Goal: Task Accomplishment & Management: Manage account settings

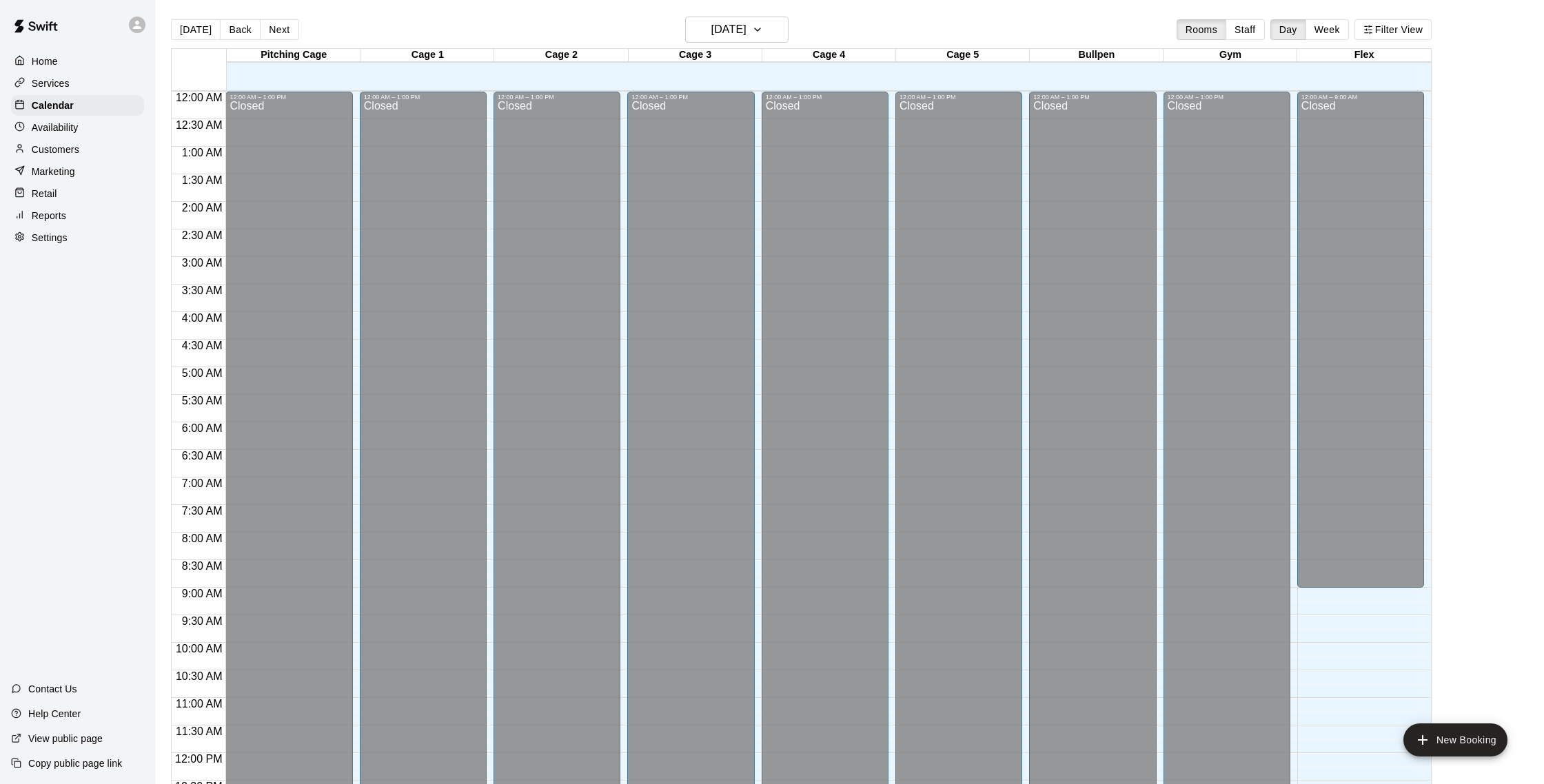
scroll to position [575, 0]
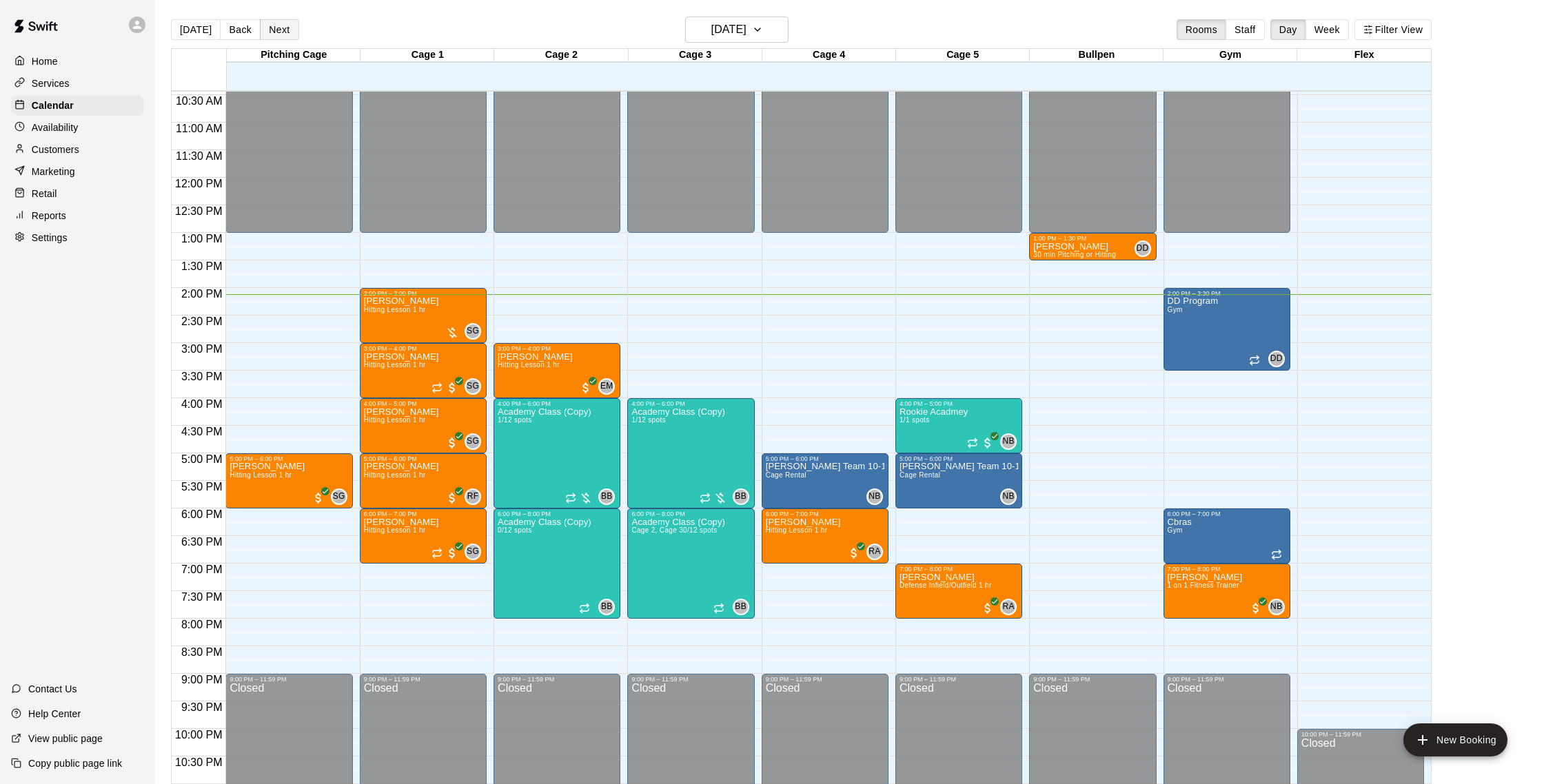
click at [283, 25] on button "Next" at bounding box center [279, 30] width 39 height 20
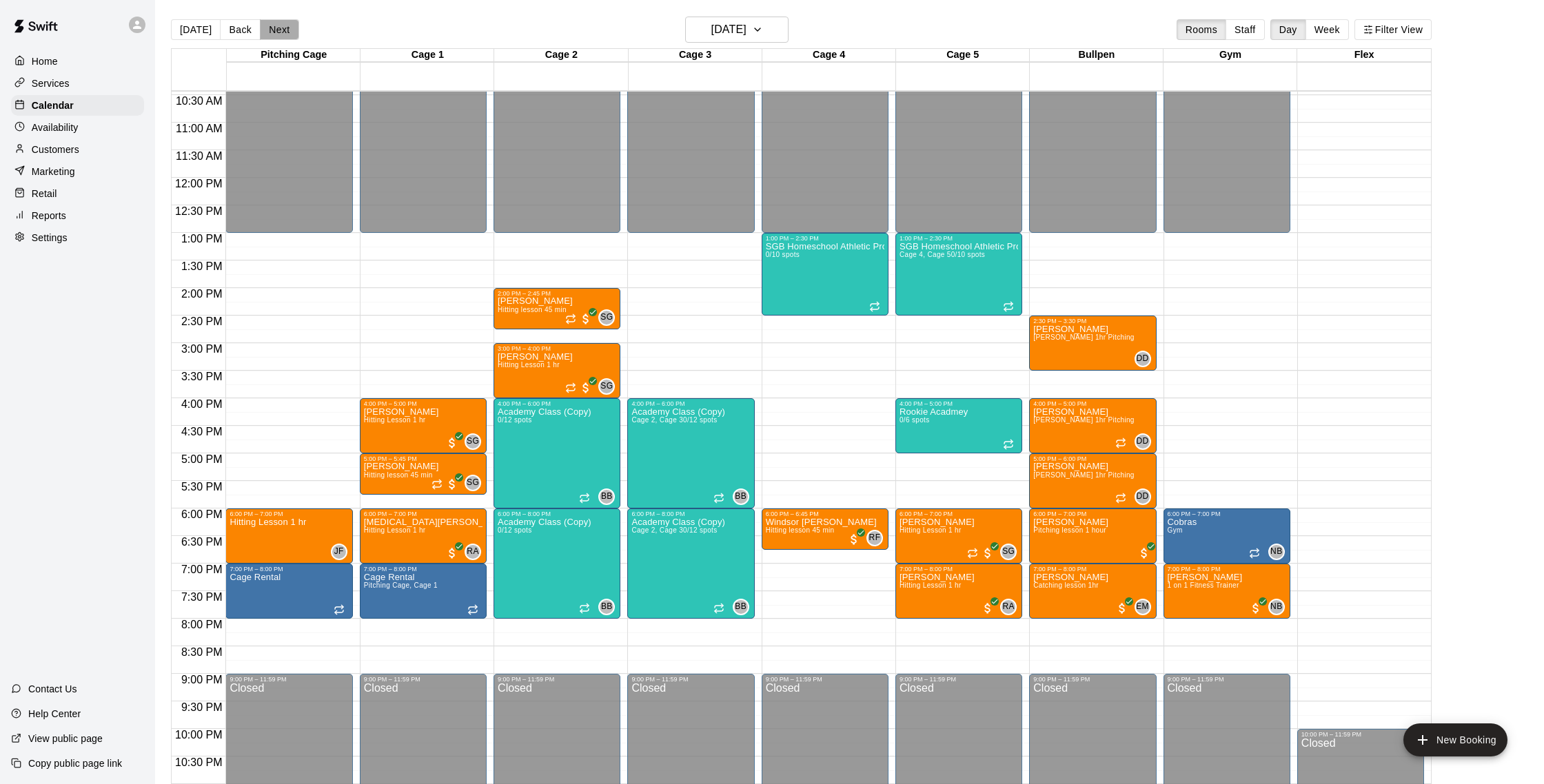
click at [283, 26] on button "Next" at bounding box center [279, 30] width 39 height 20
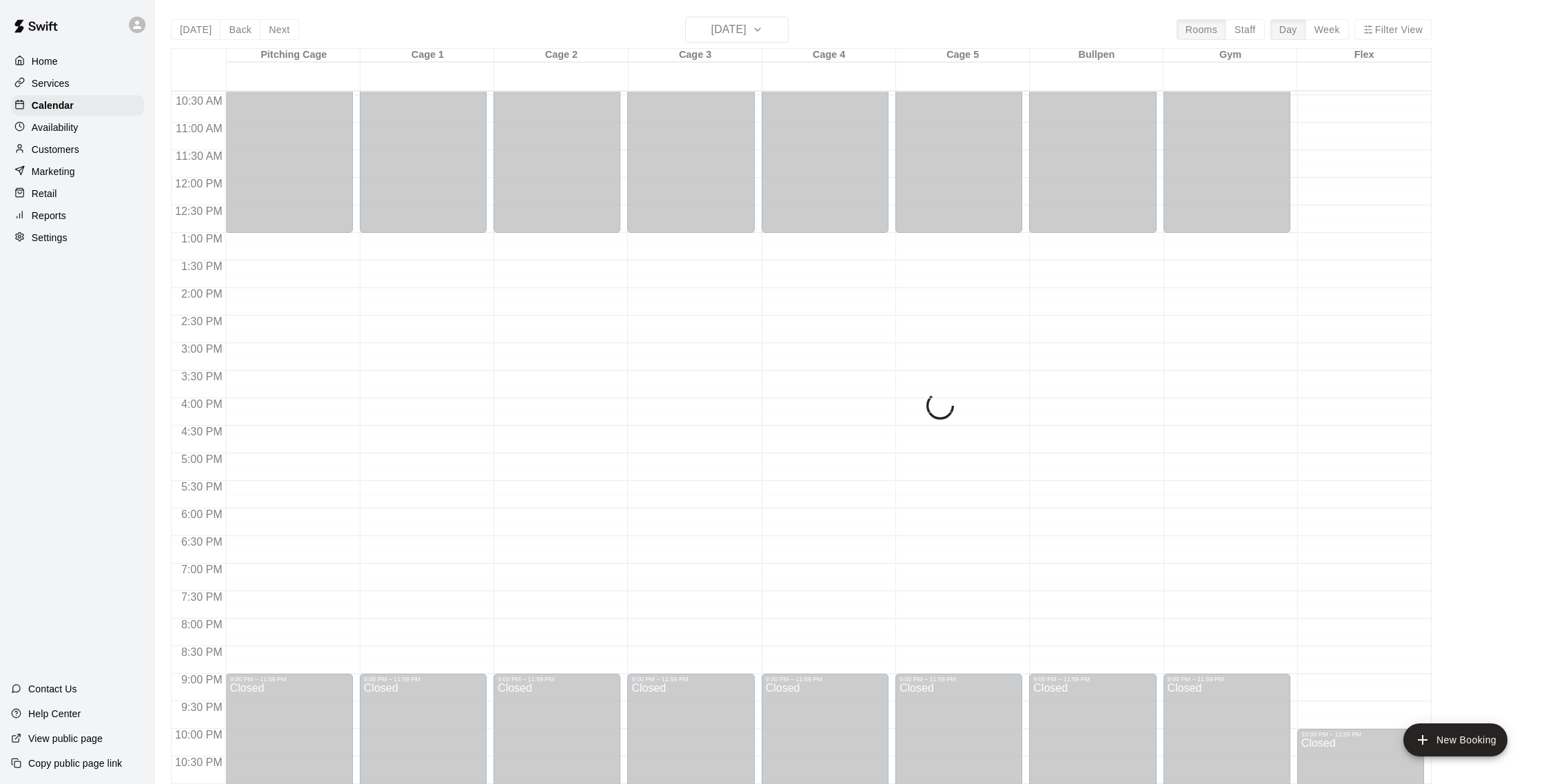
click at [283, 26] on div "[DATE] Back [DATE][DATE] Rooms Staff Day Week Filter View Pitching Cage 15 Wed …" at bounding box center [801, 409] width 1261 height 784
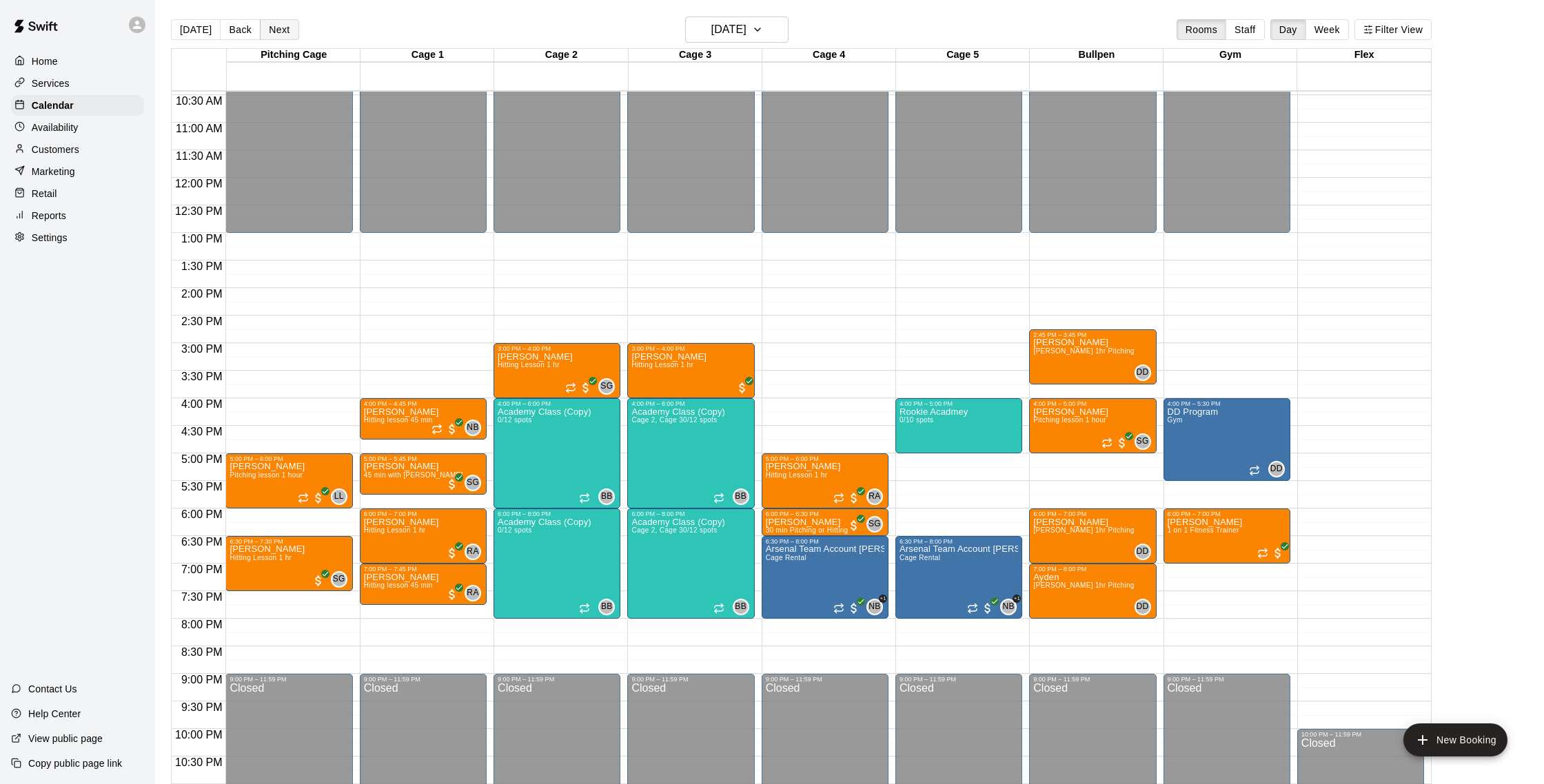
click at [283, 26] on button "Next" at bounding box center [279, 30] width 39 height 20
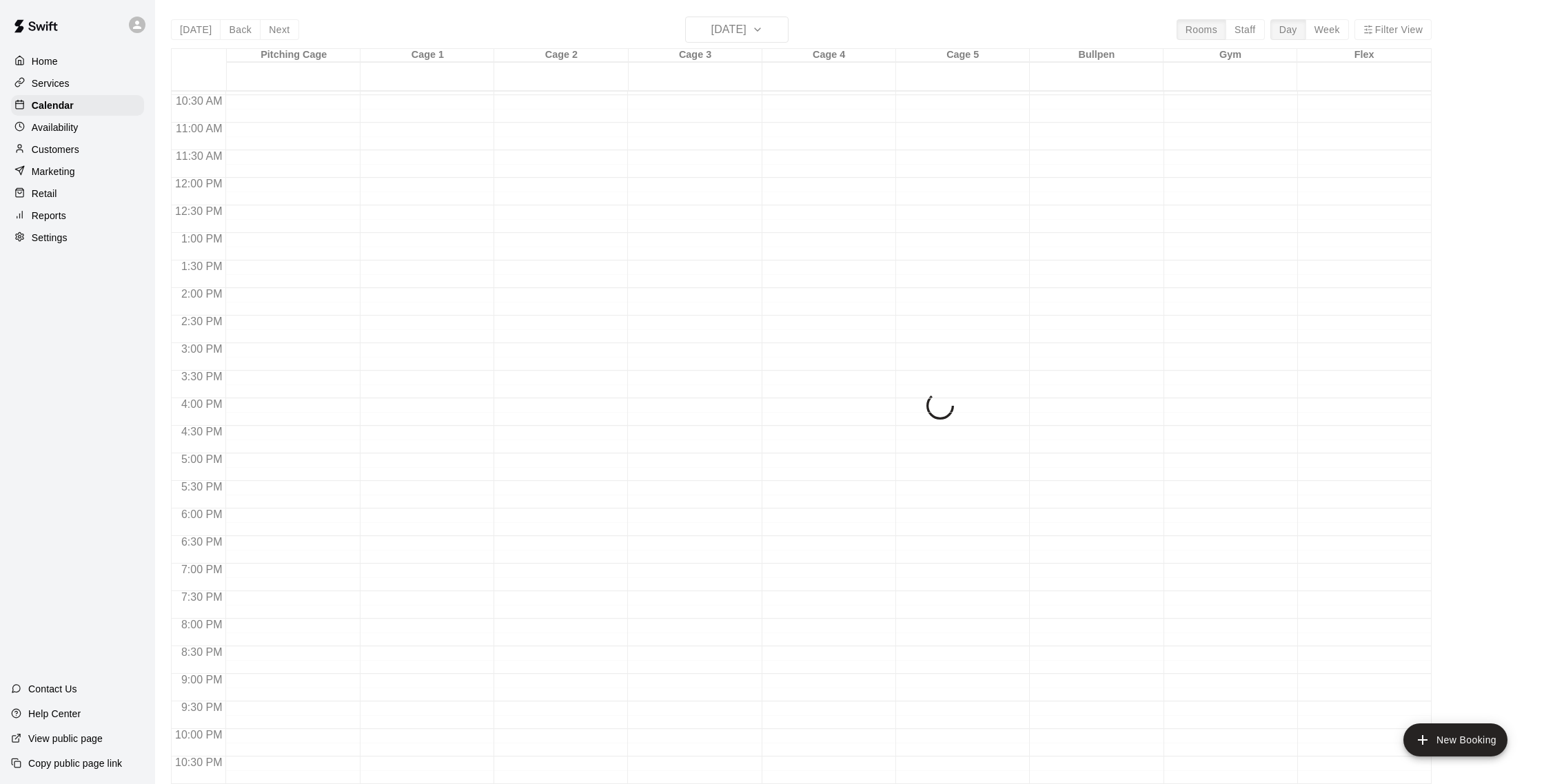
click at [283, 26] on div "[DATE] Back [DATE][DATE] Rooms Staff Day Week Filter View Pitching Cage 16 Thu …" at bounding box center [801, 409] width 1261 height 784
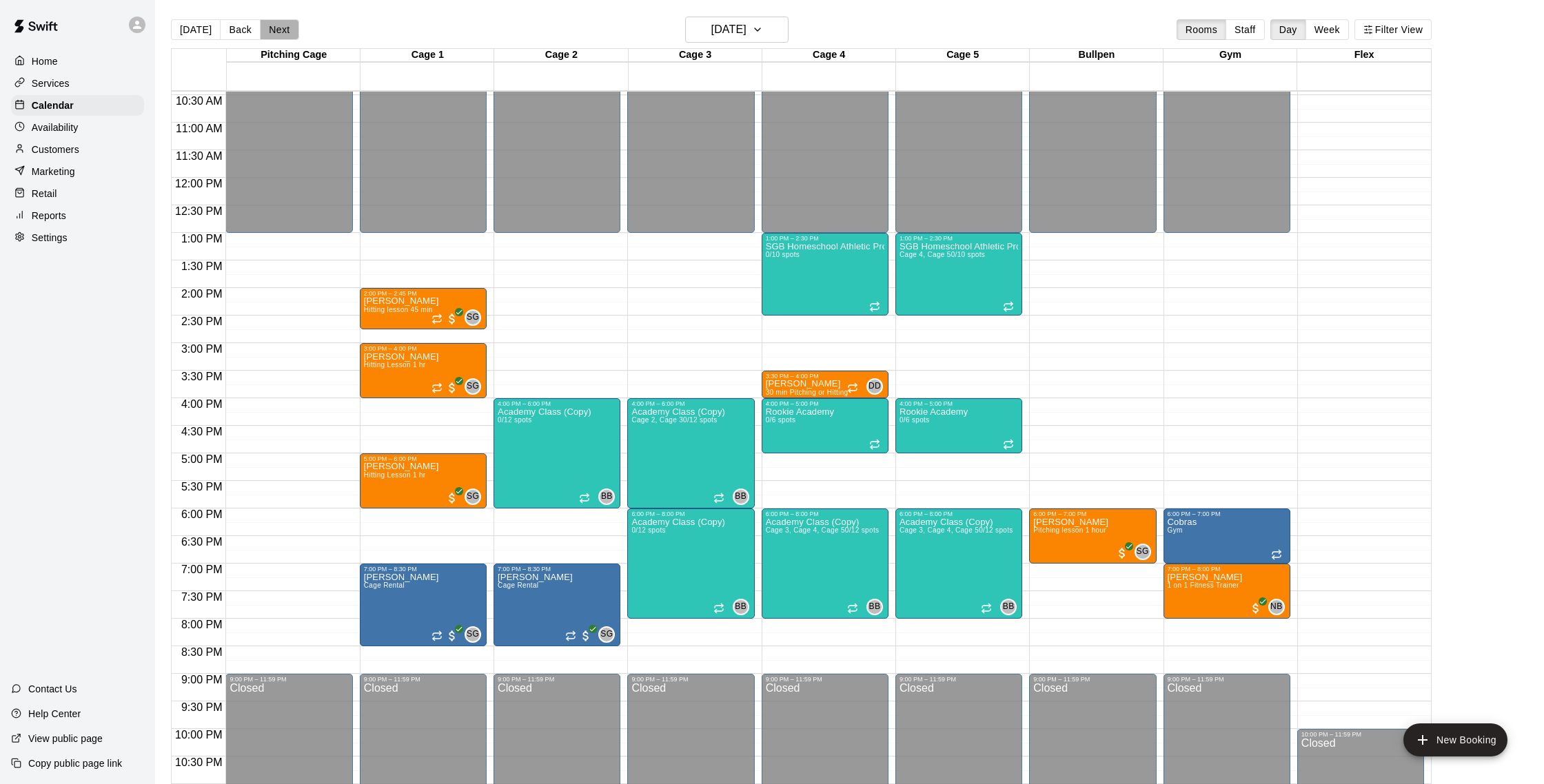
click at [283, 26] on button "Next" at bounding box center [279, 30] width 39 height 20
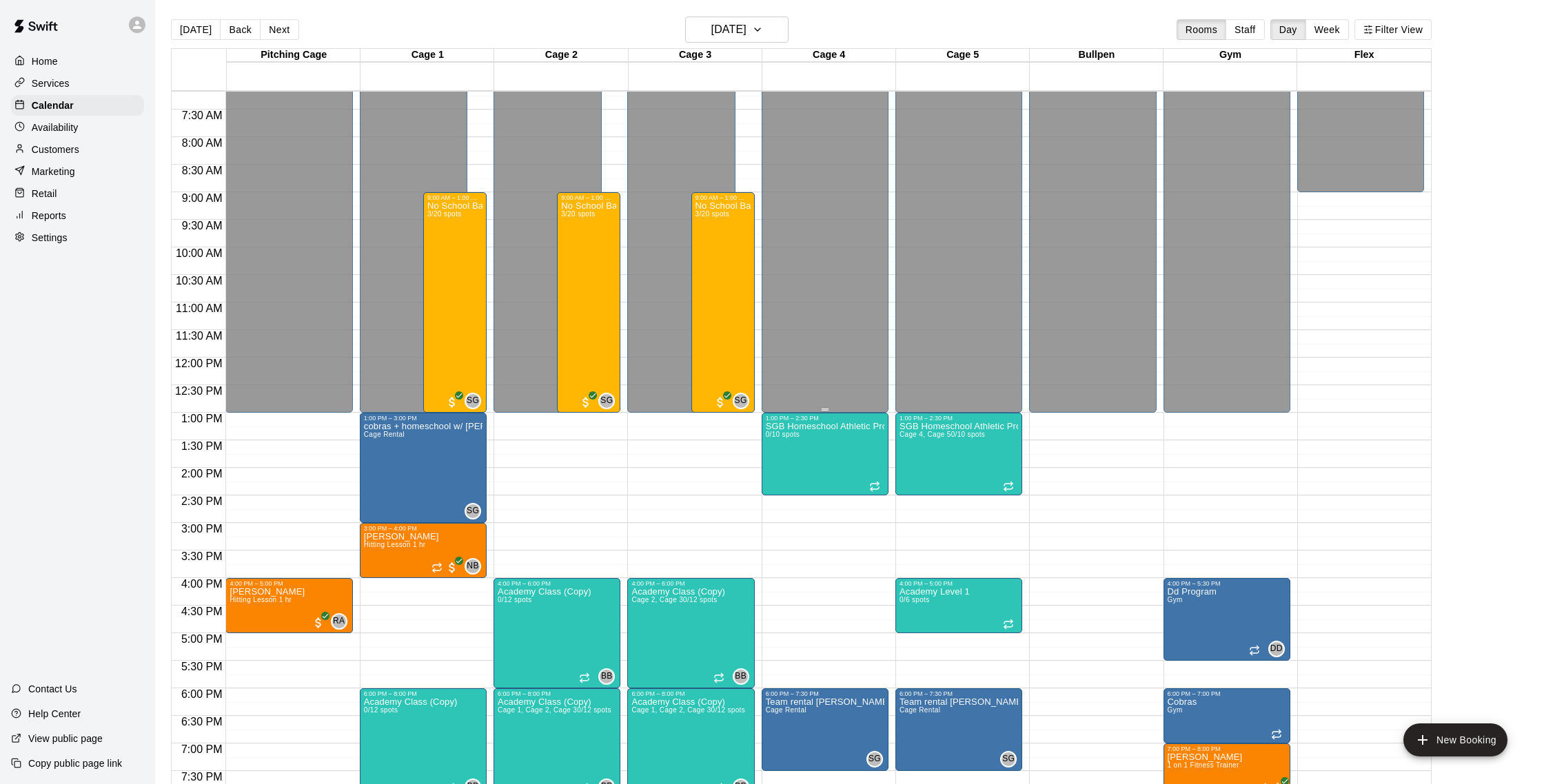
scroll to position [395, 0]
click at [709, 276] on div "No School Baseball & Softball Clinics (Copy) 3/20 spots" at bounding box center [723, 594] width 55 height 784
click at [715, 254] on img "edit" at bounding box center [709, 250] width 16 height 16
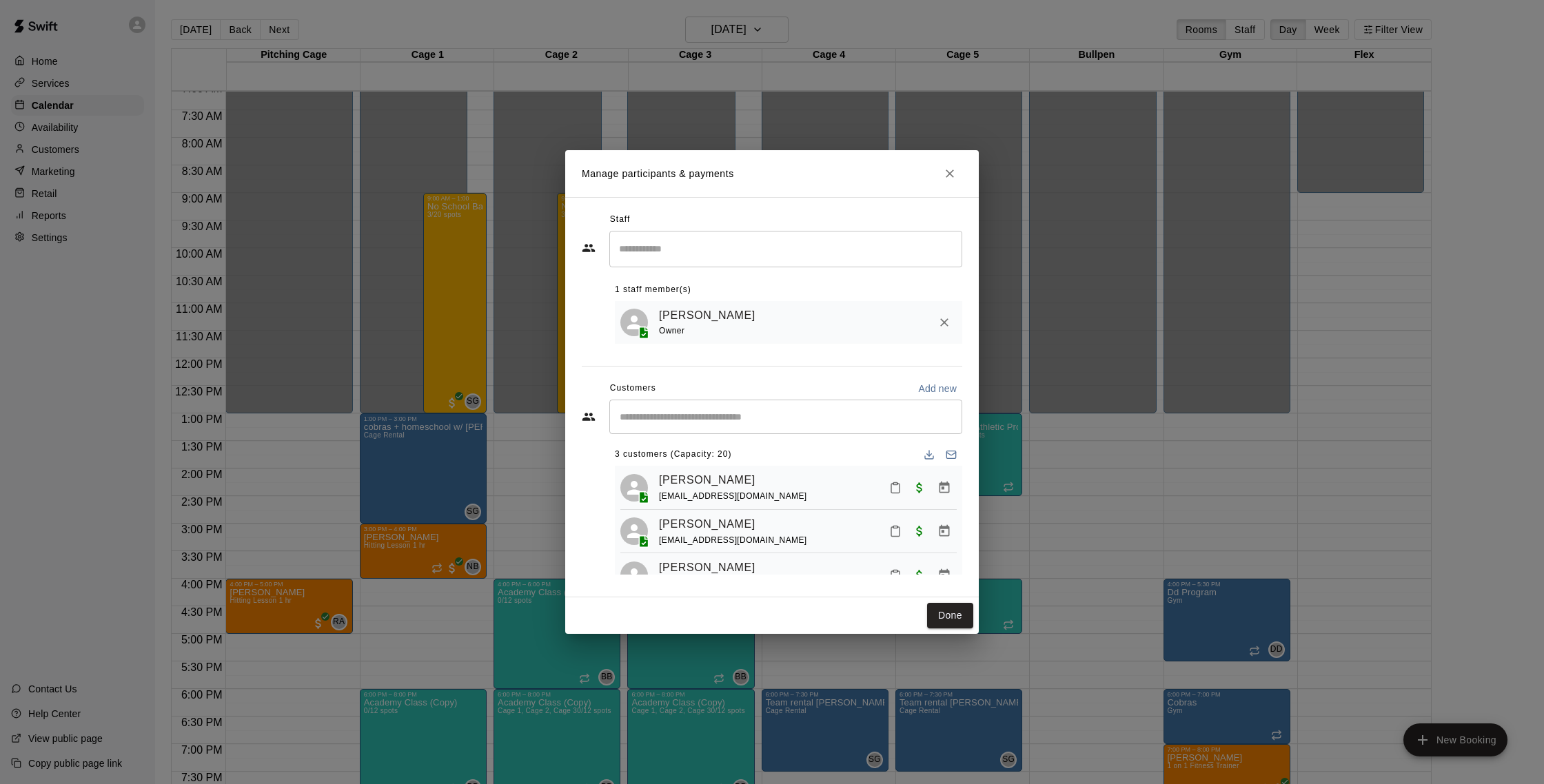
scroll to position [0, 0]
click at [795, 415] on input "Start typing to search customers..." at bounding box center [786, 417] width 341 height 14
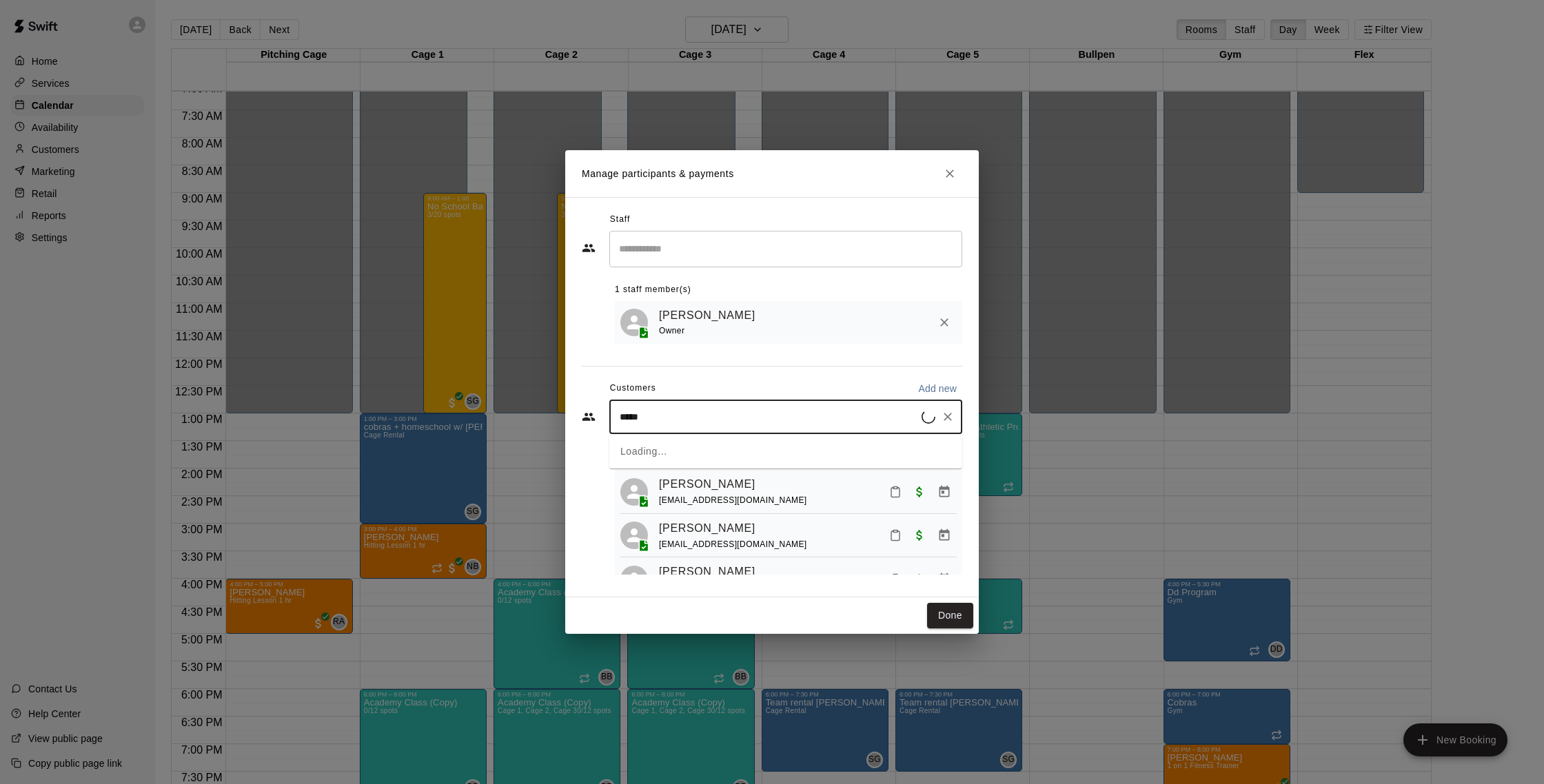
type input "******"
click at [952, 417] on icon "Clear" at bounding box center [947, 417] width 14 height 14
click at [947, 172] on icon "Close" at bounding box center [950, 173] width 14 height 14
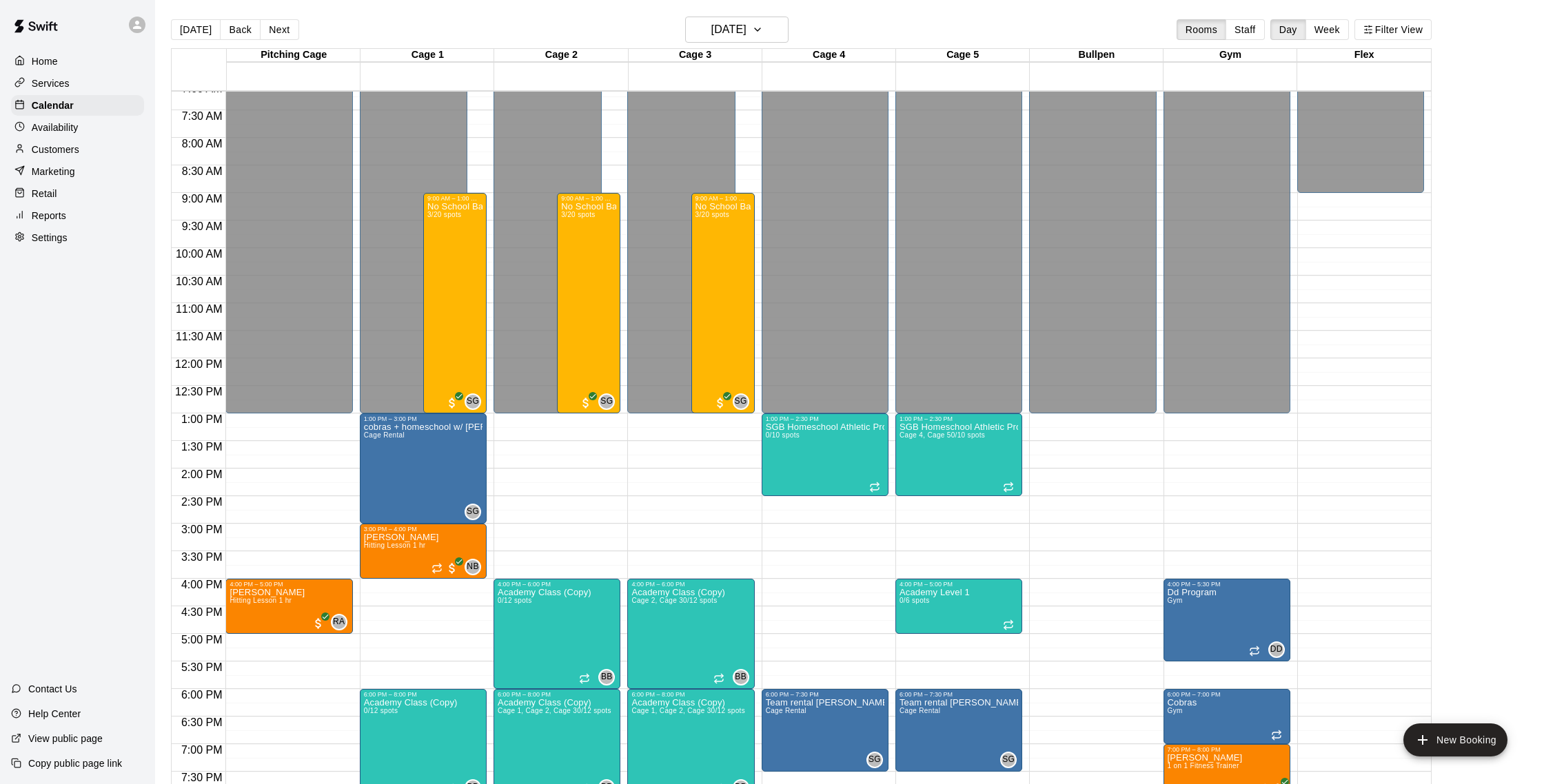
click at [81, 151] on div "Customers" at bounding box center [77, 149] width 133 height 20
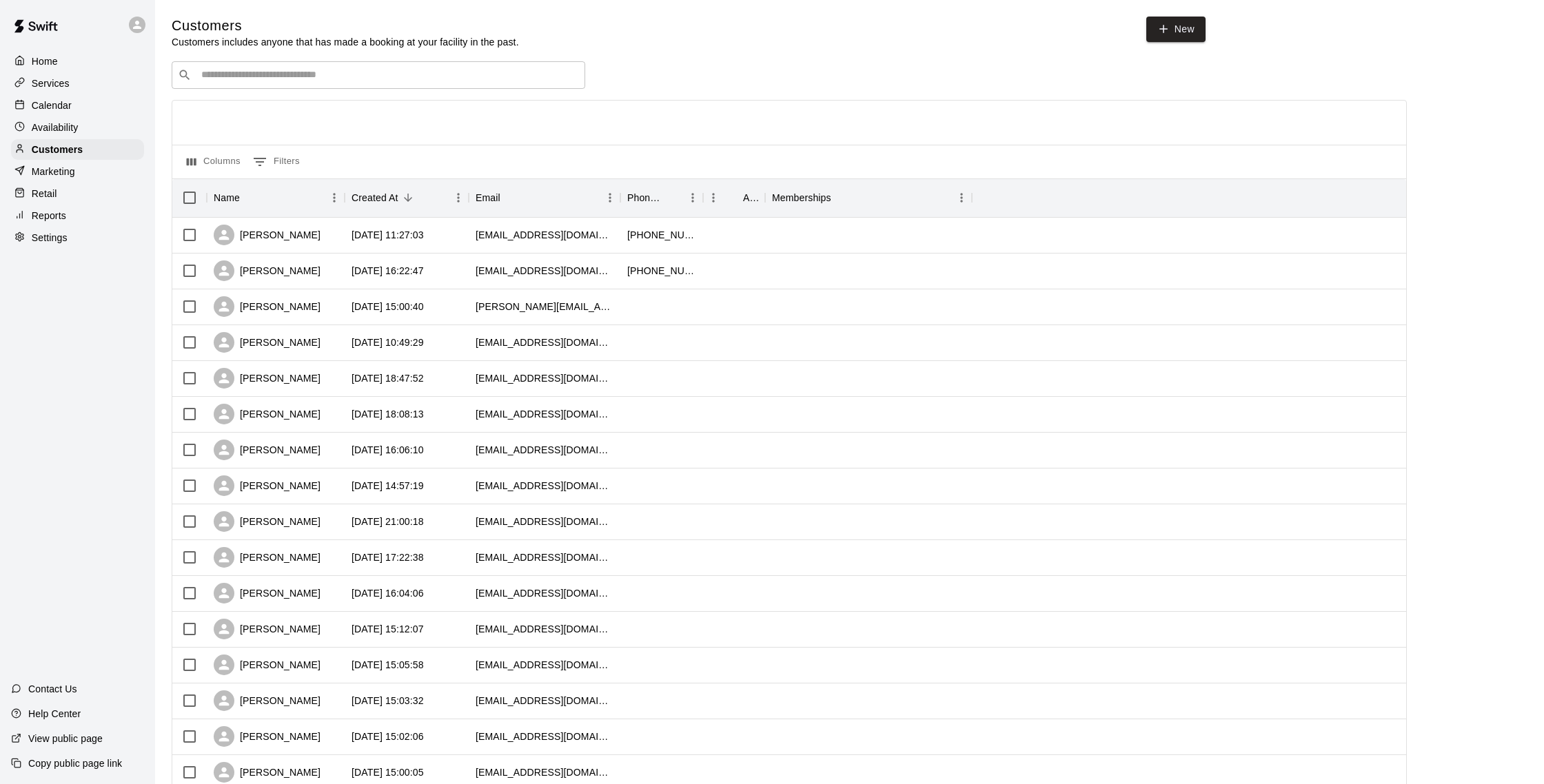
click at [383, 80] on input "Search customers by name or email" at bounding box center [388, 75] width 382 height 14
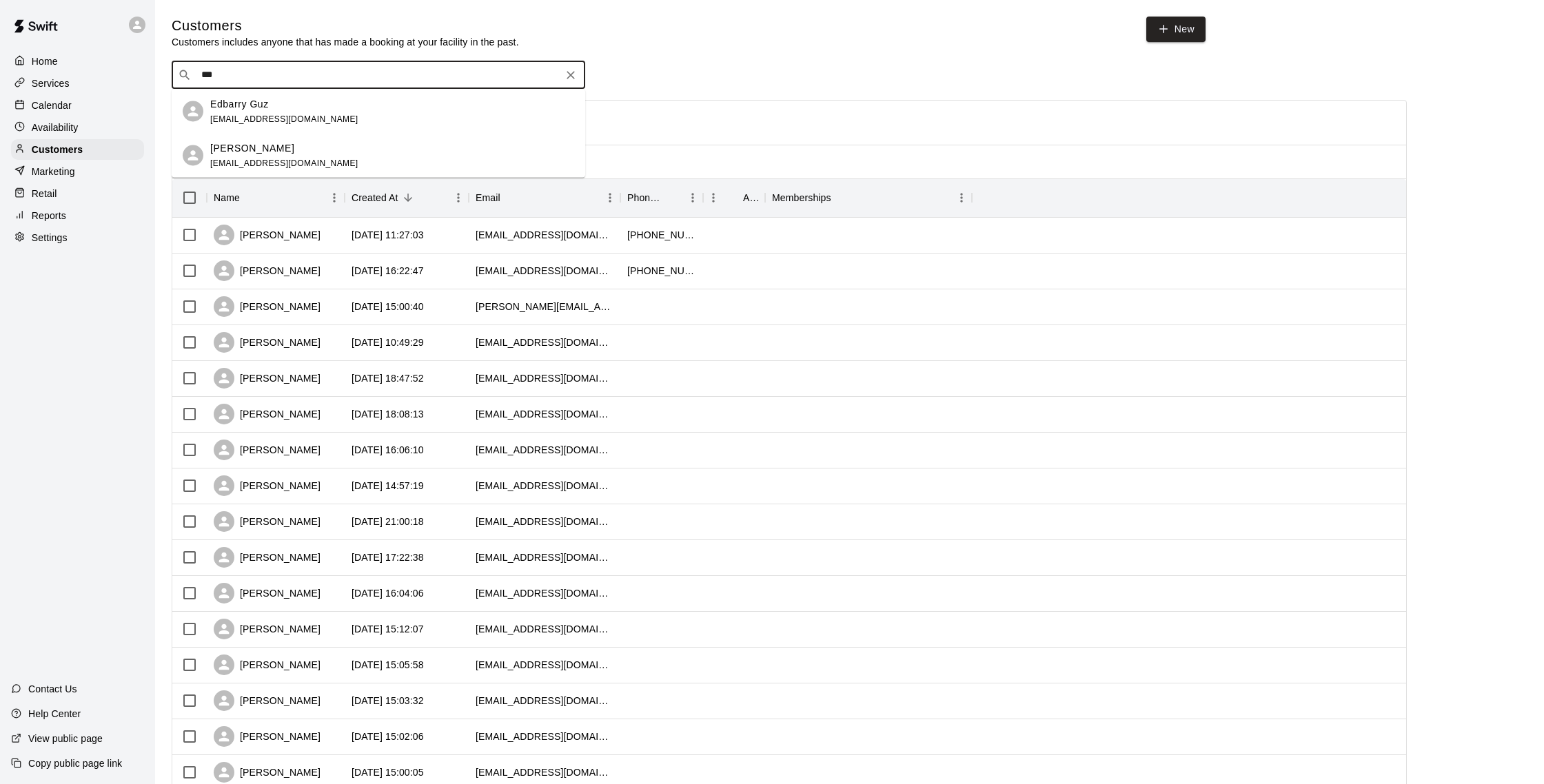
type input "****"
click at [341, 146] on div "[PERSON_NAME] [EMAIL_ADDRESS][DOMAIN_NAME]" at bounding box center [392, 155] width 364 height 30
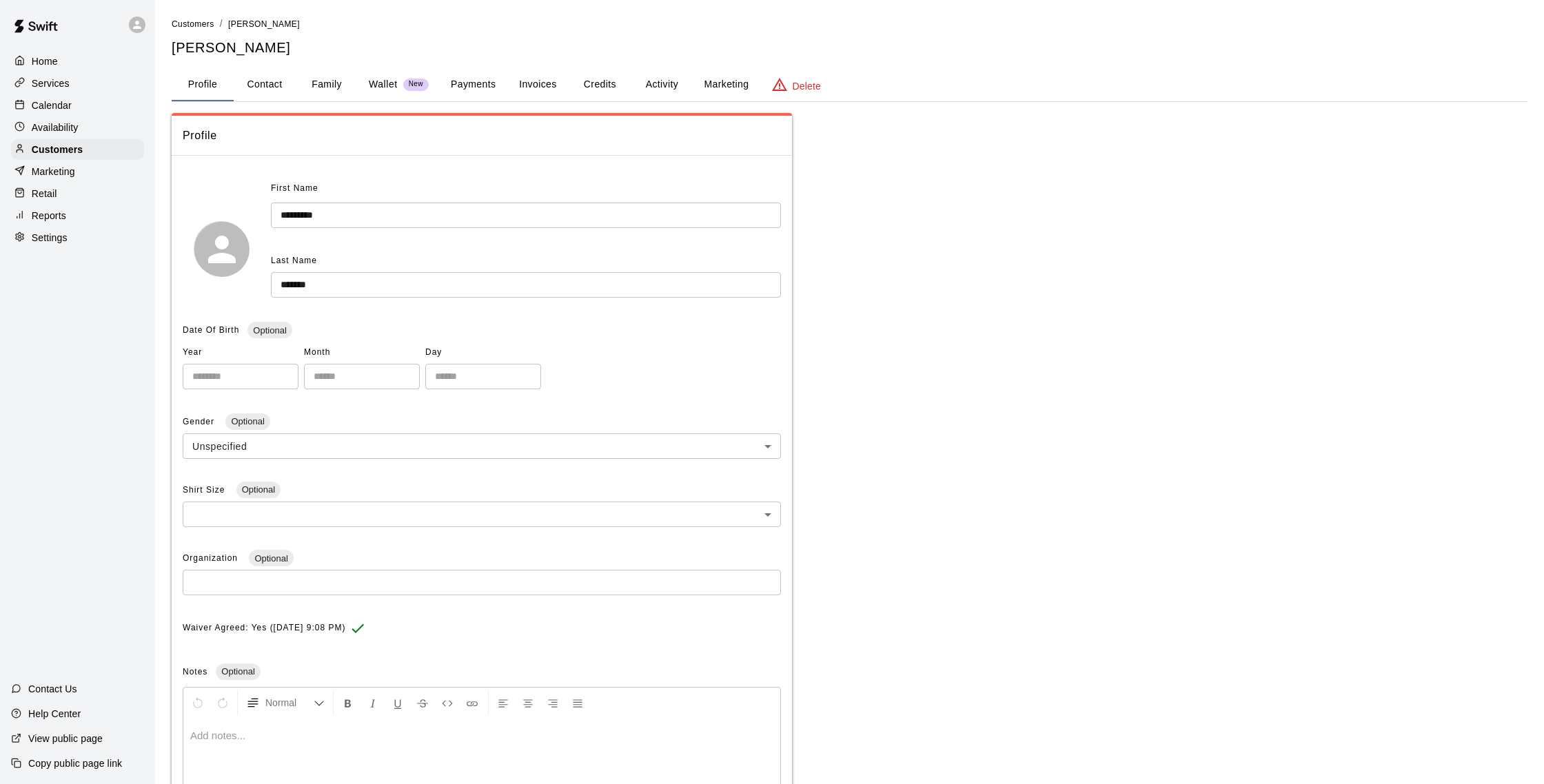
click at [616, 88] on button "Credits" at bounding box center [600, 84] width 62 height 33
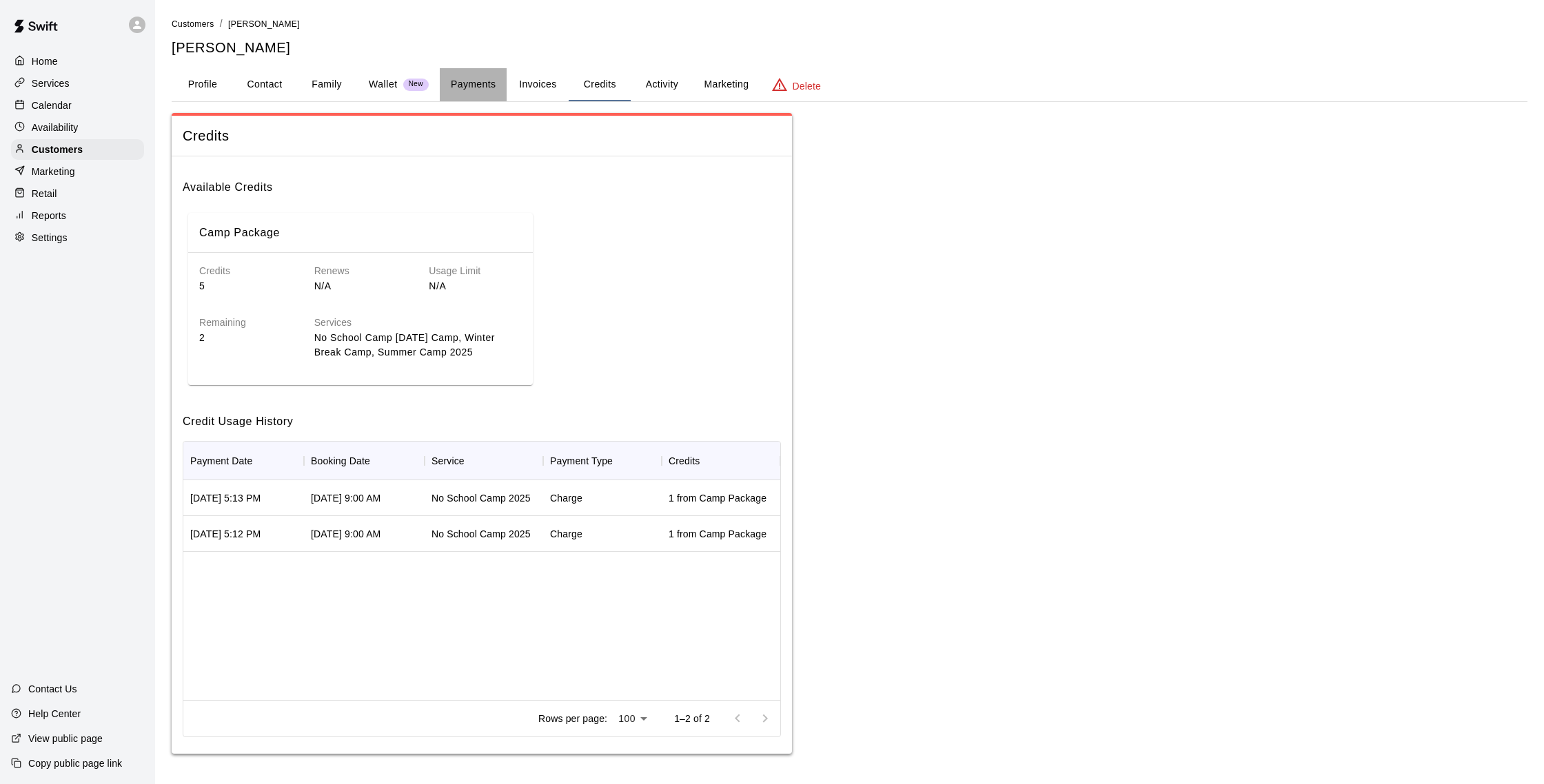
click at [466, 89] on button "Payments" at bounding box center [473, 84] width 67 height 33
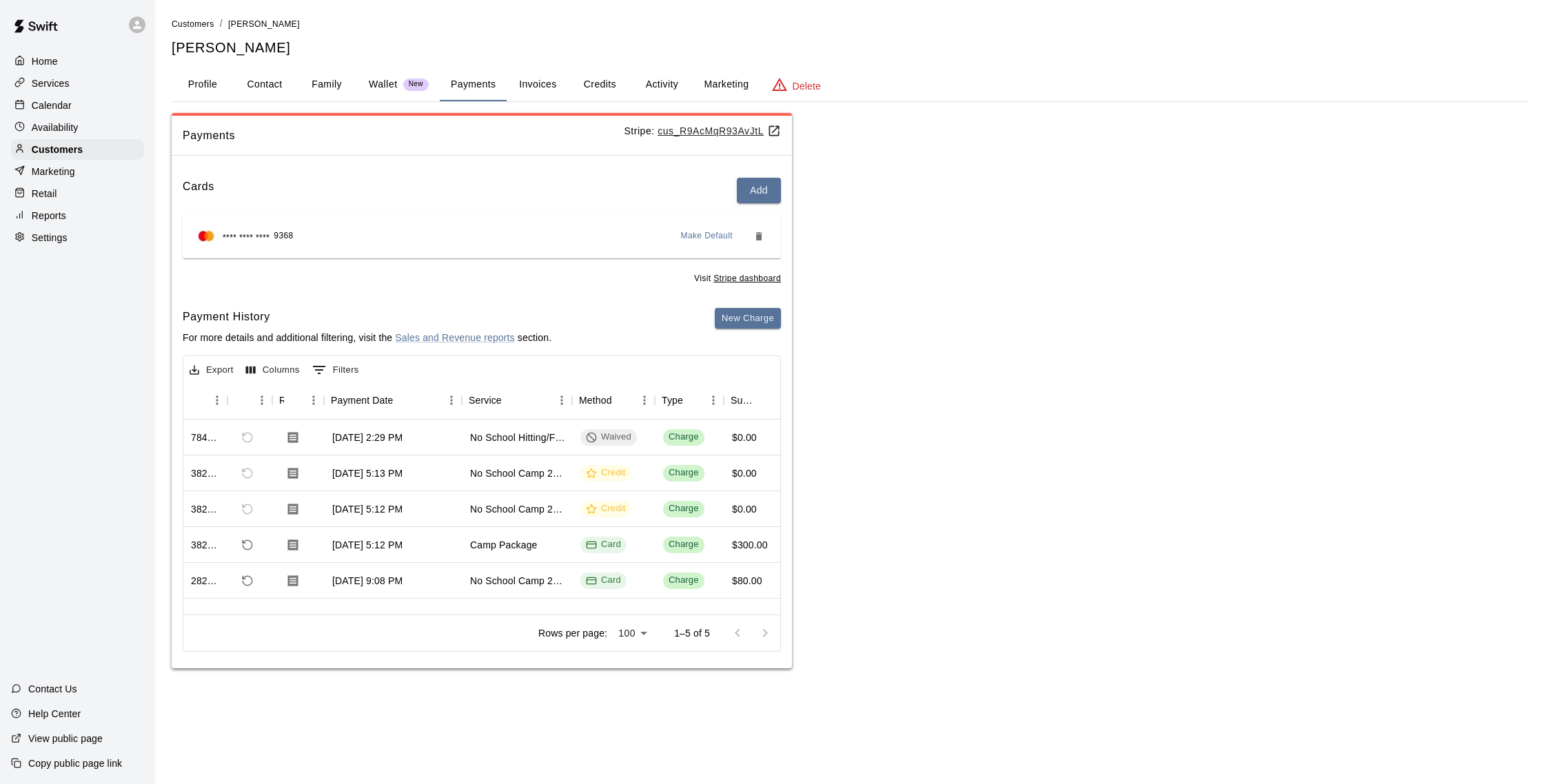
scroll to position [0, 36]
click at [57, 107] on p "Calendar" at bounding box center [52, 105] width 40 height 14
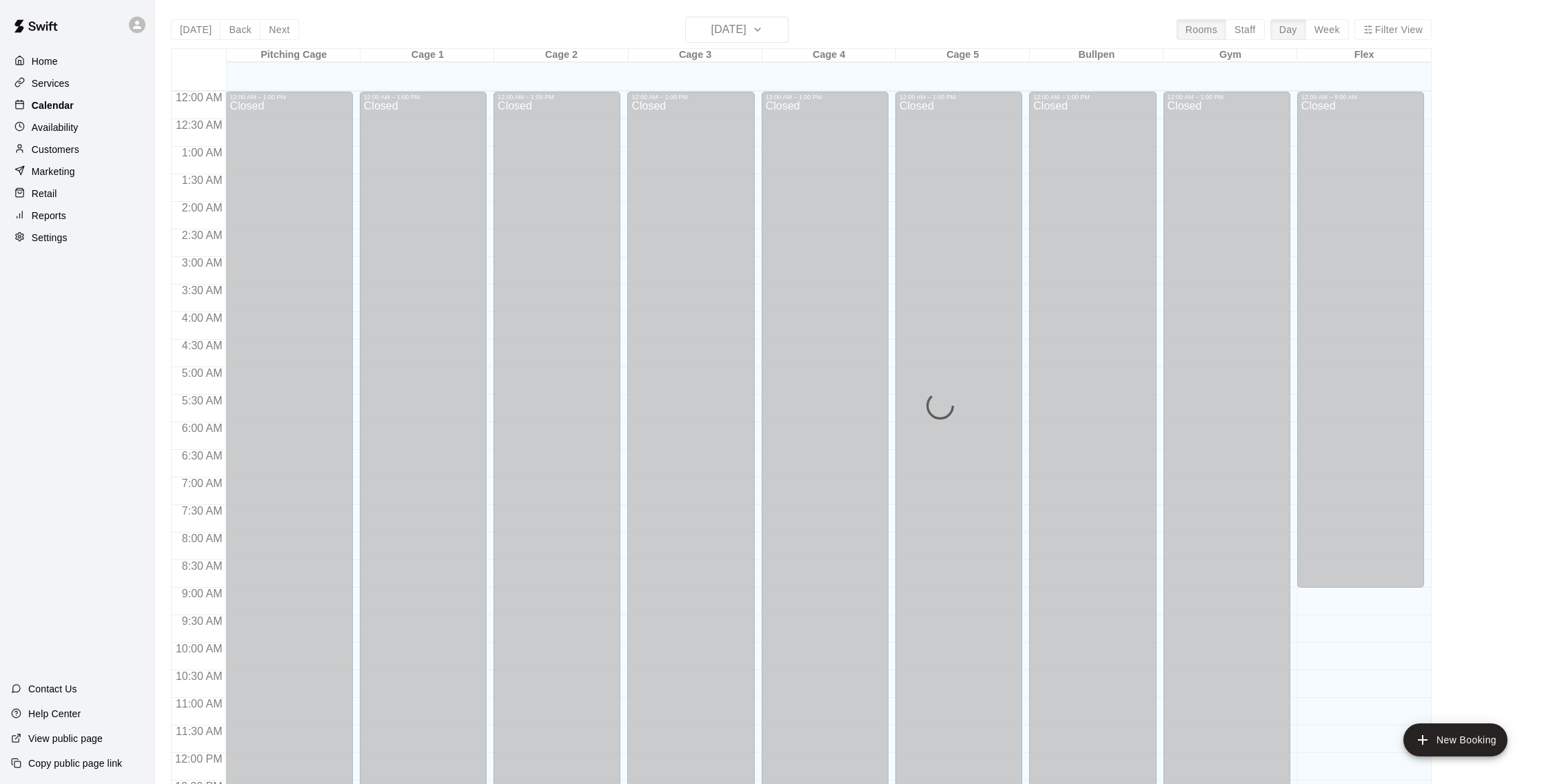
scroll to position [574, 0]
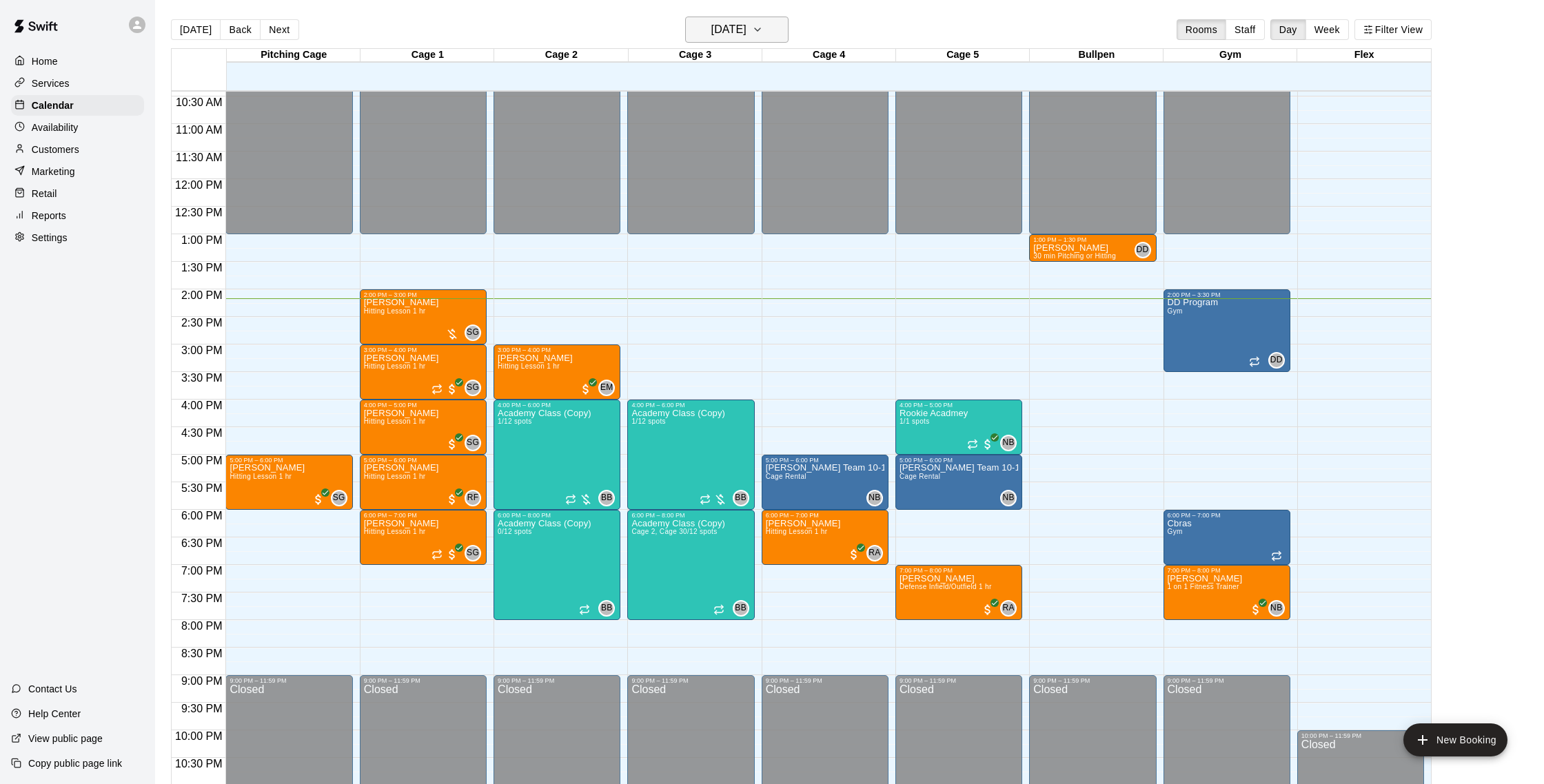
click at [763, 34] on icon "button" at bounding box center [757, 29] width 11 height 17
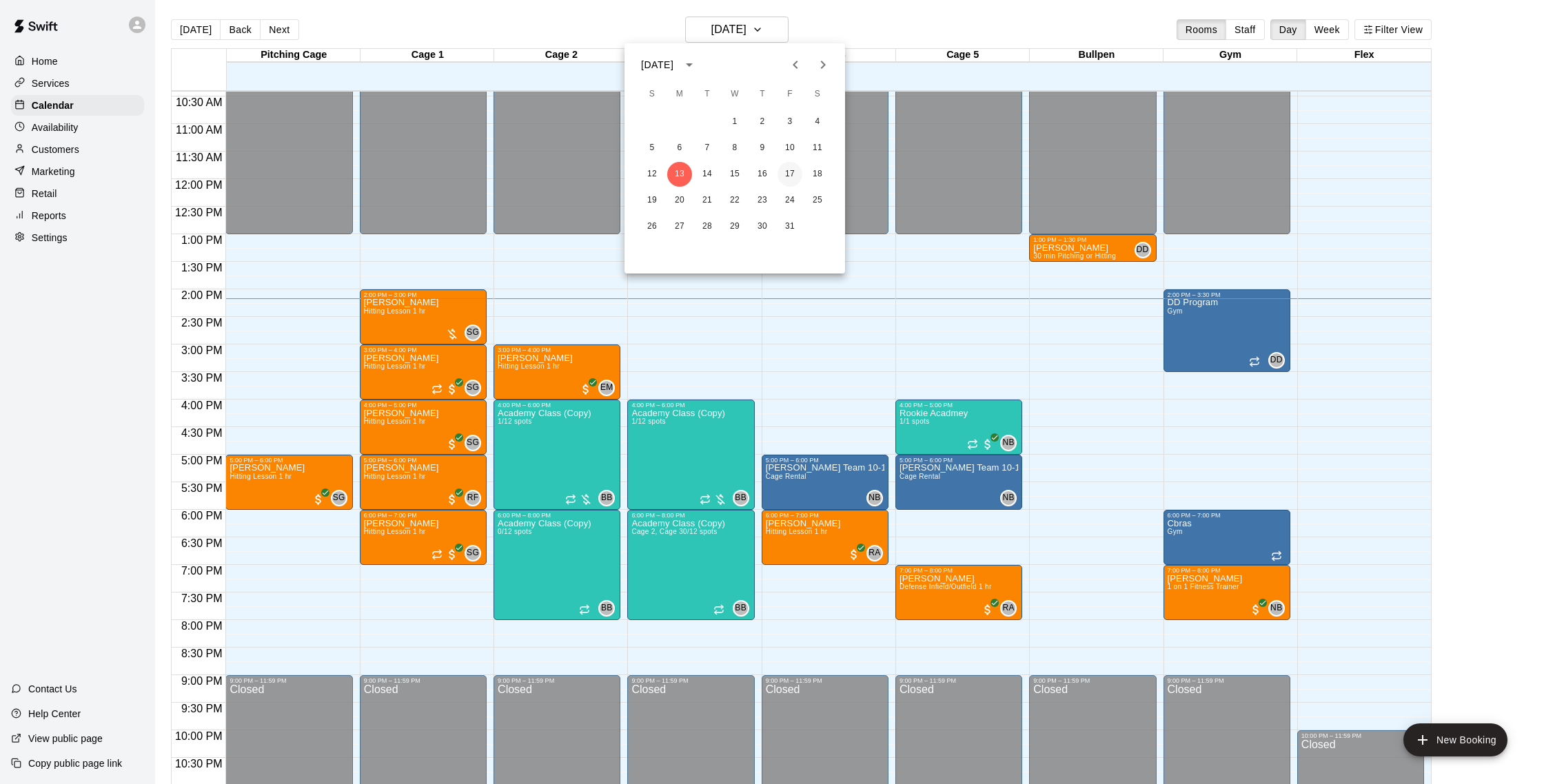
click at [789, 175] on button "17" at bounding box center [790, 175] width 25 height 25
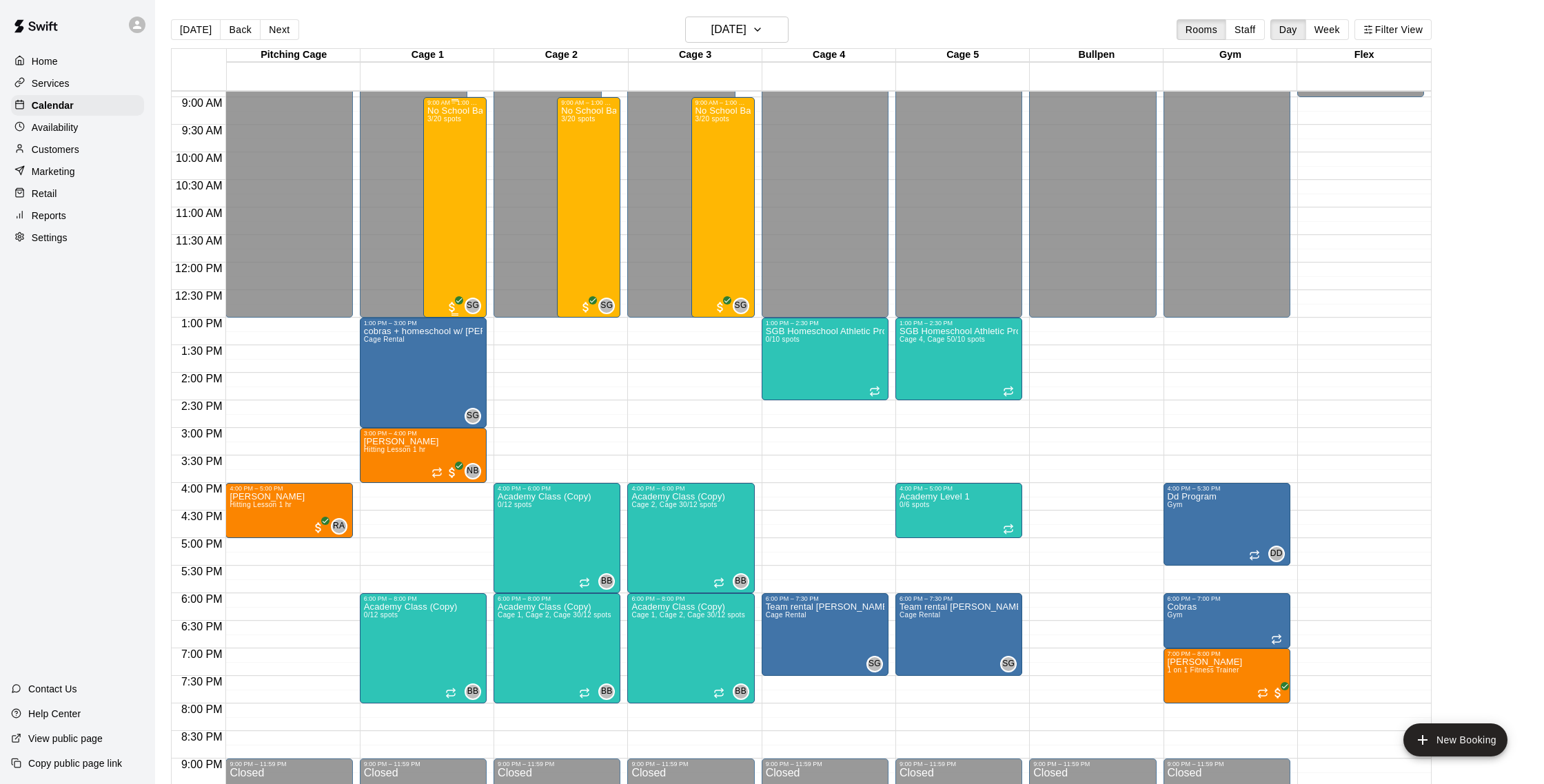
click at [469, 187] on div "No School Baseball & Softball Clinics (Copy) 3/20 spots" at bounding box center [455, 498] width 55 height 784
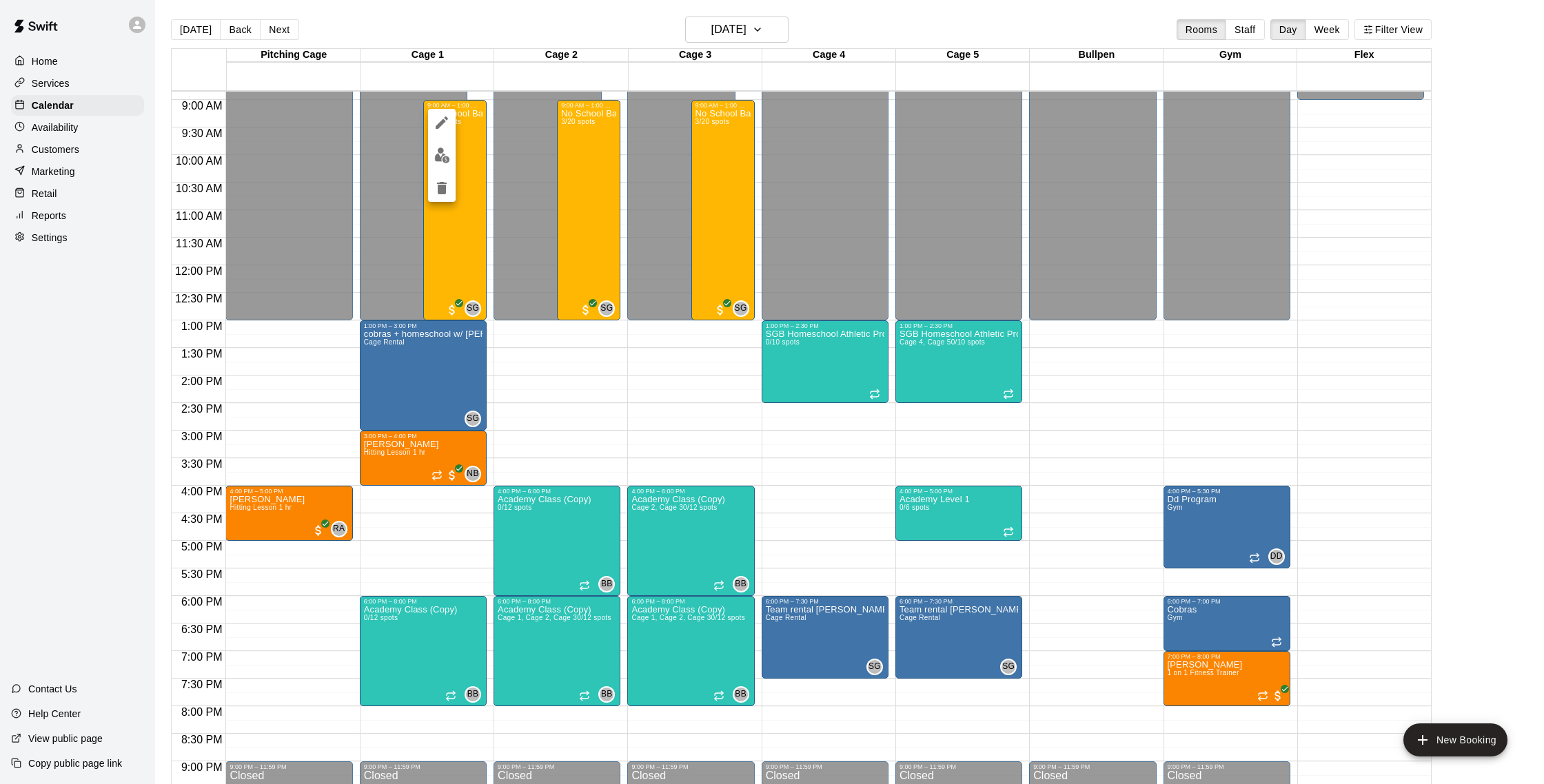
click at [450, 156] on button "edit" at bounding box center [442, 155] width 28 height 27
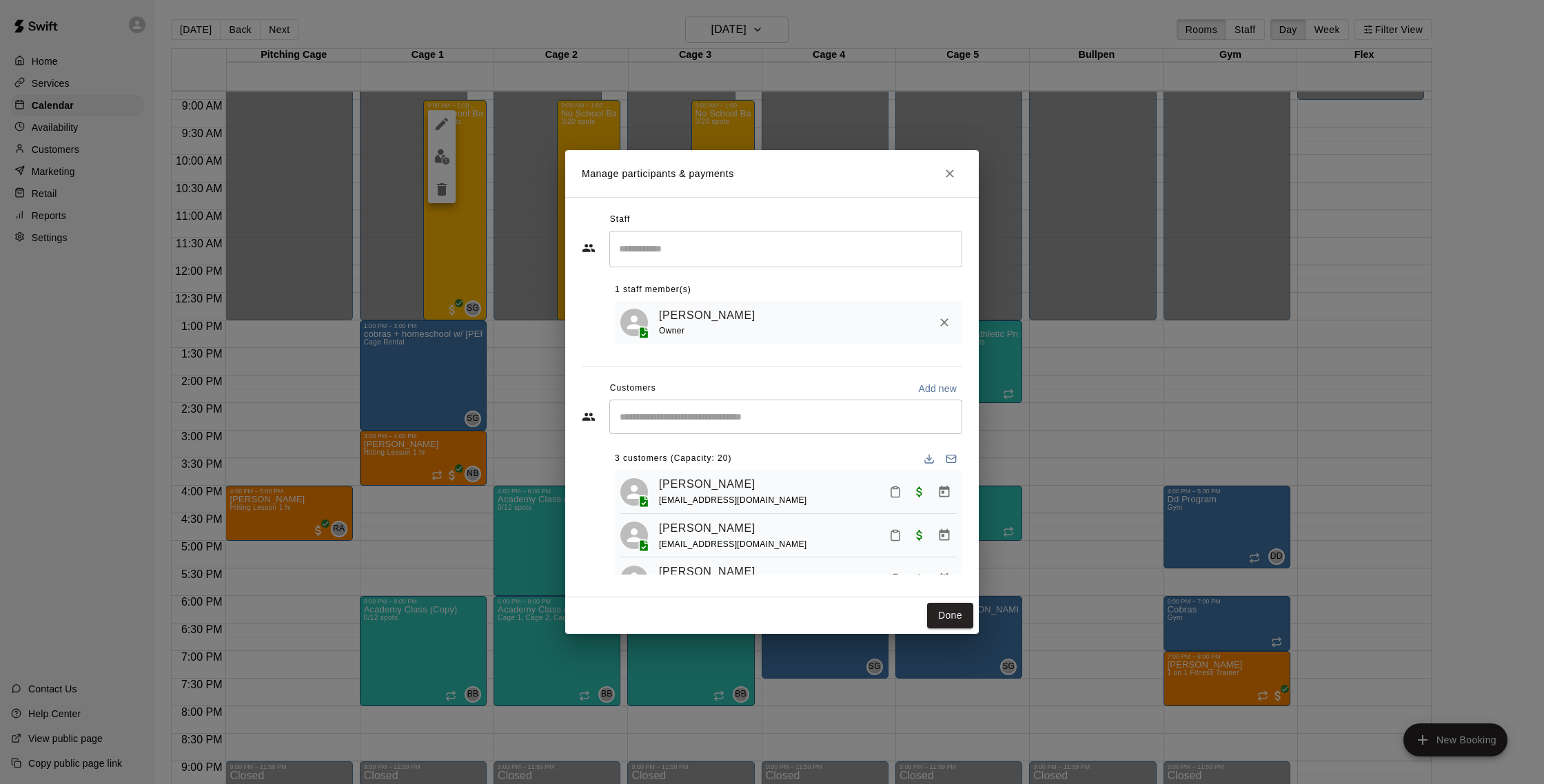
click at [783, 426] on div "​" at bounding box center [785, 416] width 353 height 34
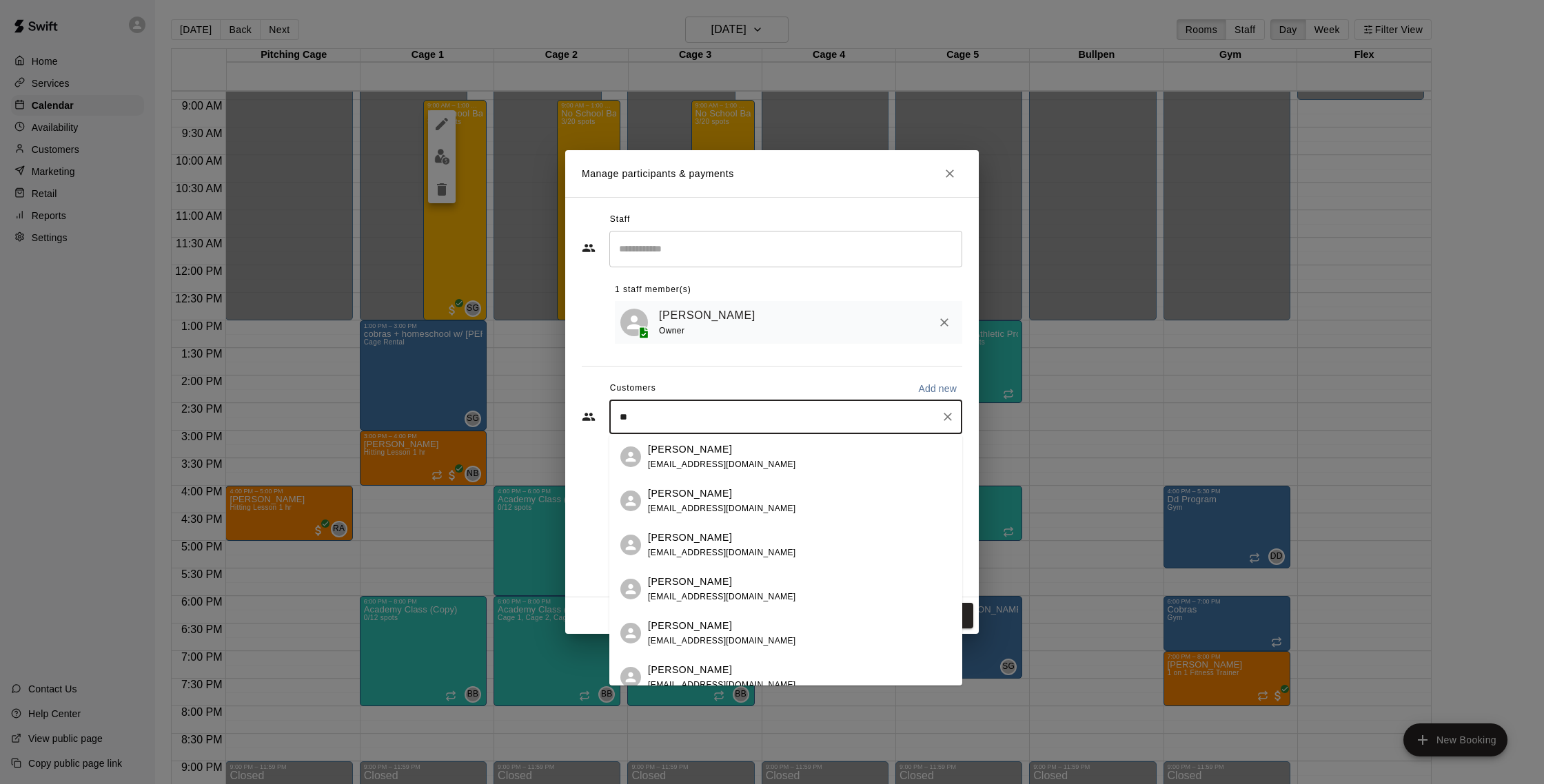
type input "*"
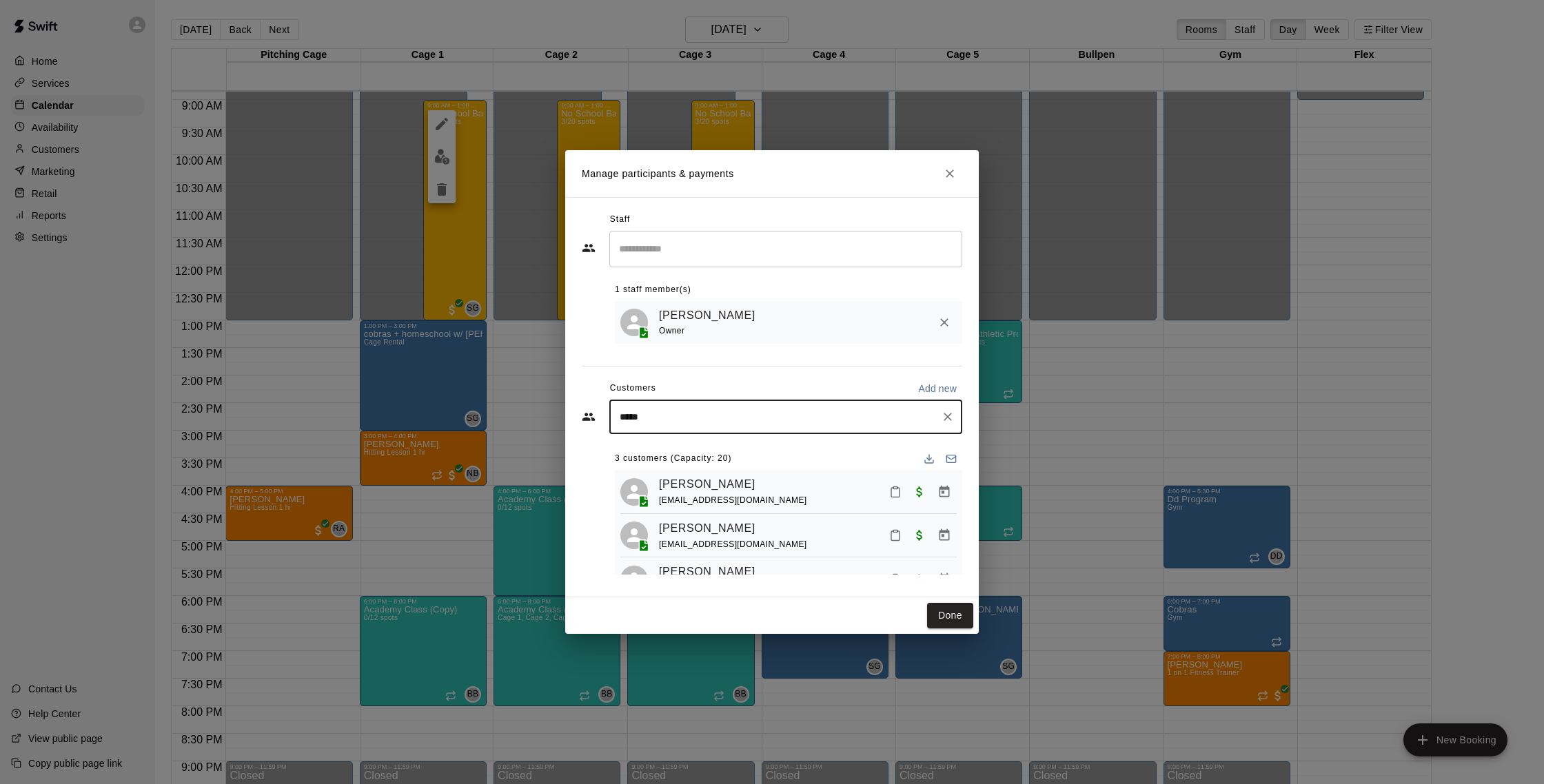
type input "******"
click at [706, 503] on div "[PERSON_NAME] [EMAIL_ADDRESS][DOMAIN_NAME]" at bounding box center [723, 501] width 148 height 30
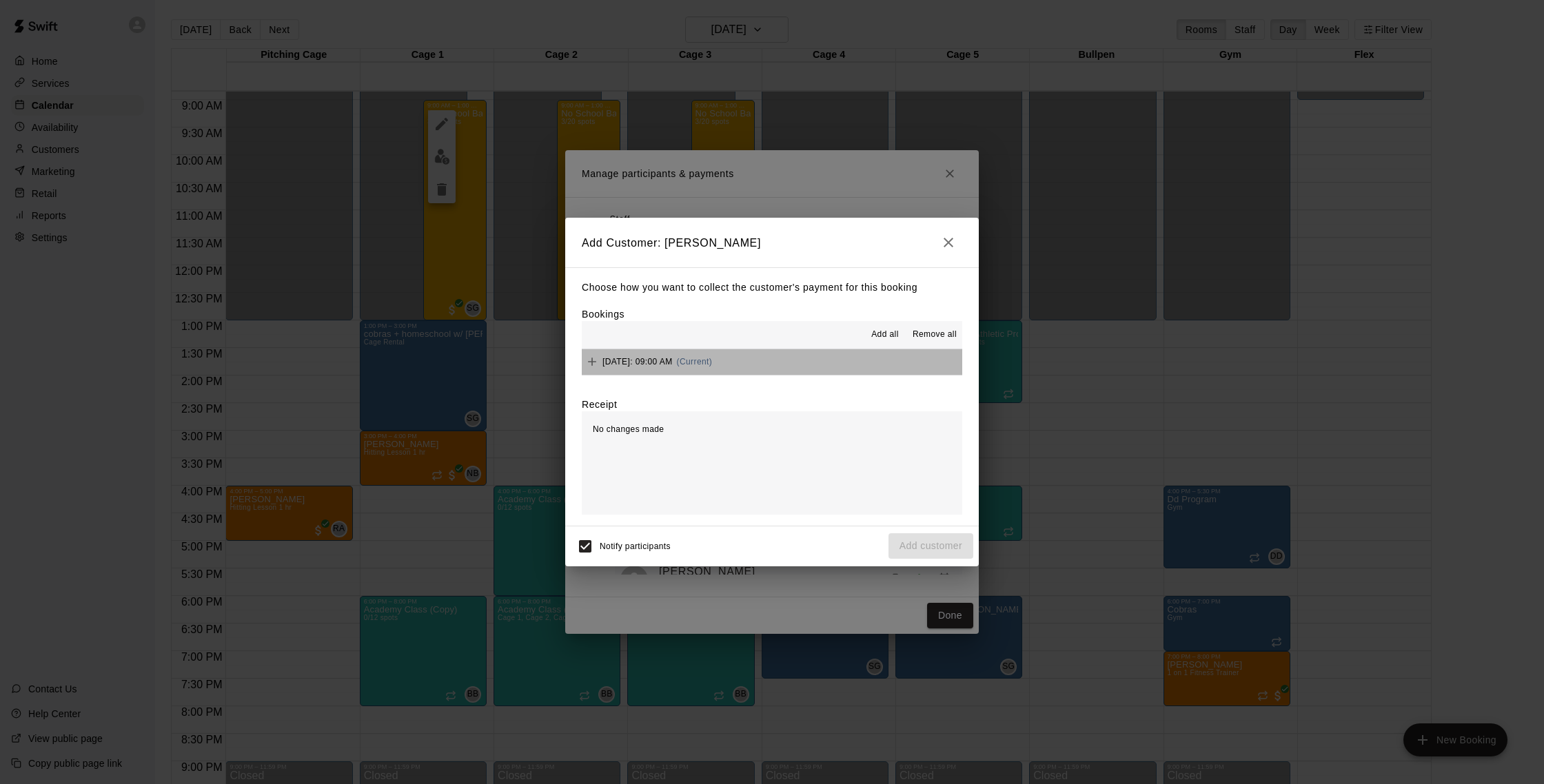
click at [673, 363] on span "[DATE]: 09:00 AM" at bounding box center [637, 361] width 71 height 9
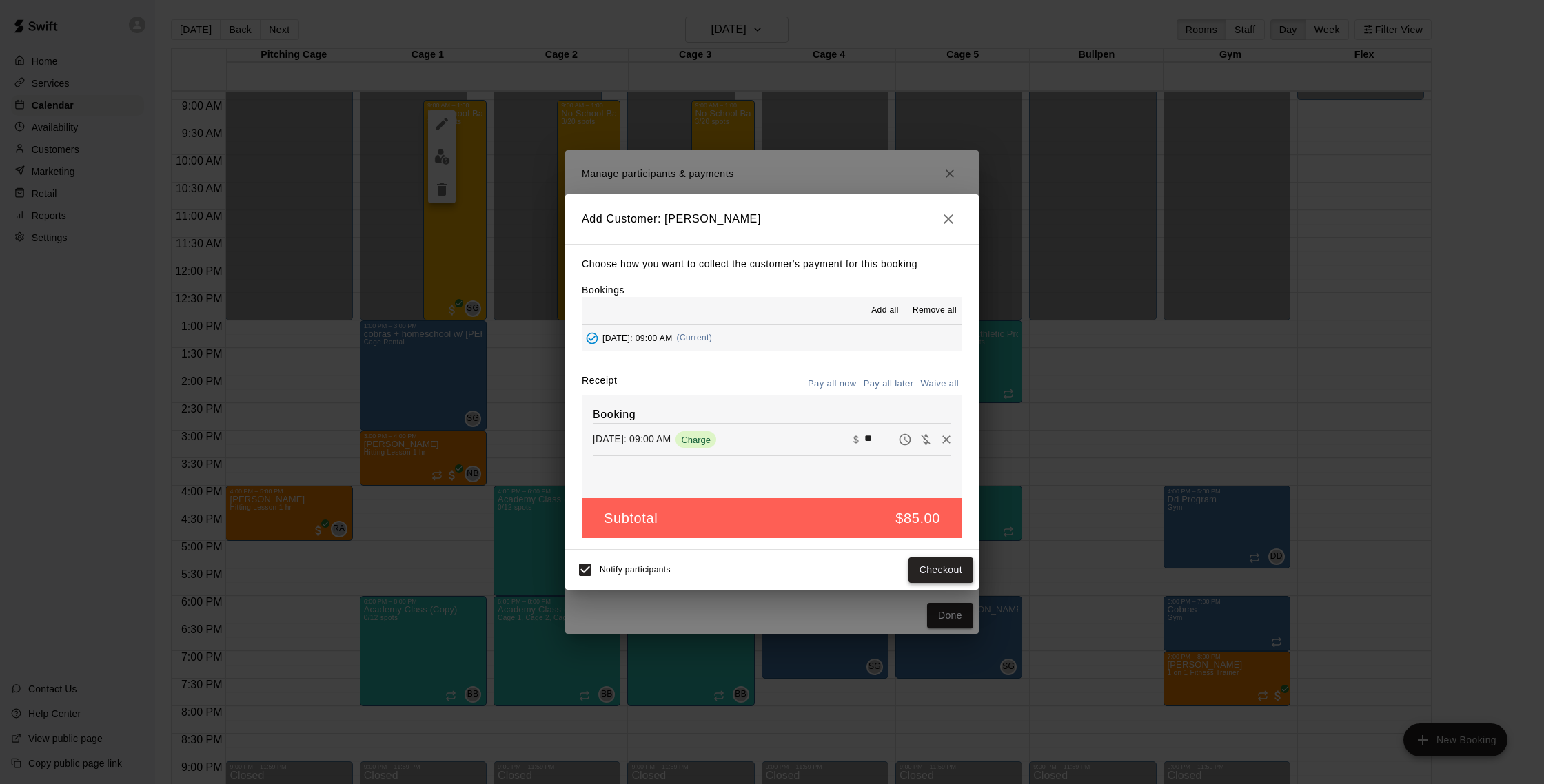
click at [939, 574] on button "Checkout" at bounding box center [941, 569] width 65 height 25
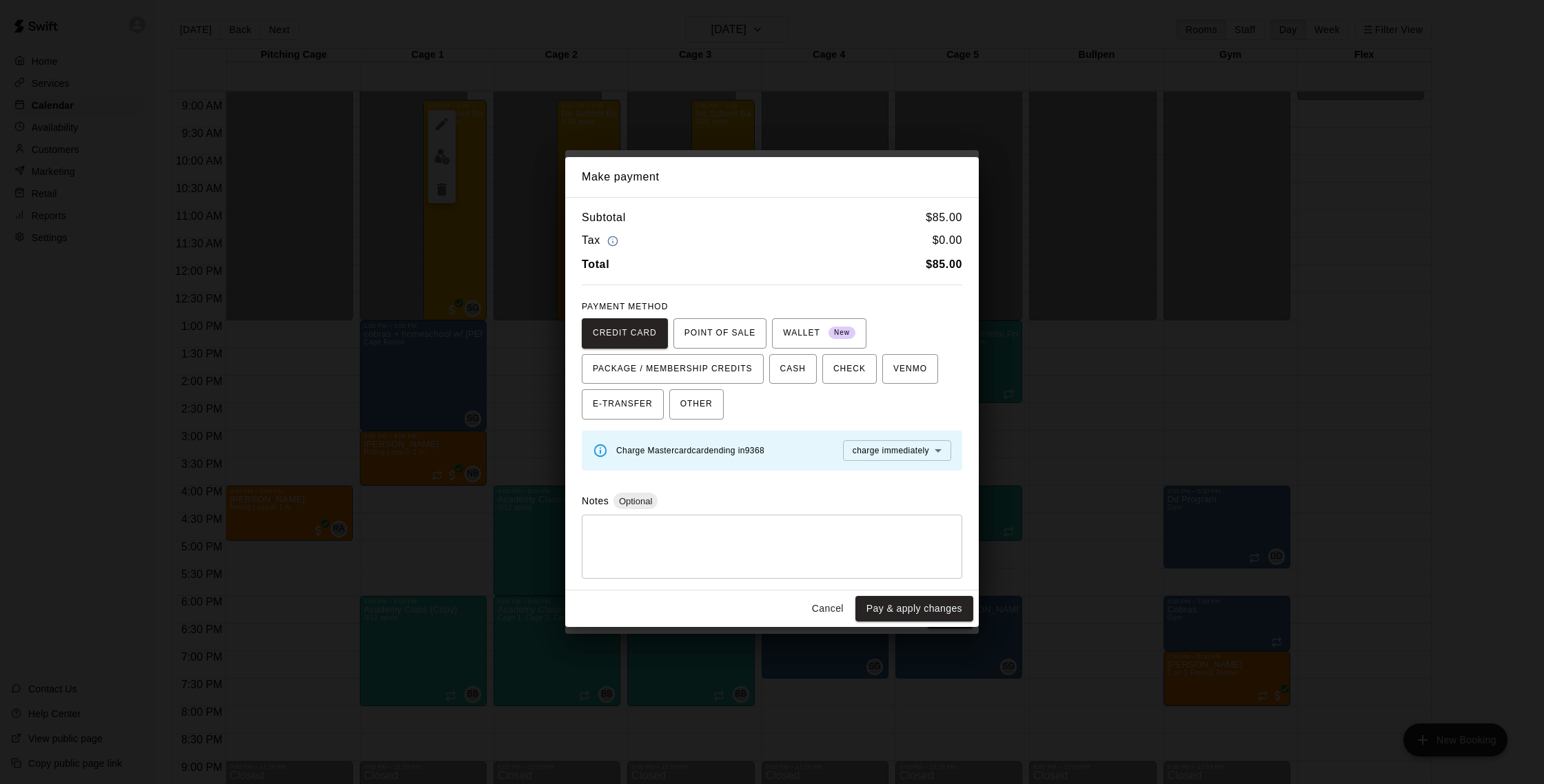
click at [827, 609] on button "Cancel" at bounding box center [827, 608] width 44 height 25
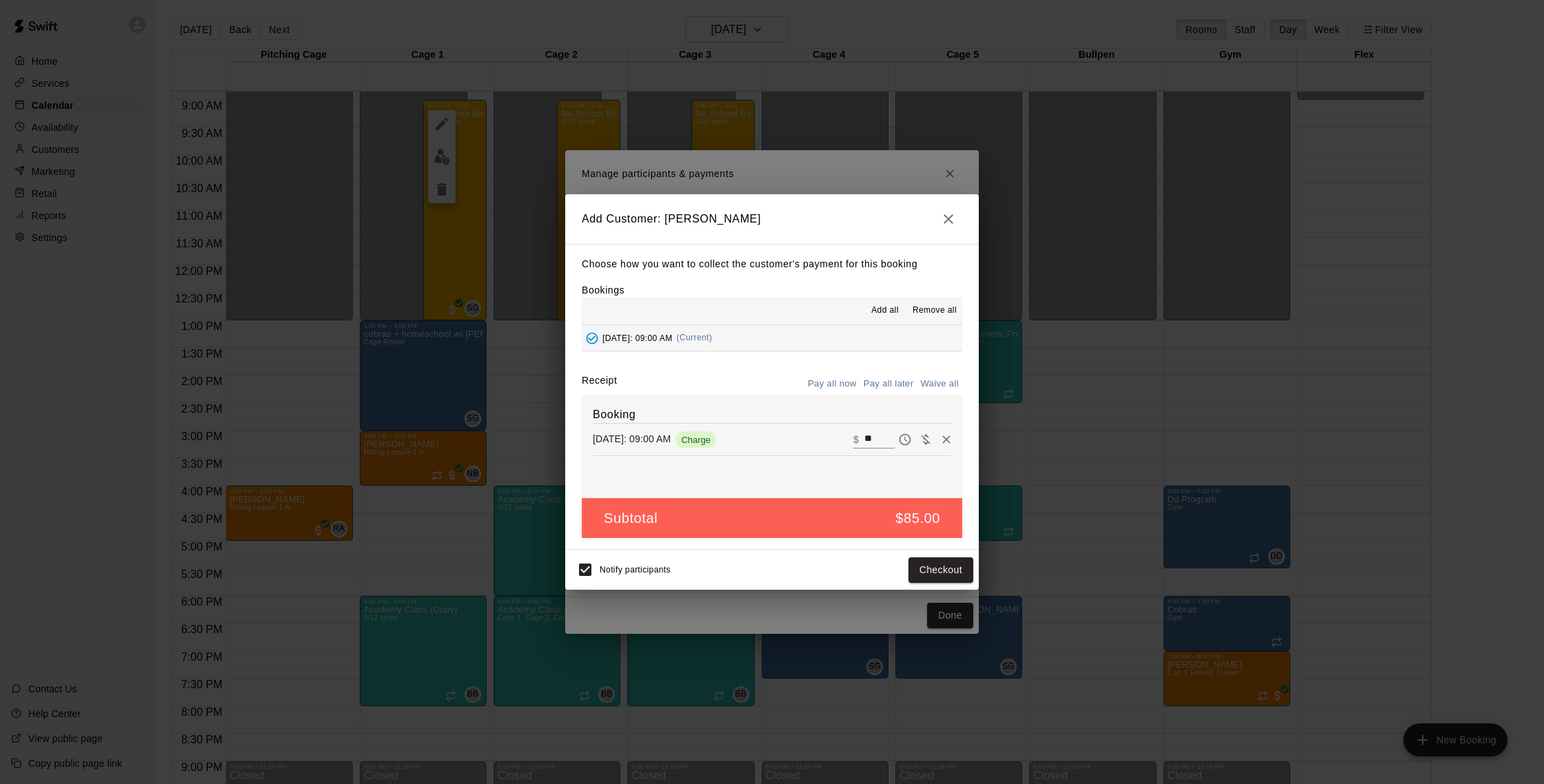
click at [962, 220] on h2 "Add Customer: [PERSON_NAME]" at bounding box center [772, 219] width 413 height 49
click at [955, 221] on icon "button" at bounding box center [948, 219] width 17 height 17
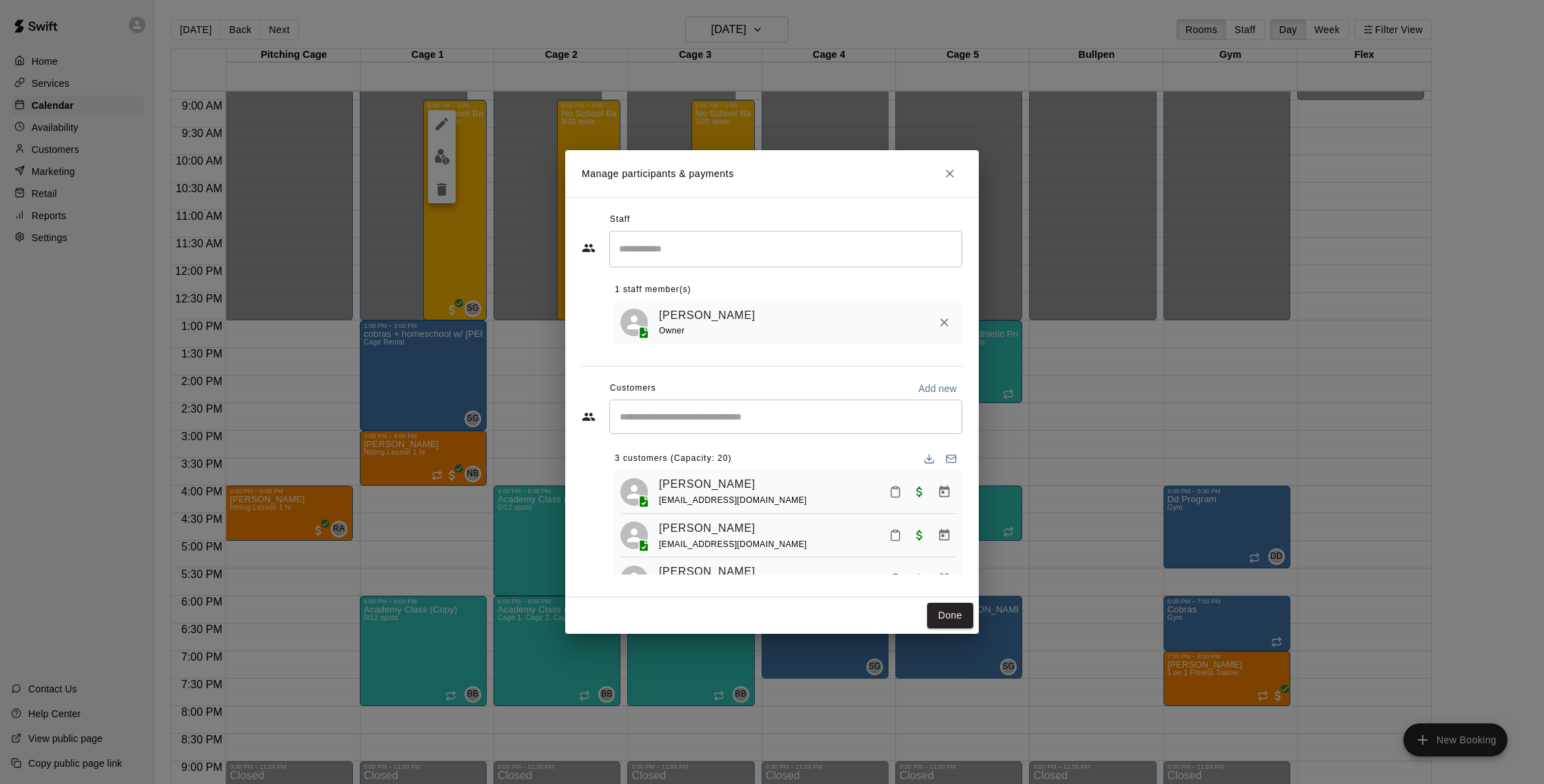
click at [765, 425] on div "​" at bounding box center [785, 416] width 353 height 34
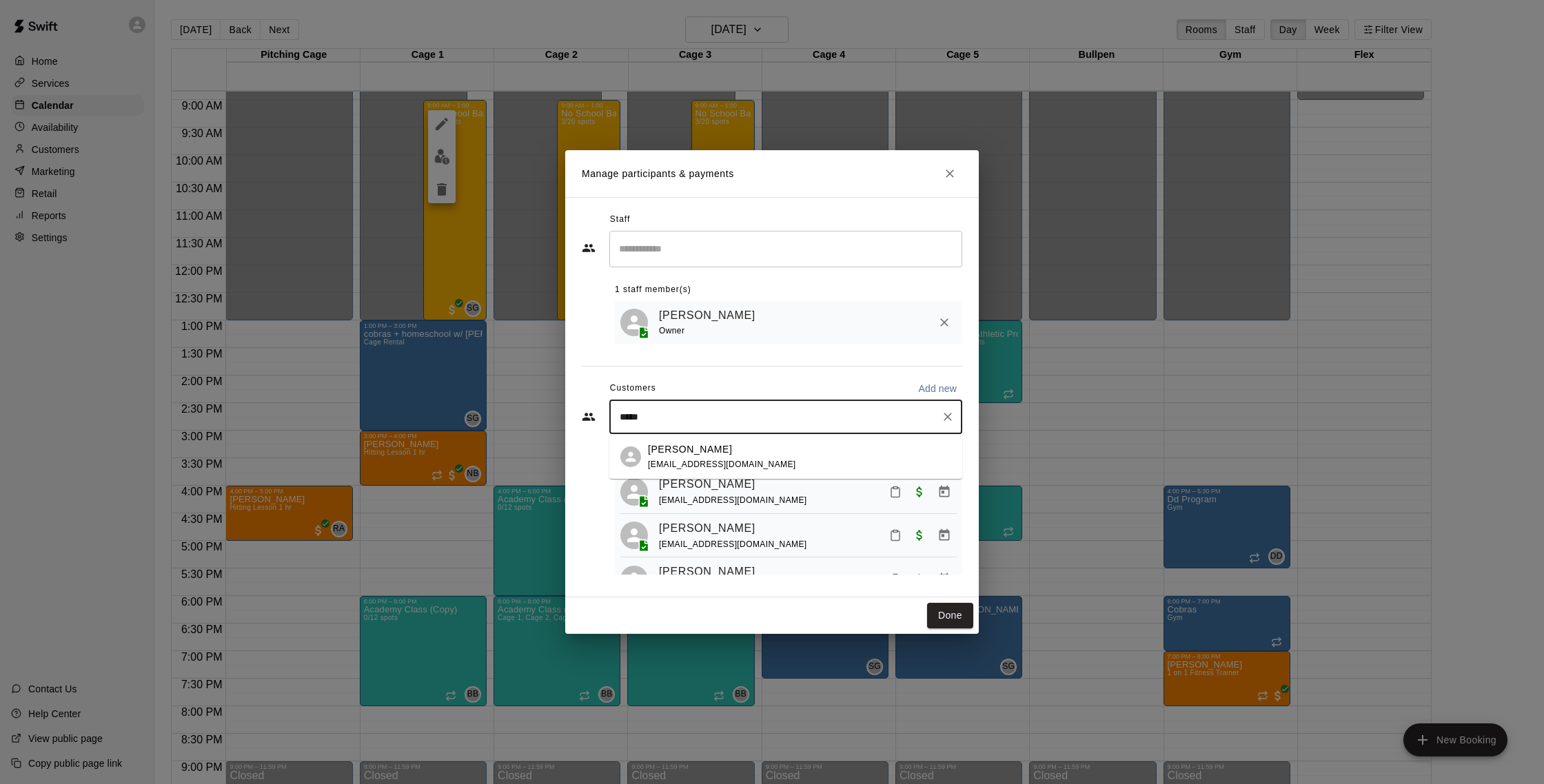
type input "******"
click at [717, 489] on div "[PERSON_NAME]" at bounding box center [723, 494] width 148 height 15
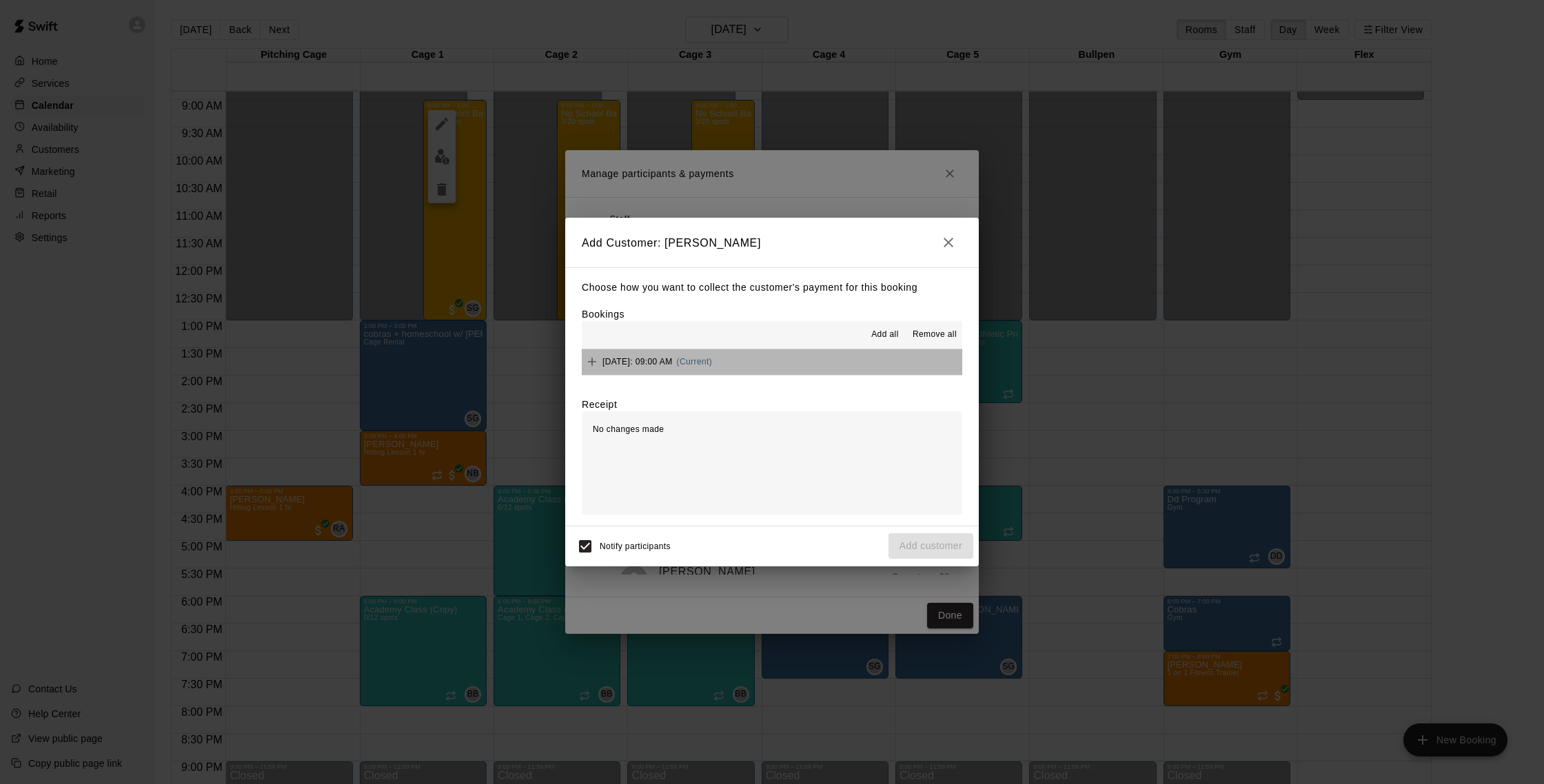
click at [669, 361] on span "[DATE]: 09:00 AM" at bounding box center [637, 361] width 71 height 9
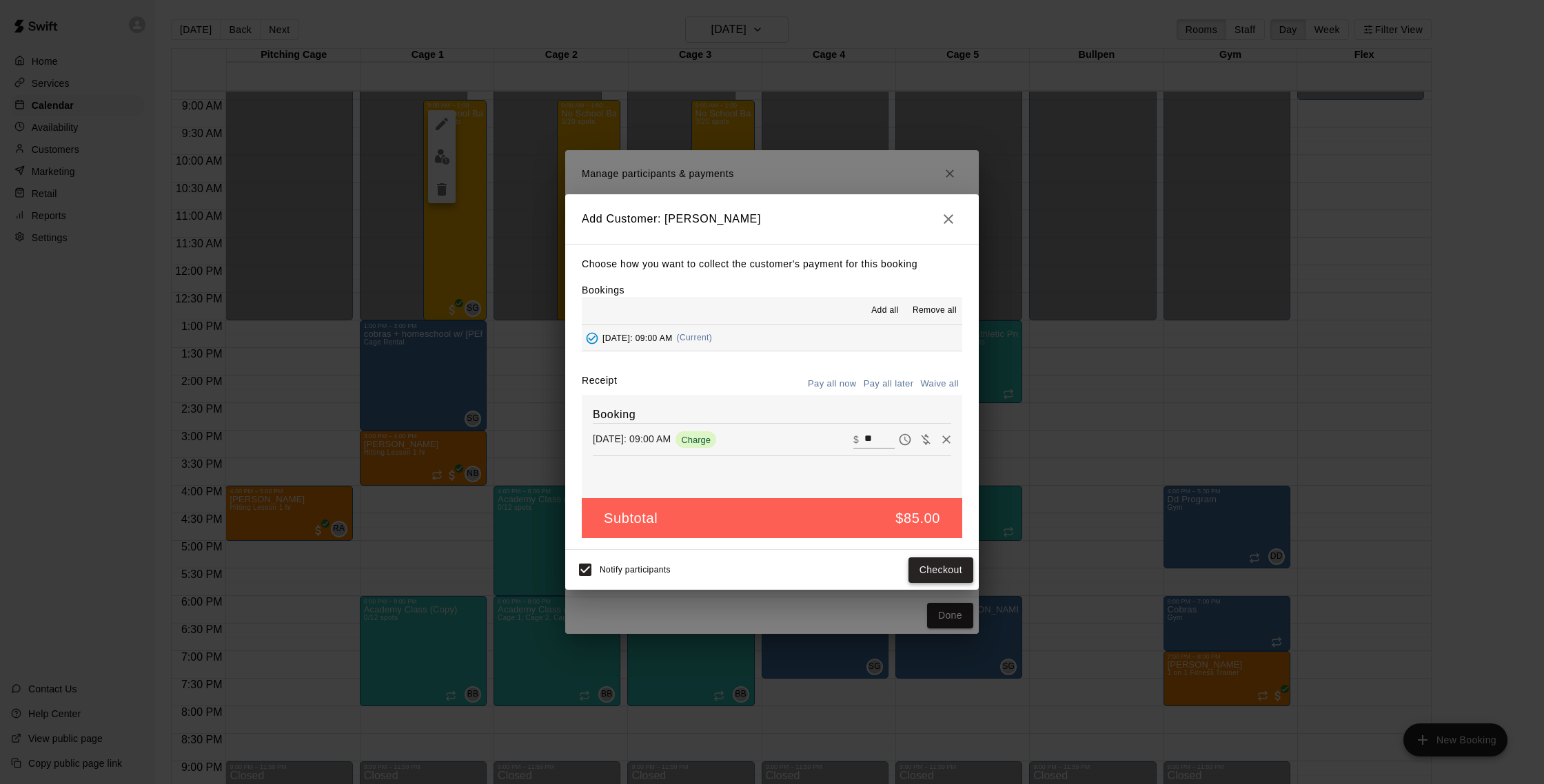
click at [956, 572] on button "Checkout" at bounding box center [941, 569] width 65 height 25
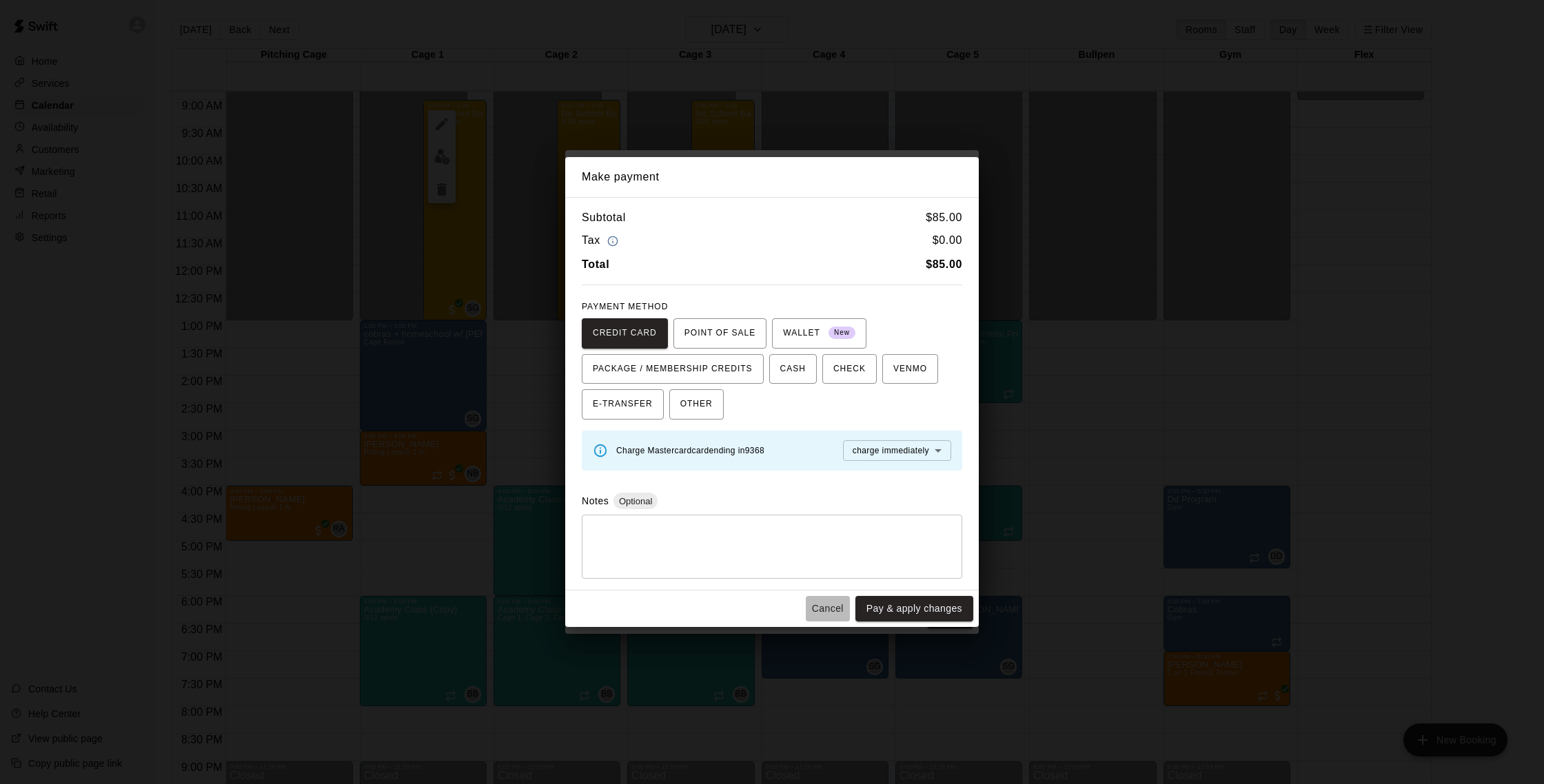
click at [835, 603] on button "Cancel" at bounding box center [827, 608] width 44 height 25
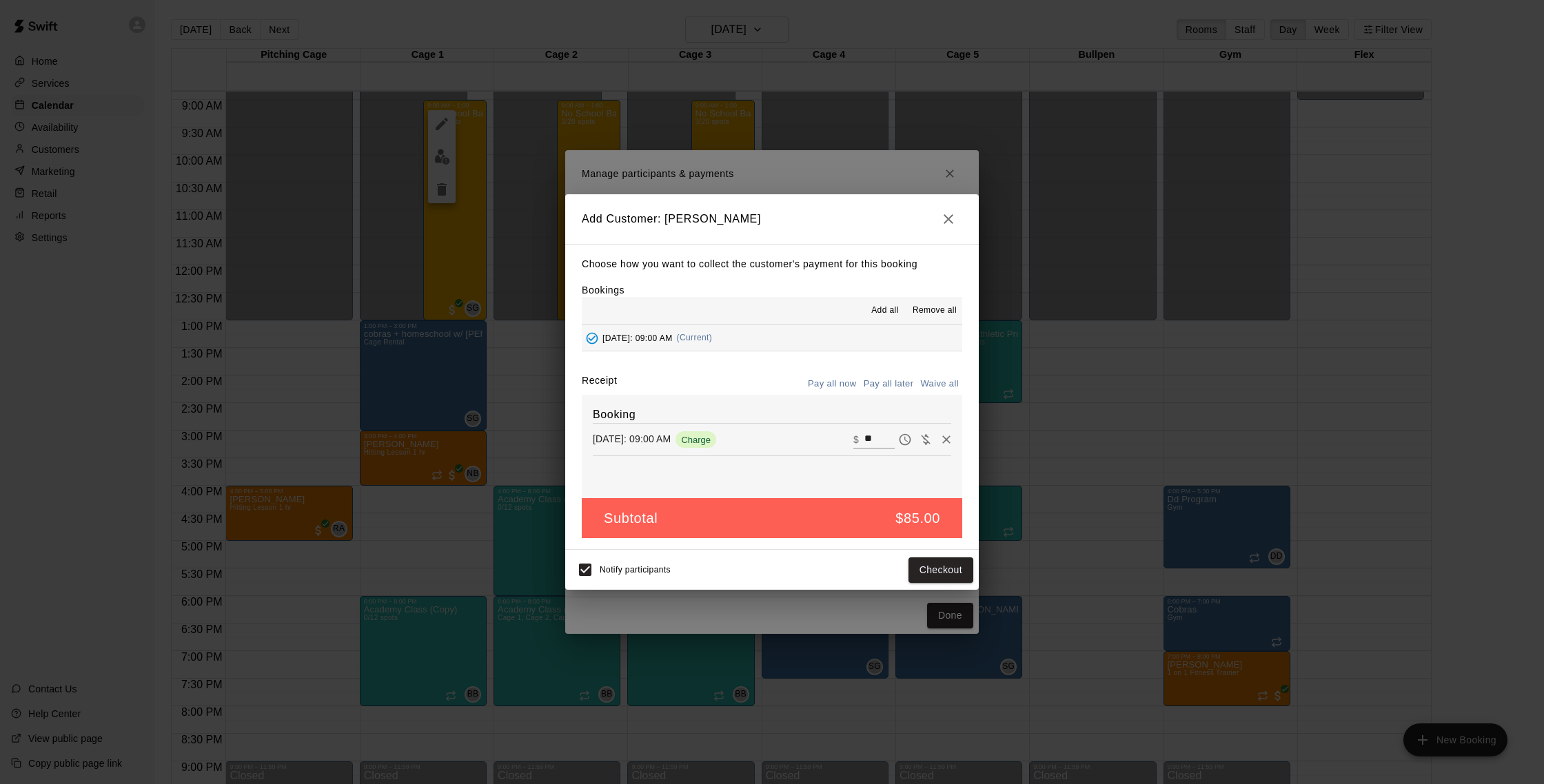
click at [953, 220] on icon "button" at bounding box center [948, 219] width 17 height 17
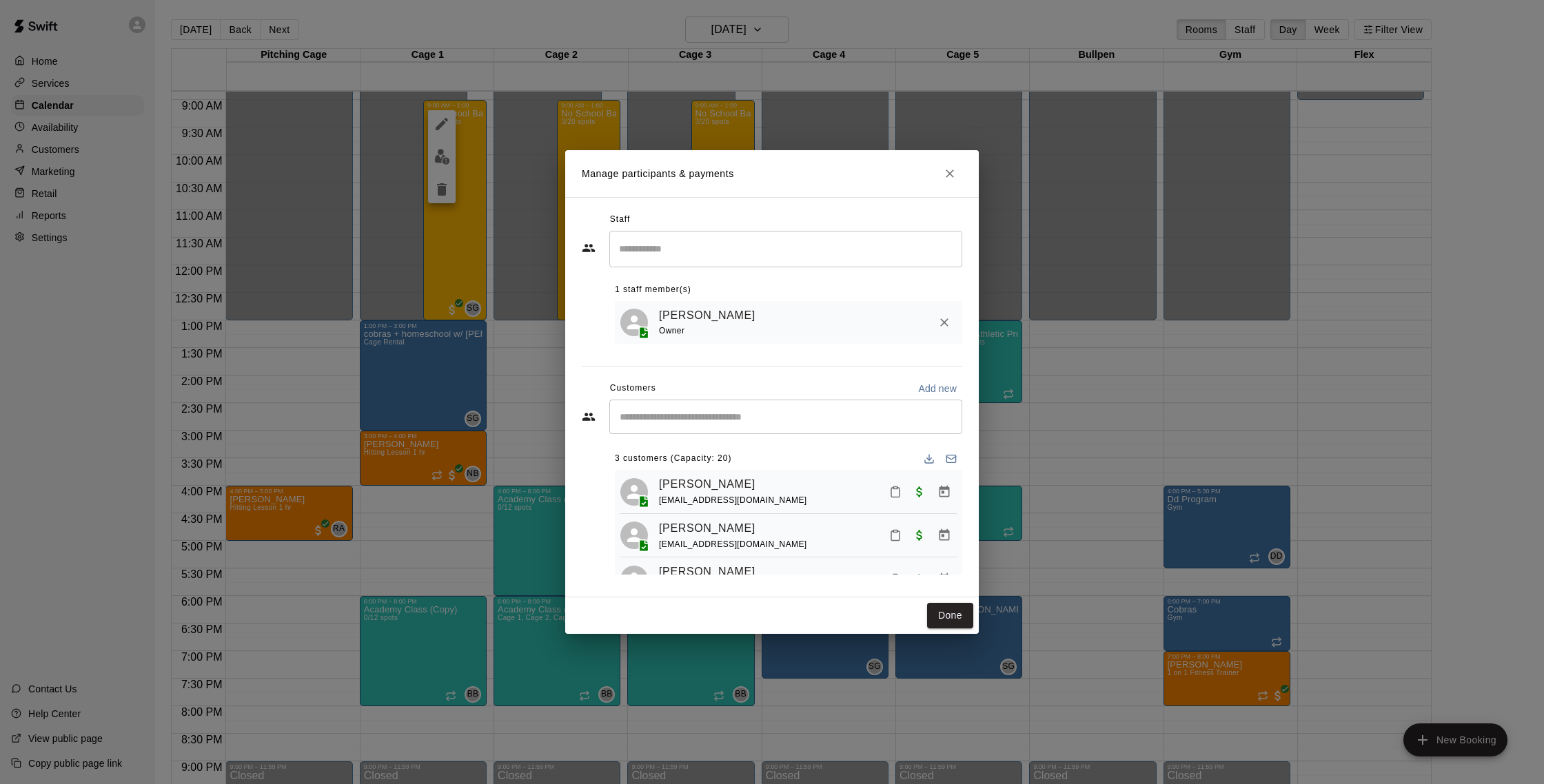
scroll to position [33, 0]
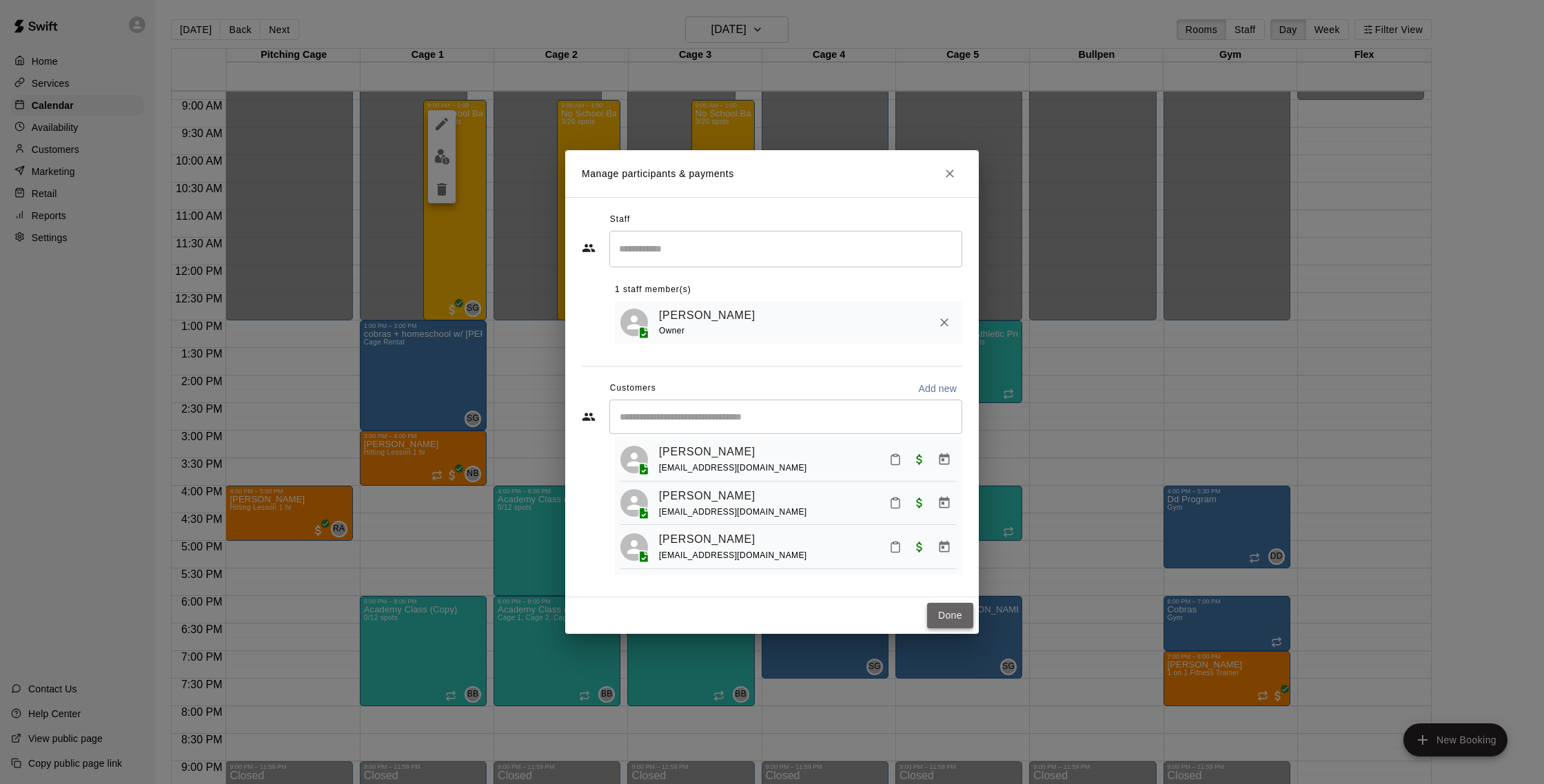
click at [955, 613] on button "Done" at bounding box center [950, 615] width 46 height 25
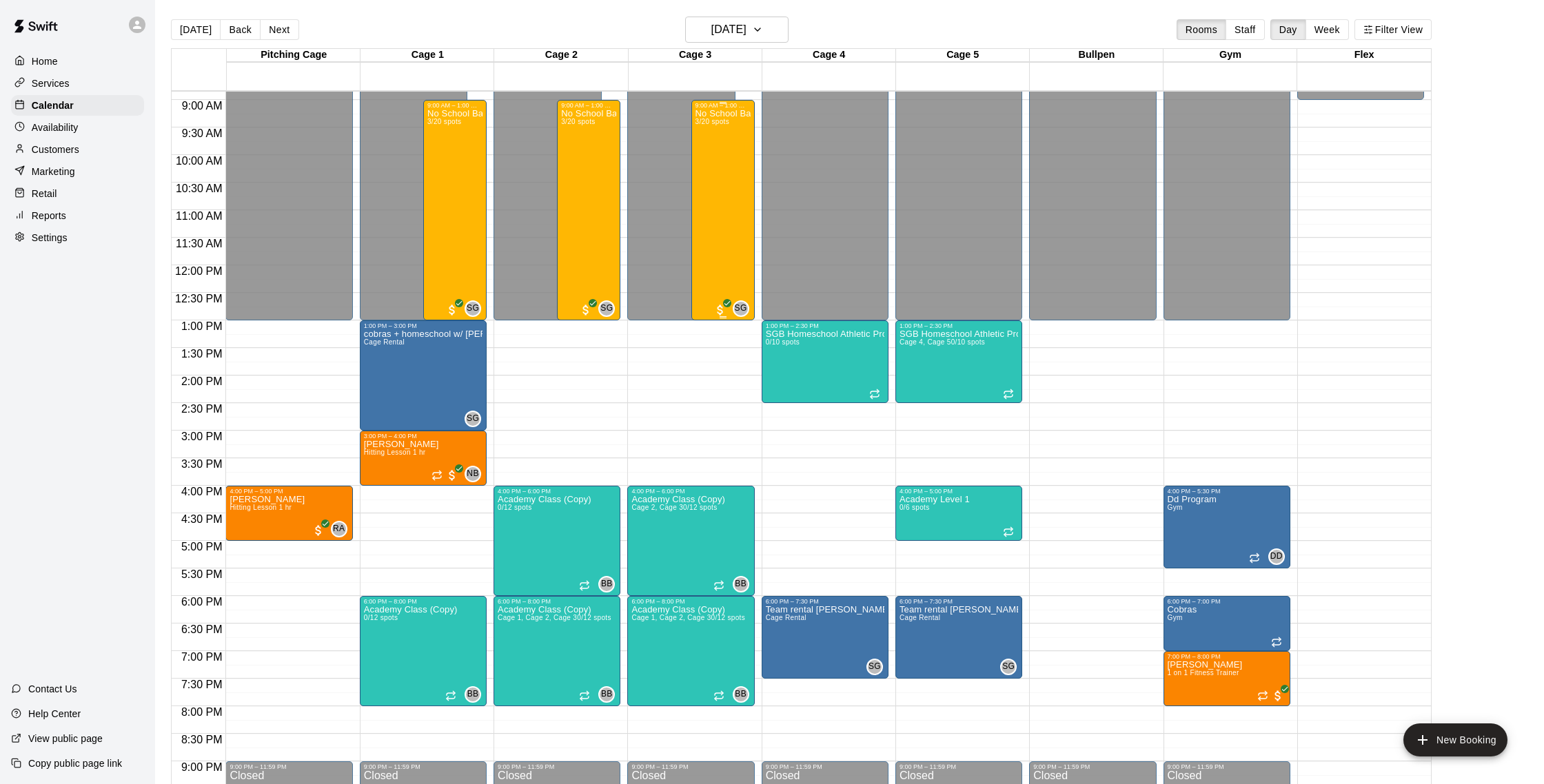
click at [713, 190] on div "No School Baseball & Softball Clinics (Copy) 3/20 spots" at bounding box center [723, 501] width 55 height 784
click at [724, 412] on div at bounding box center [772, 392] width 1544 height 784
click at [57, 71] on div "Home Services Calendar Availability Customers Marketing Retail Reports Settings" at bounding box center [77, 149] width 155 height 200
drag, startPoint x: 57, startPoint y: 83, endPoint x: 98, endPoint y: 91, distance: 41.8
click at [63, 81] on p "Services" at bounding box center [51, 83] width 38 height 14
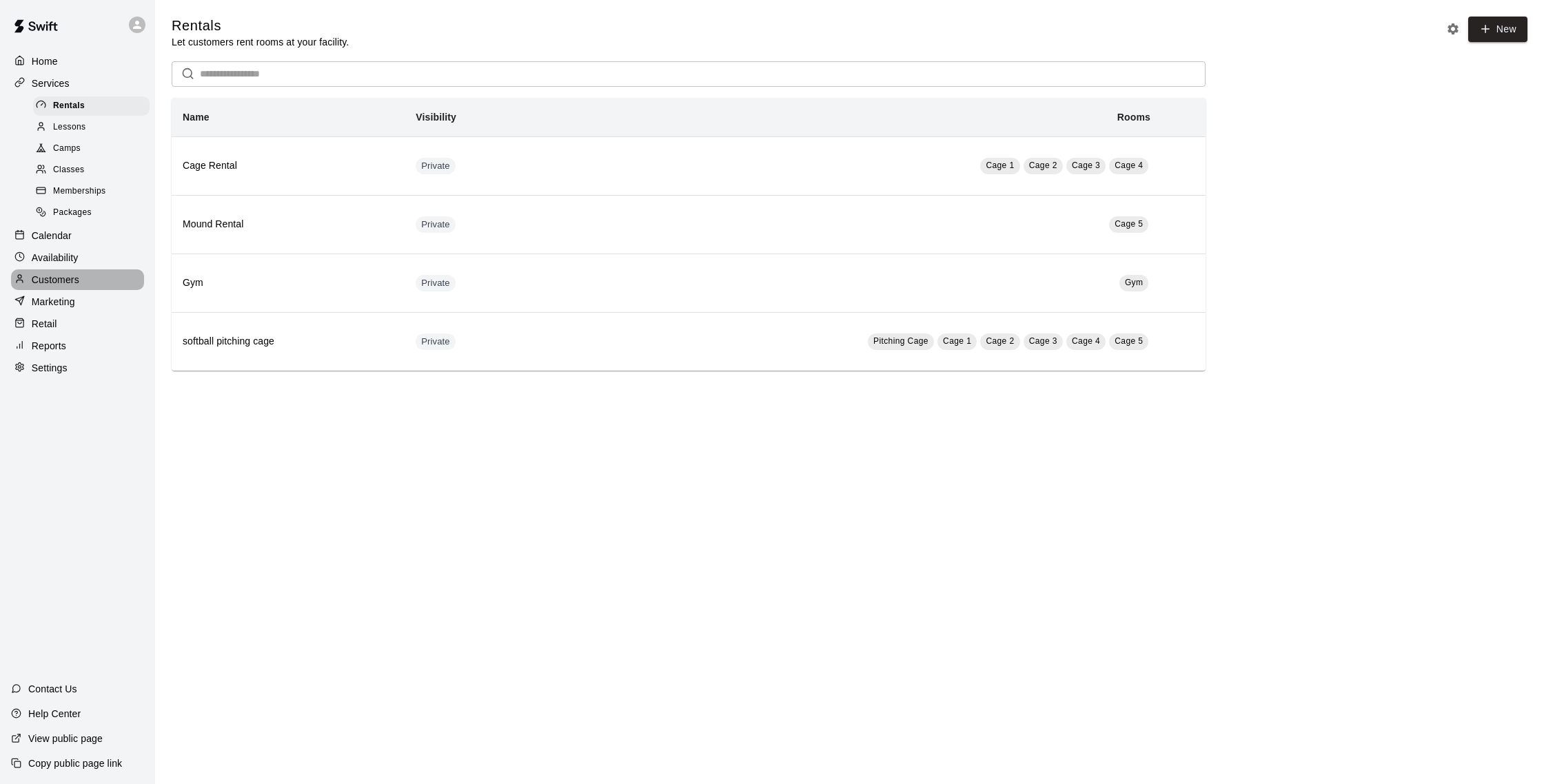
click at [68, 281] on p "Customers" at bounding box center [55, 279] width 47 height 14
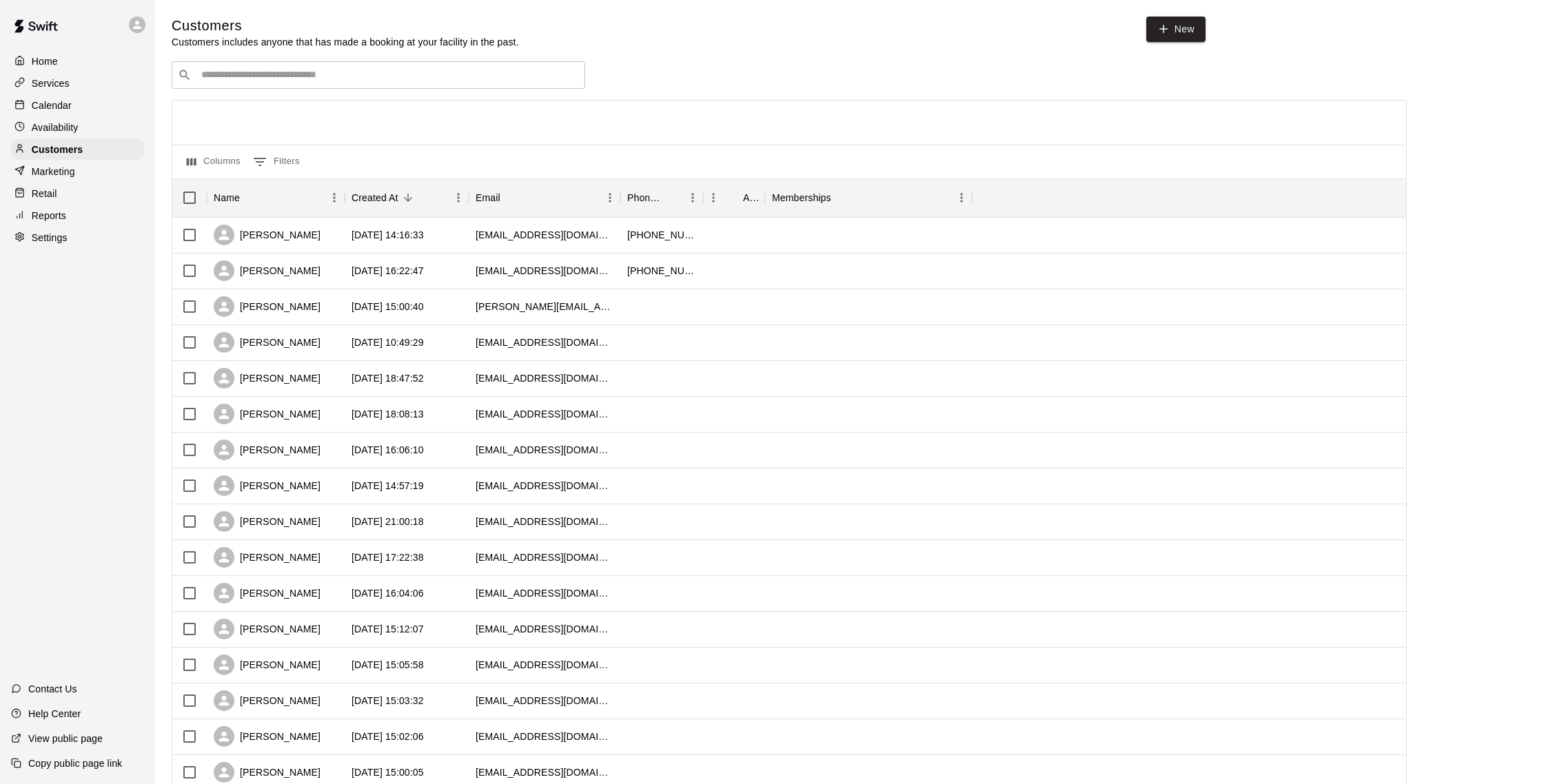
click at [375, 73] on input "Search customers by name or email" at bounding box center [388, 75] width 382 height 14
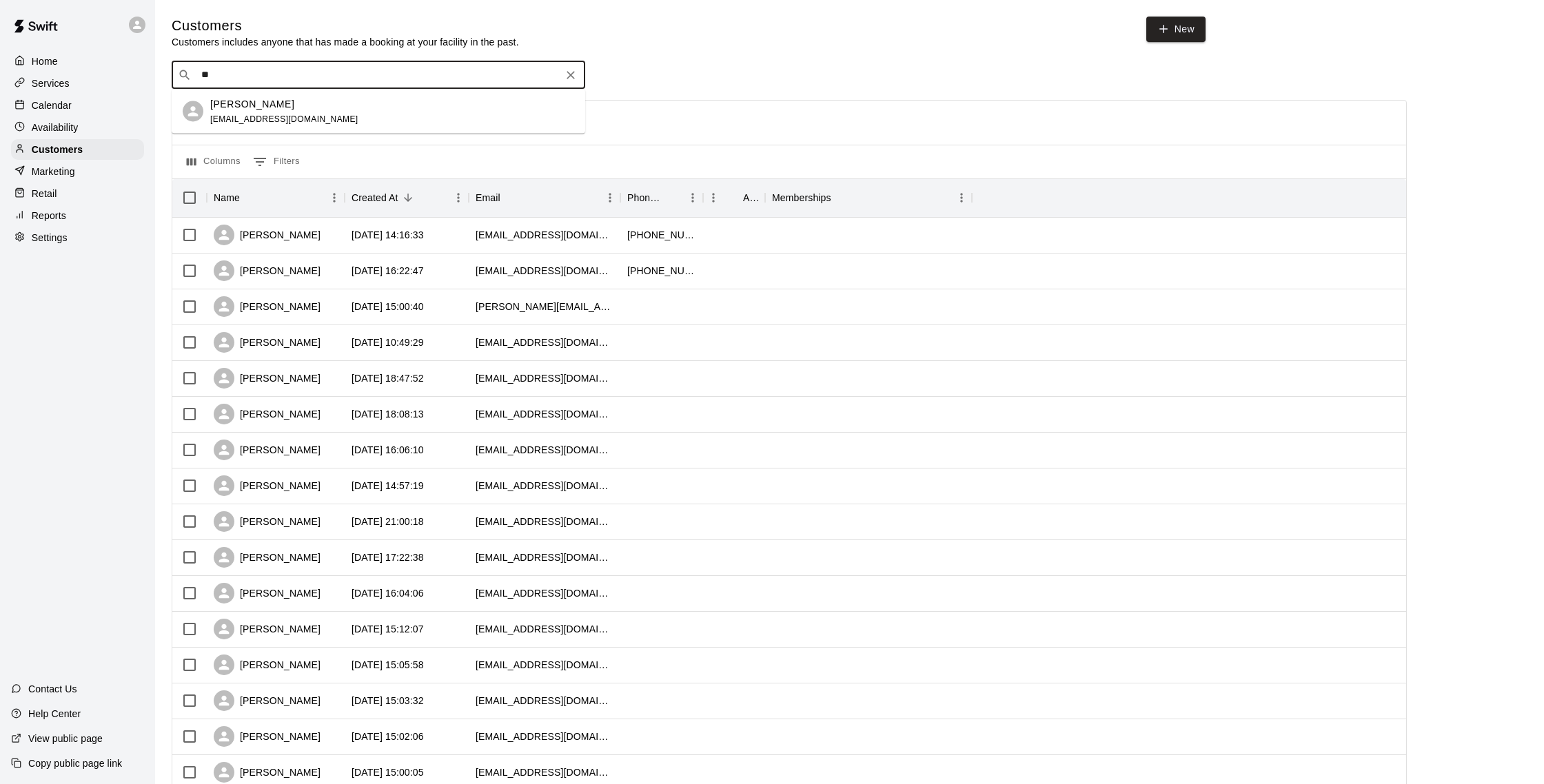
type input "*"
click at [91, 104] on div "Calendar" at bounding box center [77, 105] width 133 height 20
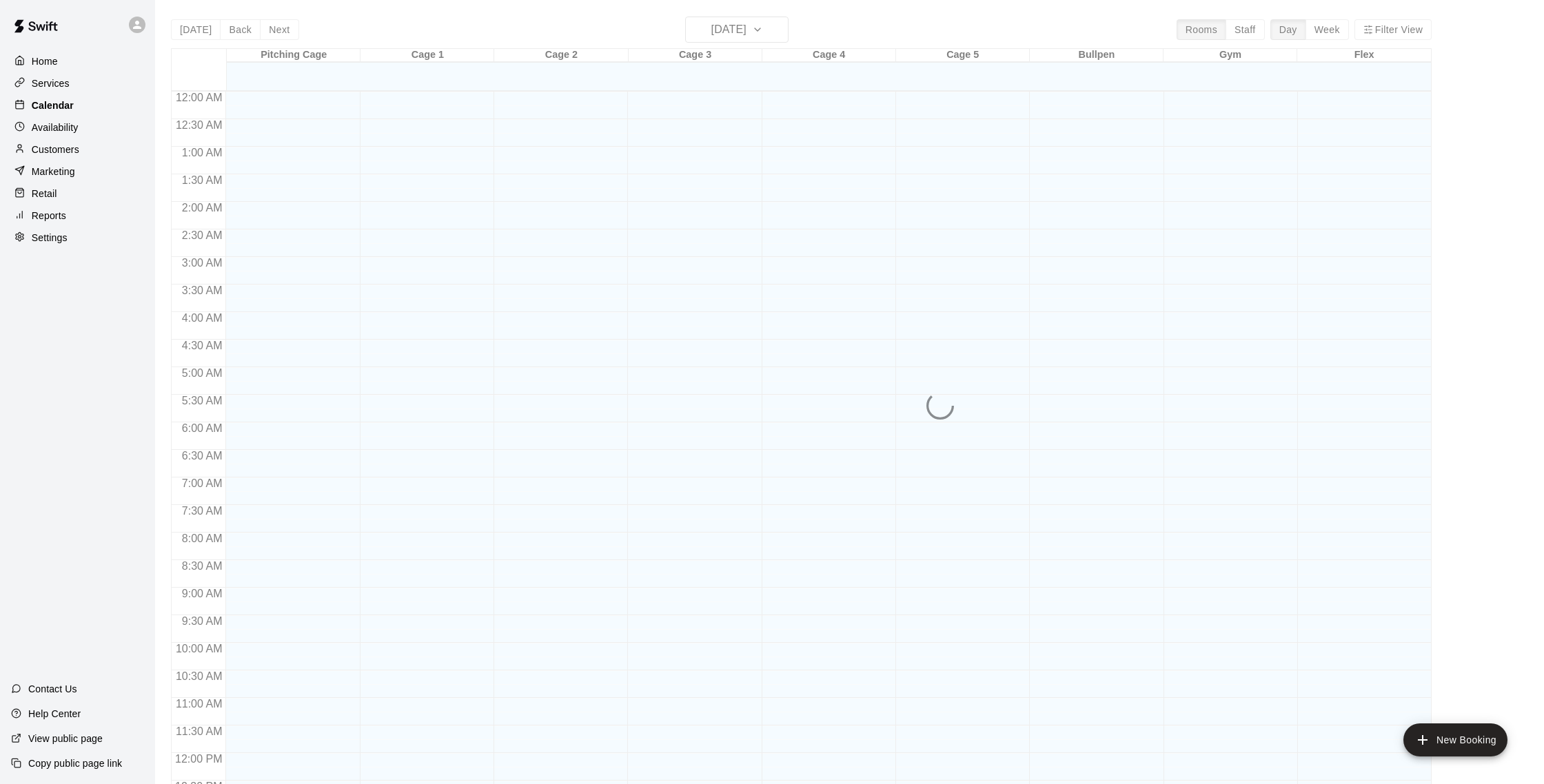
scroll to position [574, 0]
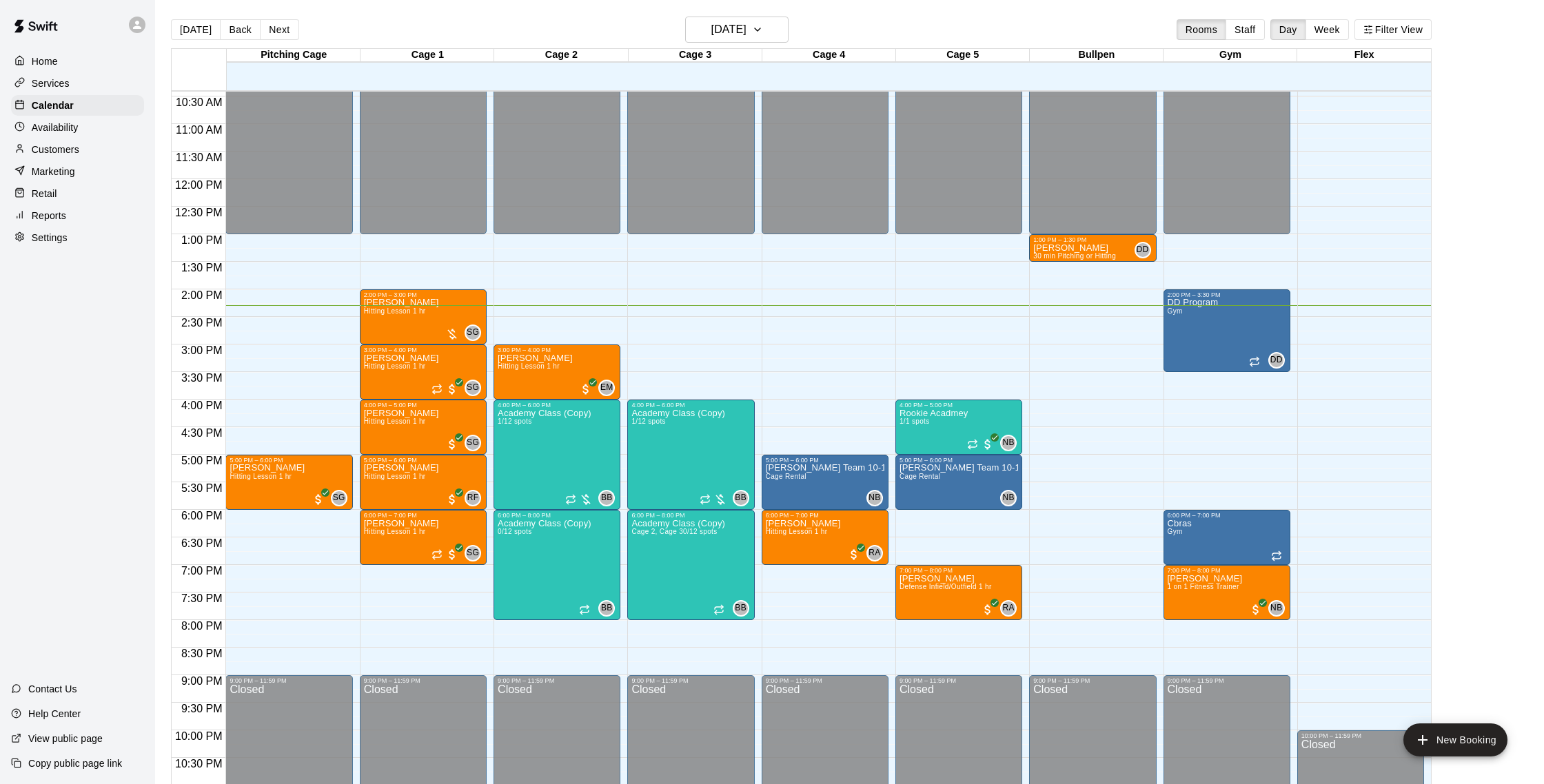
click at [77, 146] on p "Customers" at bounding box center [55, 149] width 47 height 14
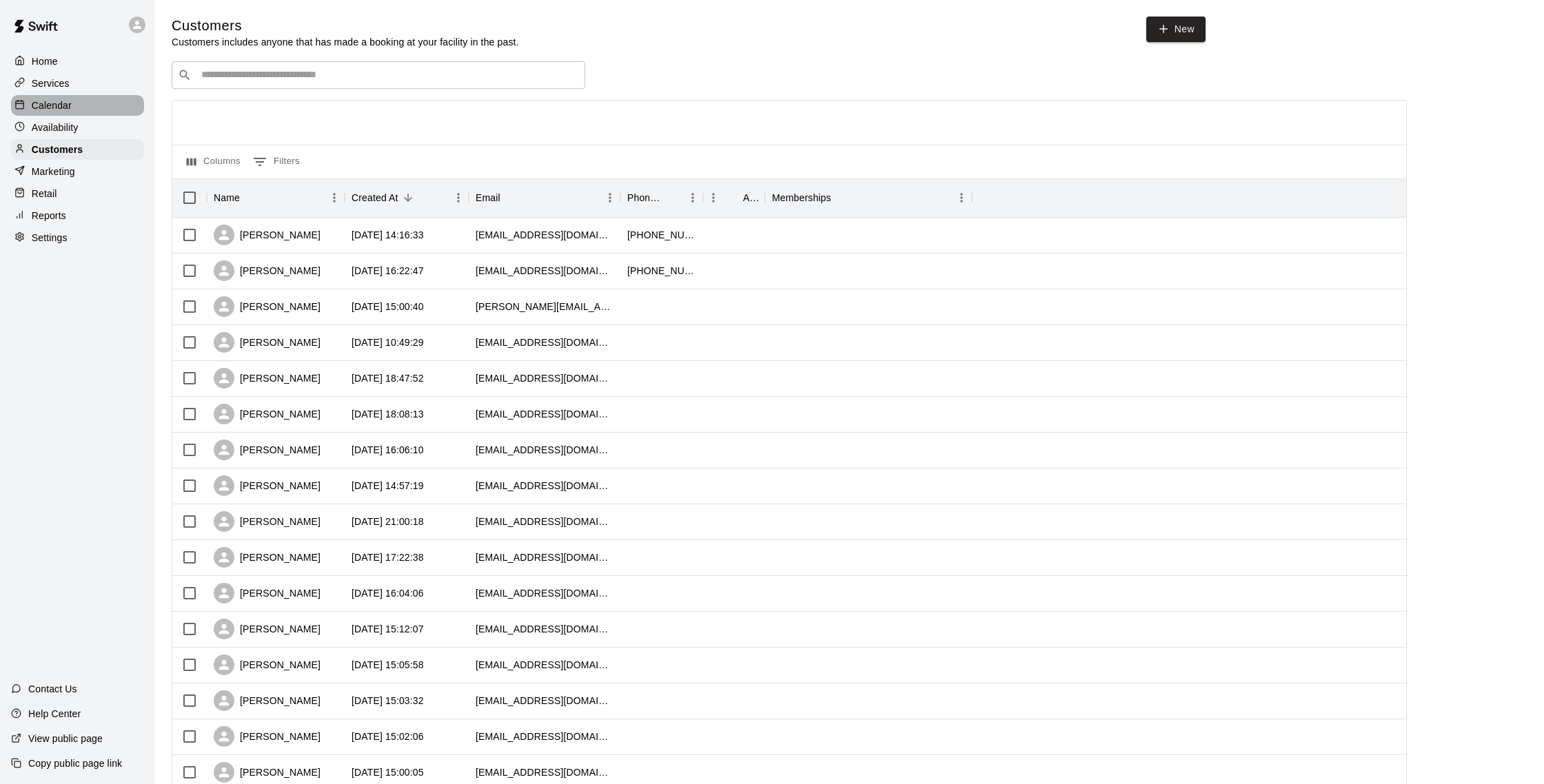
click at [71, 100] on p "Calendar" at bounding box center [52, 105] width 40 height 14
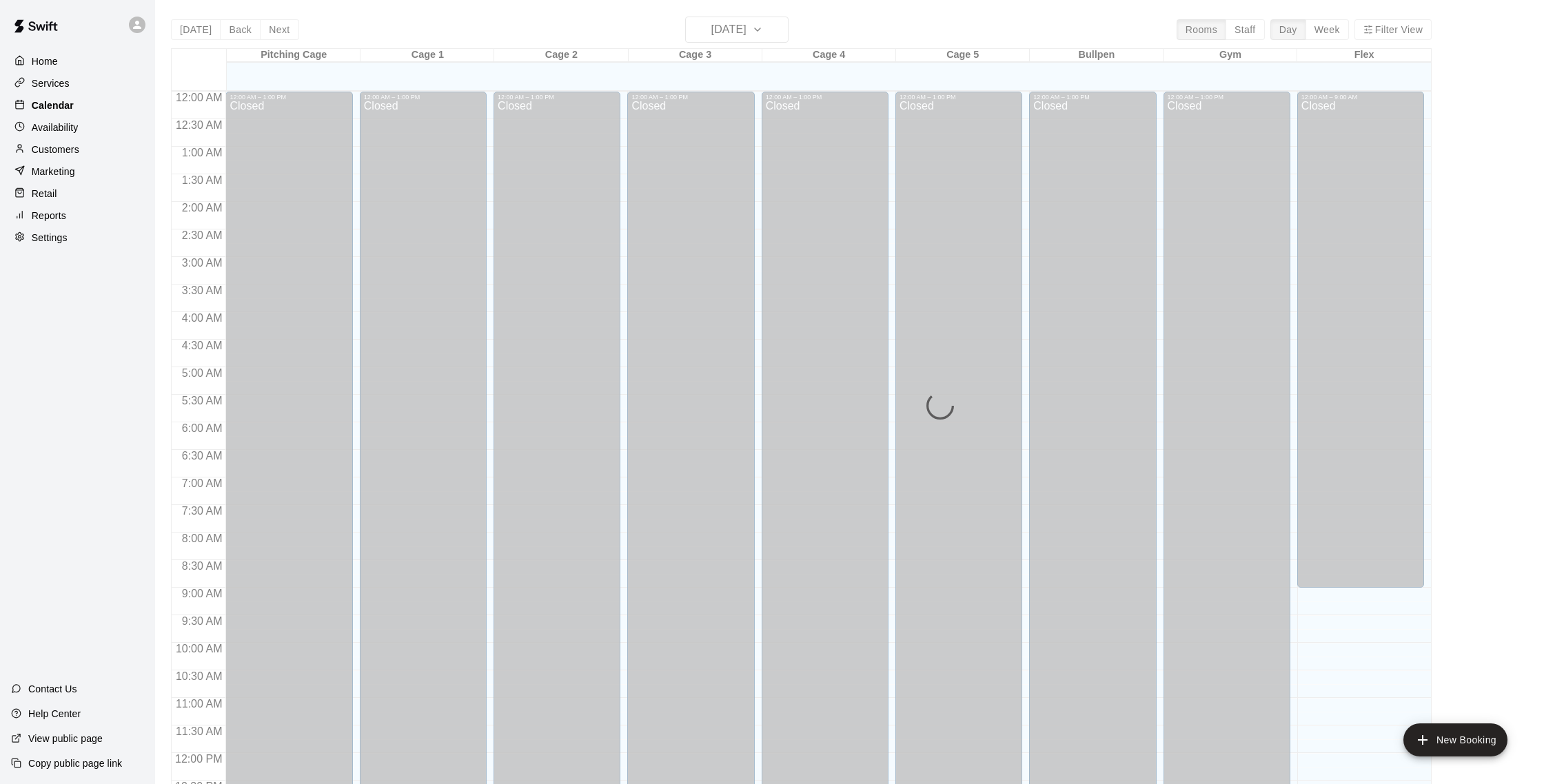
scroll to position [574, 0]
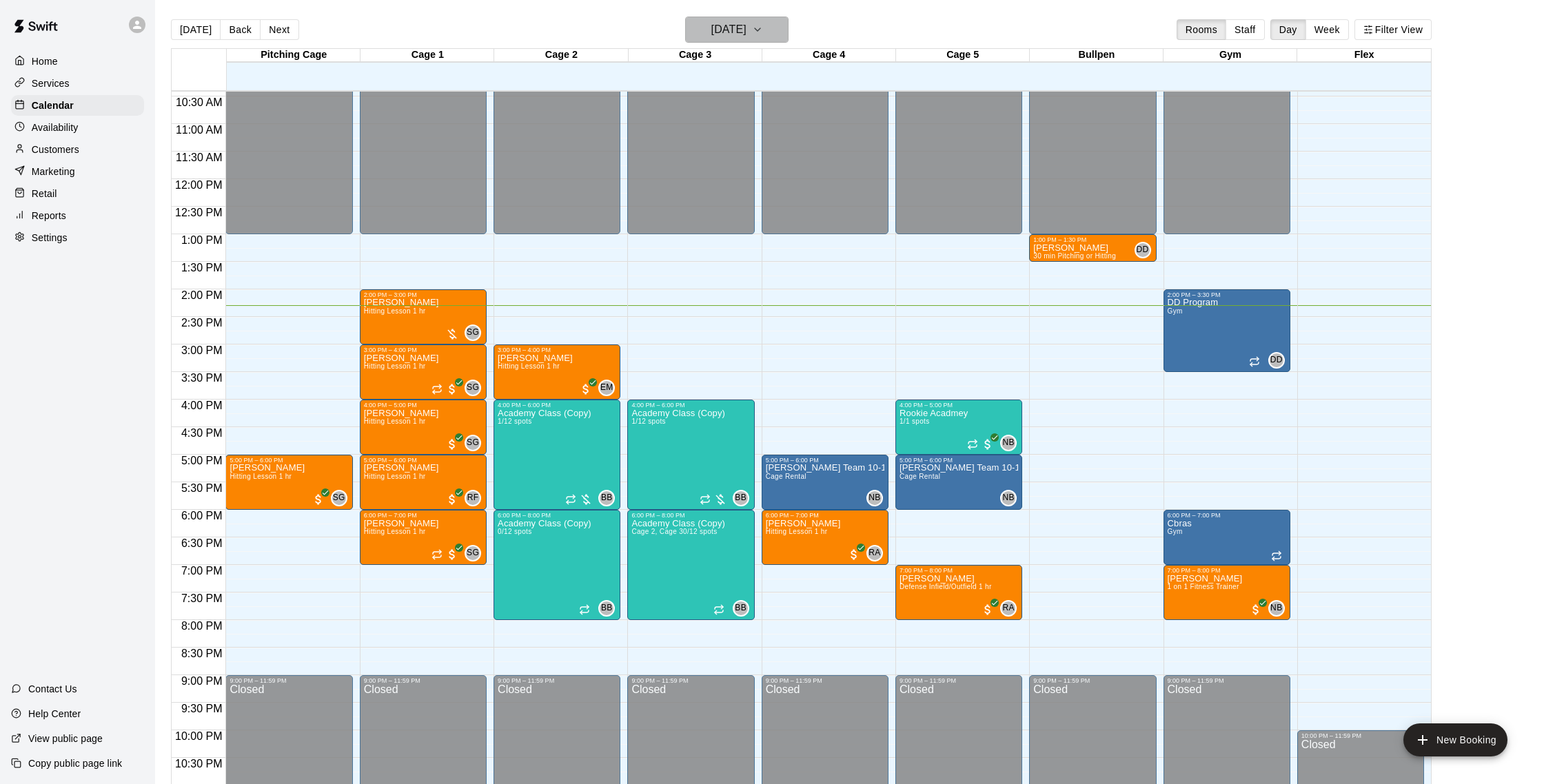
click at [747, 25] on h6 "[DATE]" at bounding box center [729, 29] width 35 height 20
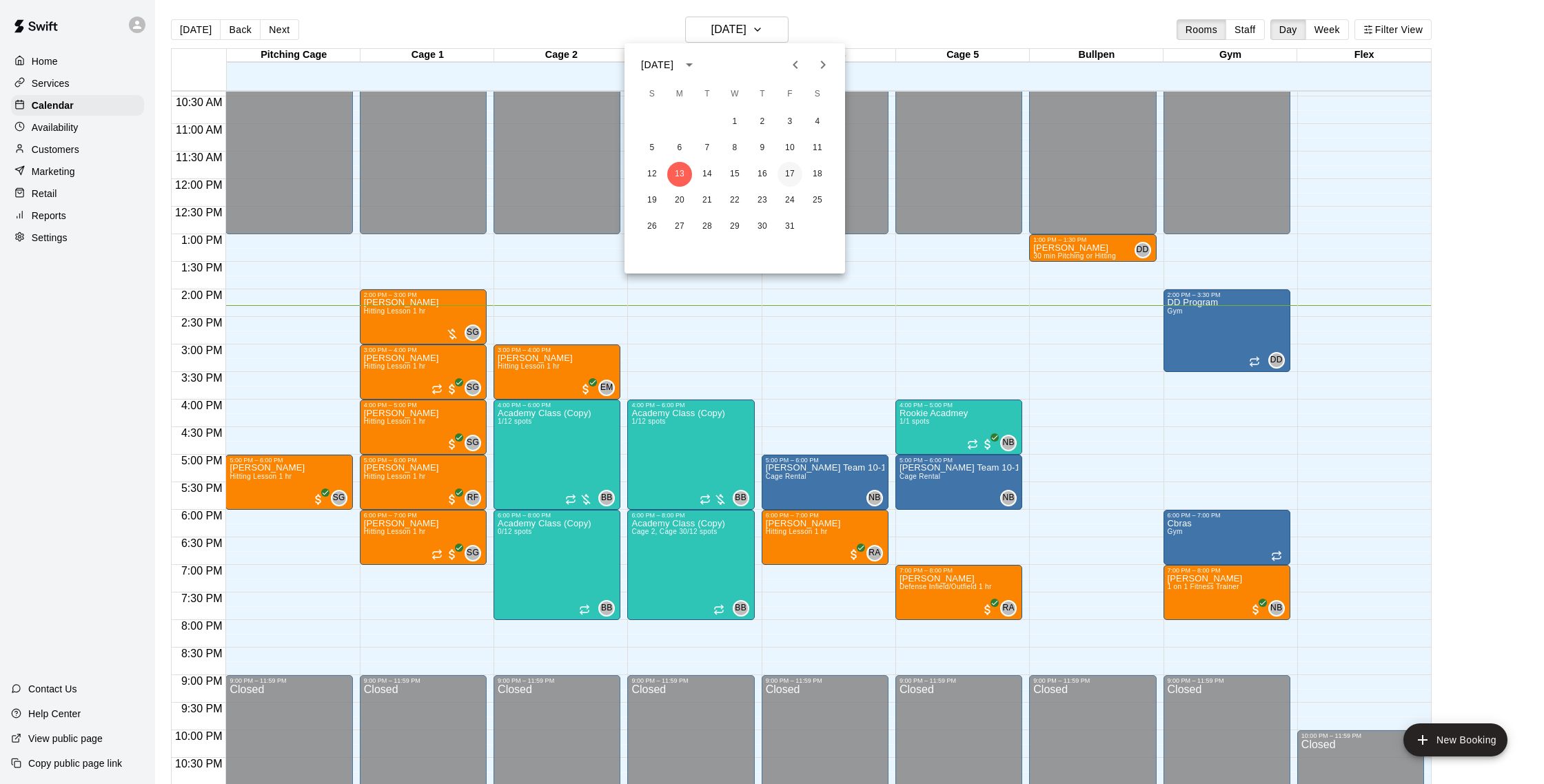
click at [795, 177] on button "17" at bounding box center [790, 175] width 25 height 25
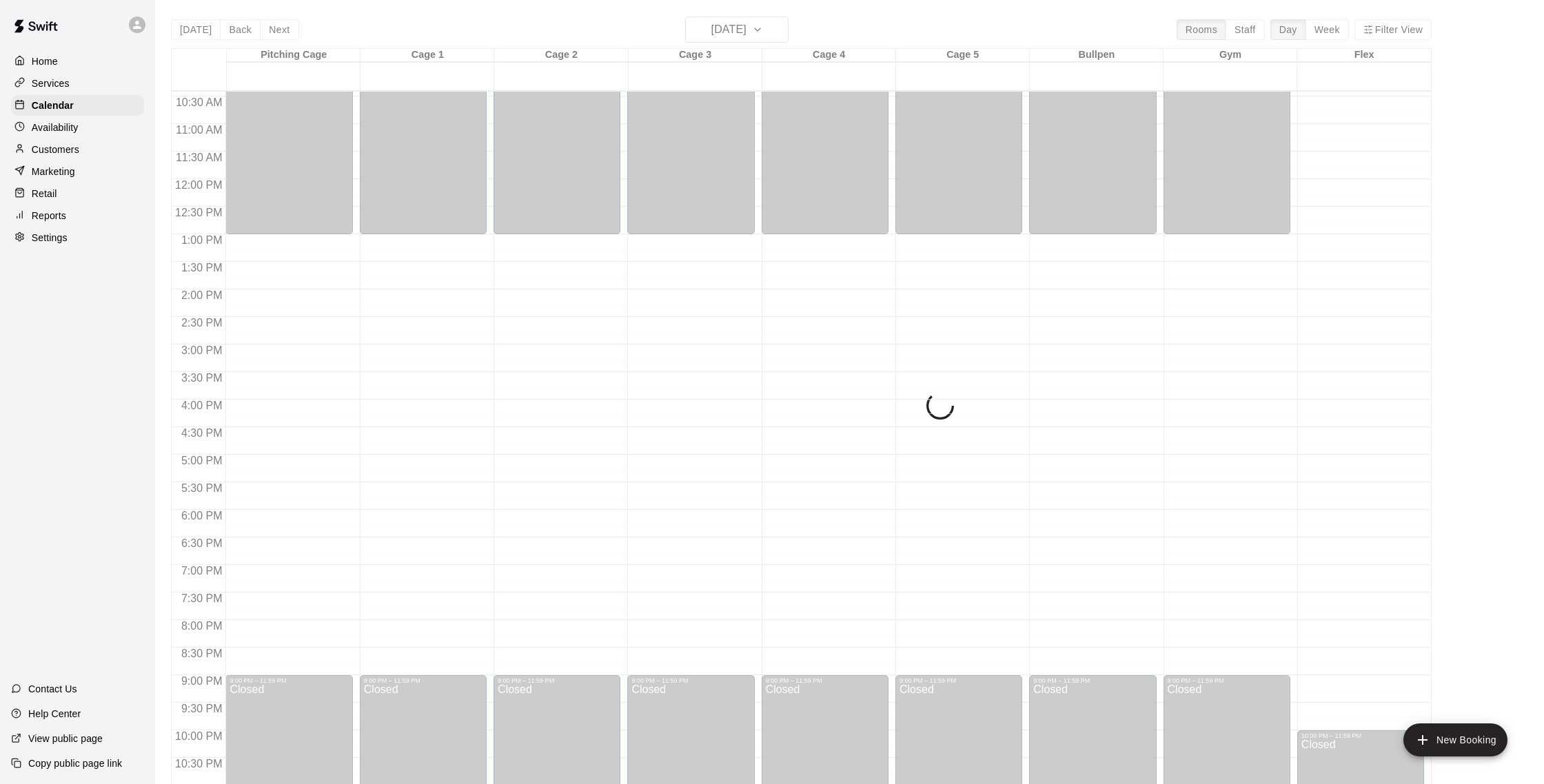
click at [87, 151] on div "Customers" at bounding box center [77, 149] width 133 height 20
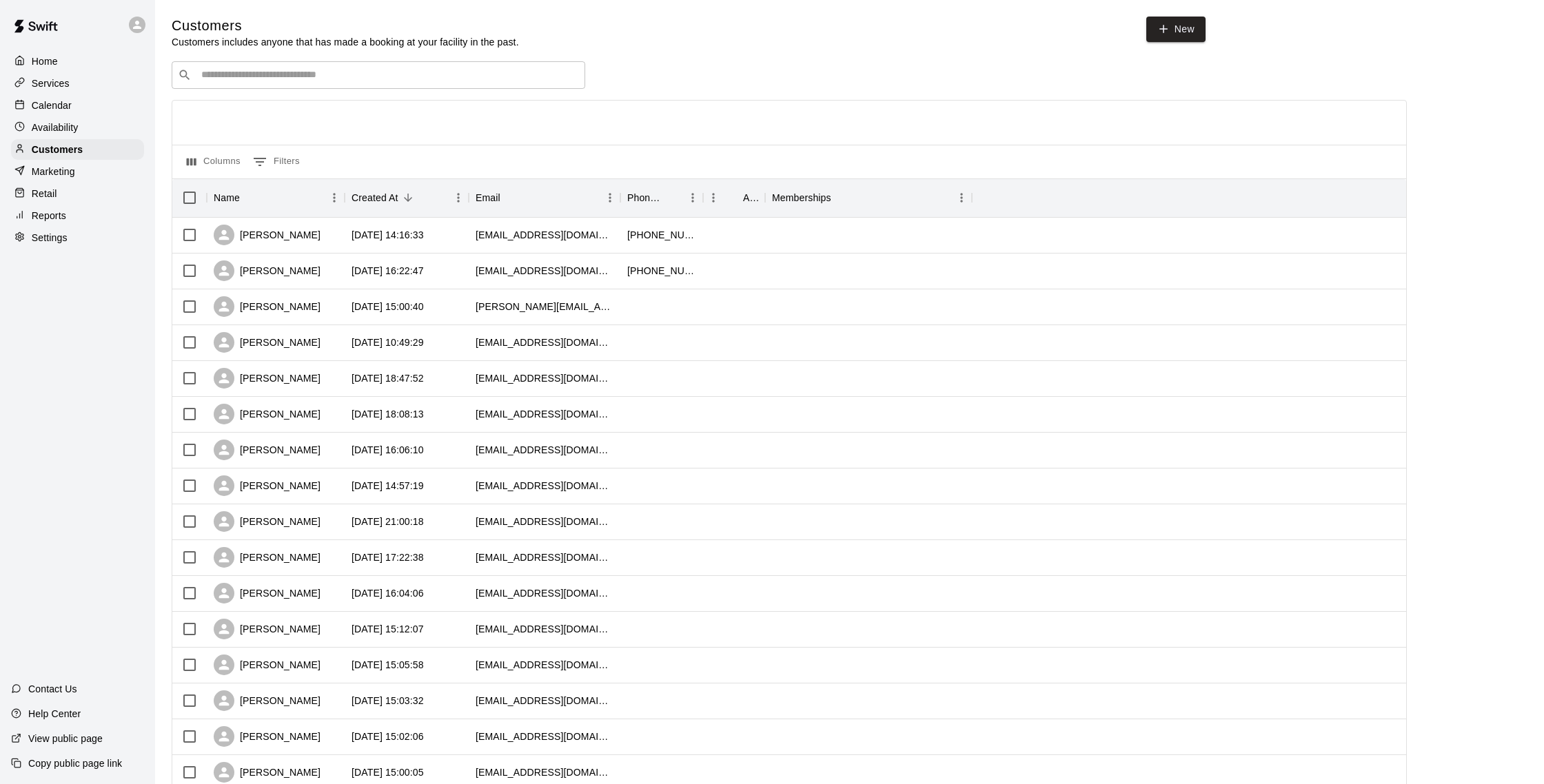
click at [270, 84] on div "​ ​" at bounding box center [378, 75] width 413 height 28
type input "******"
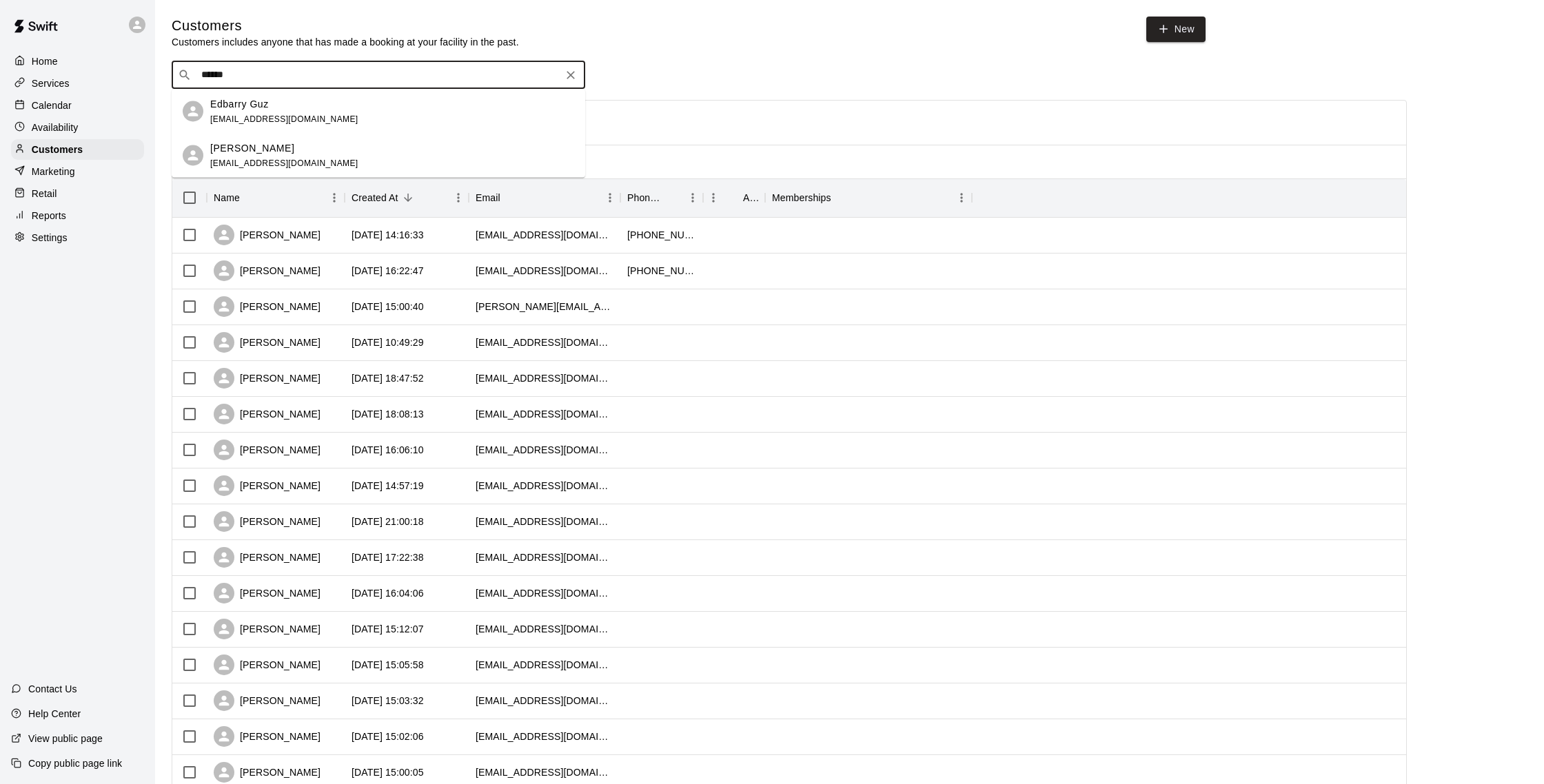
click at [274, 160] on span "[EMAIL_ADDRESS][DOMAIN_NAME]" at bounding box center [284, 162] width 148 height 9
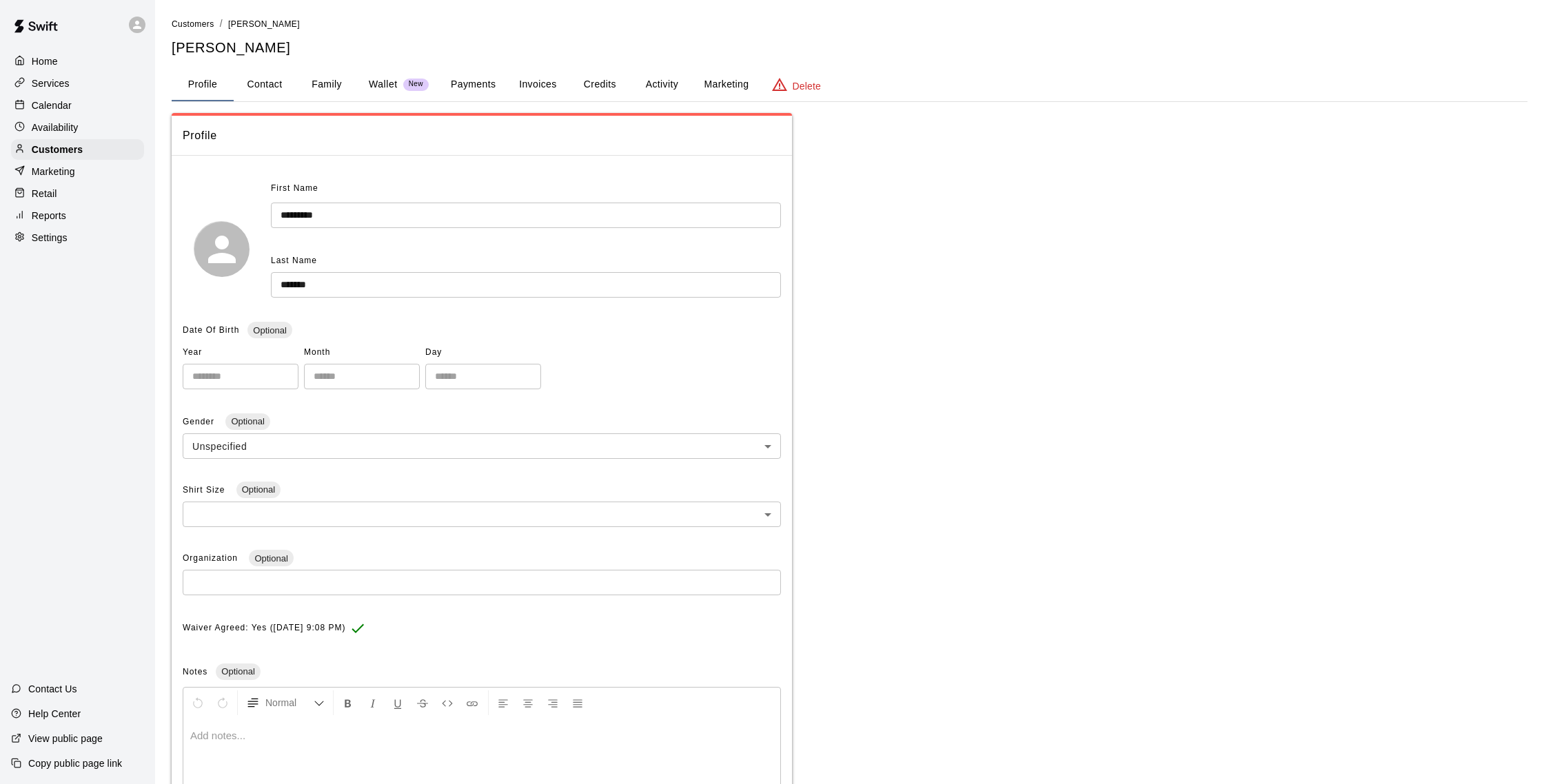
click at [593, 89] on button "Credits" at bounding box center [600, 84] width 62 height 33
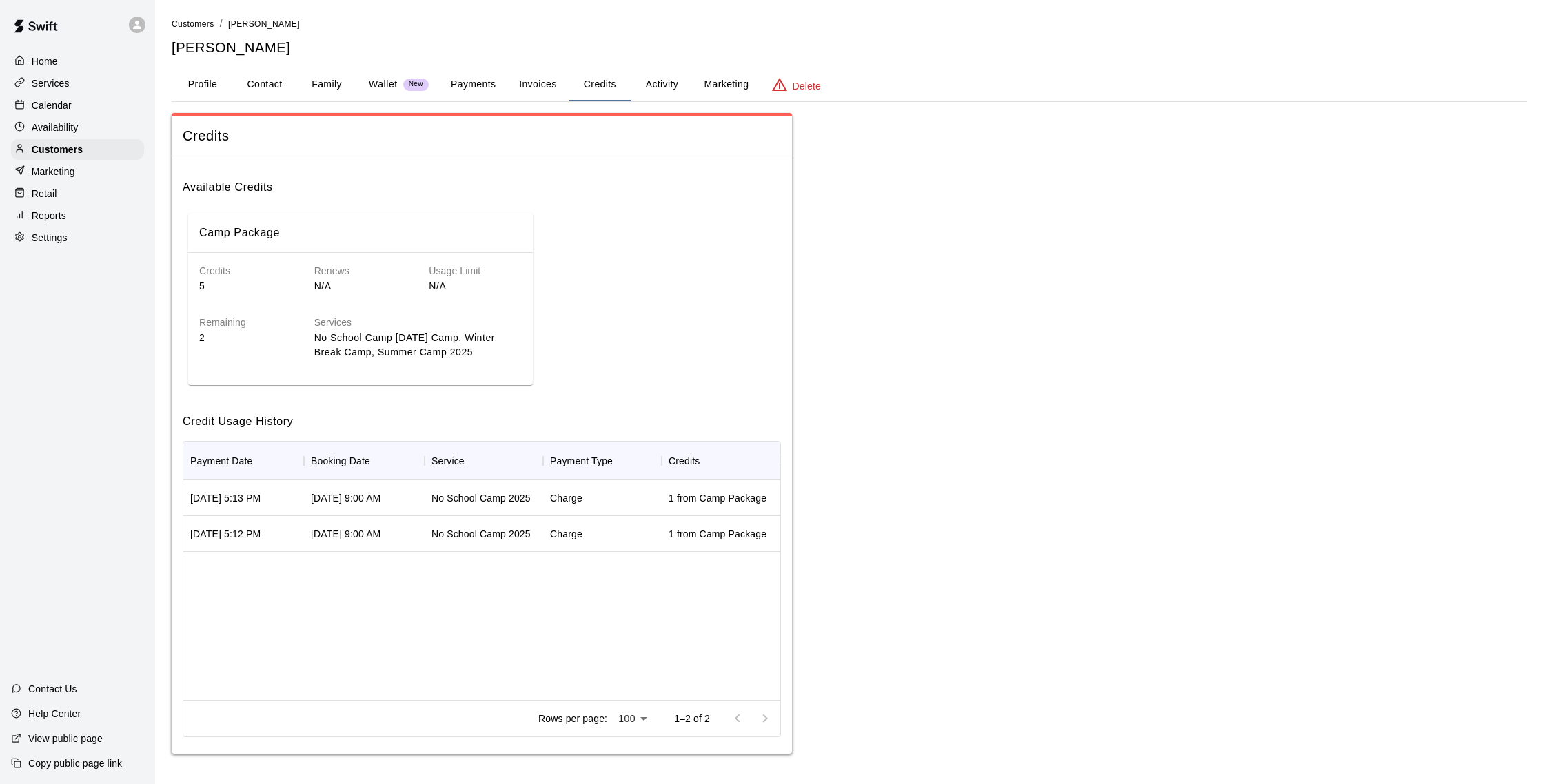
click at [656, 86] on button "Activity" at bounding box center [661, 84] width 62 height 33
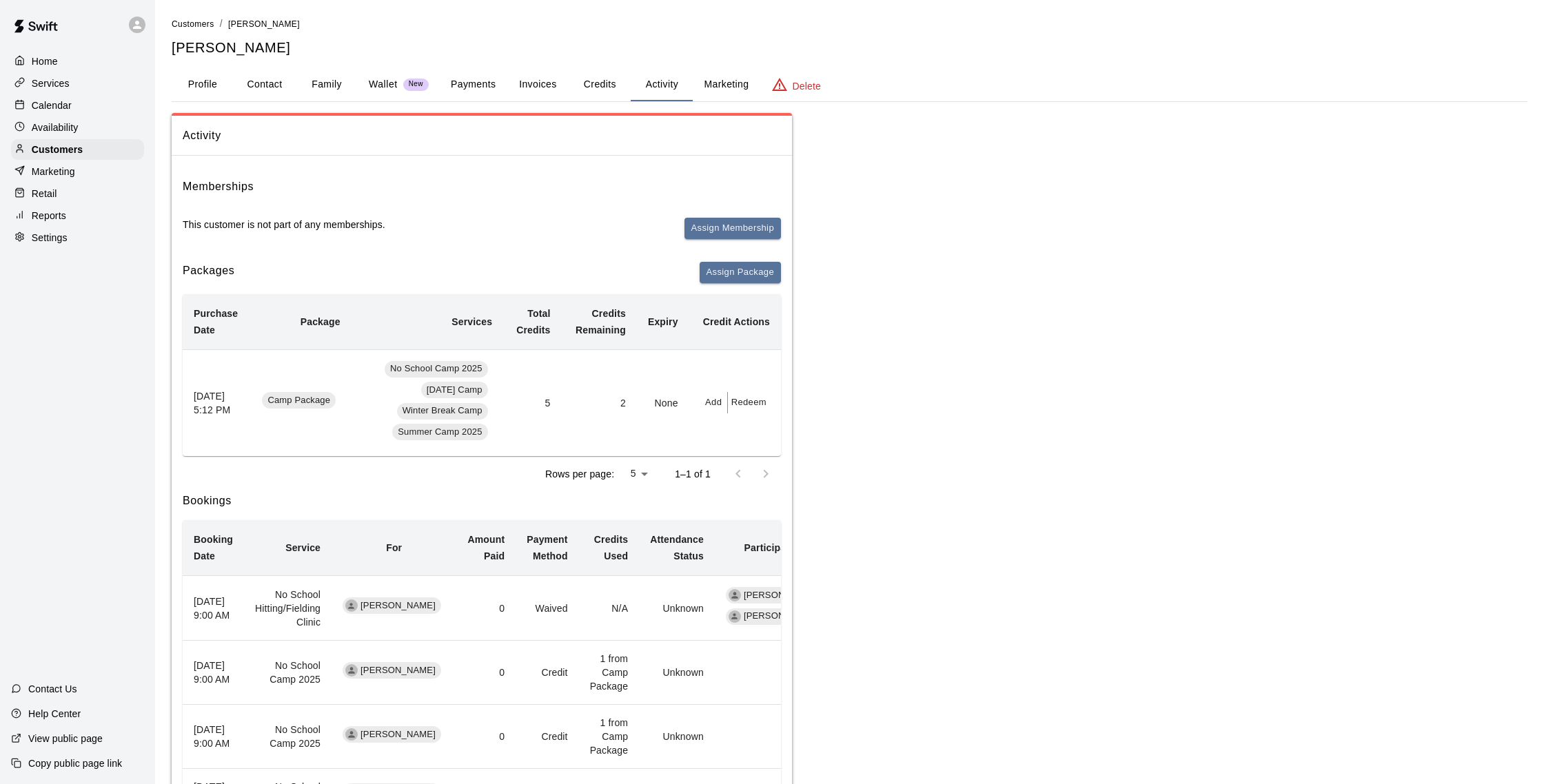
click at [744, 399] on button "Redeem" at bounding box center [749, 402] width 42 height 21
click at [757, 449] on input "text" at bounding box center [763, 457] width 49 height 25
type input "*"
click at [797, 500] on button "Redeem" at bounding box center [797, 493] width 116 height 25
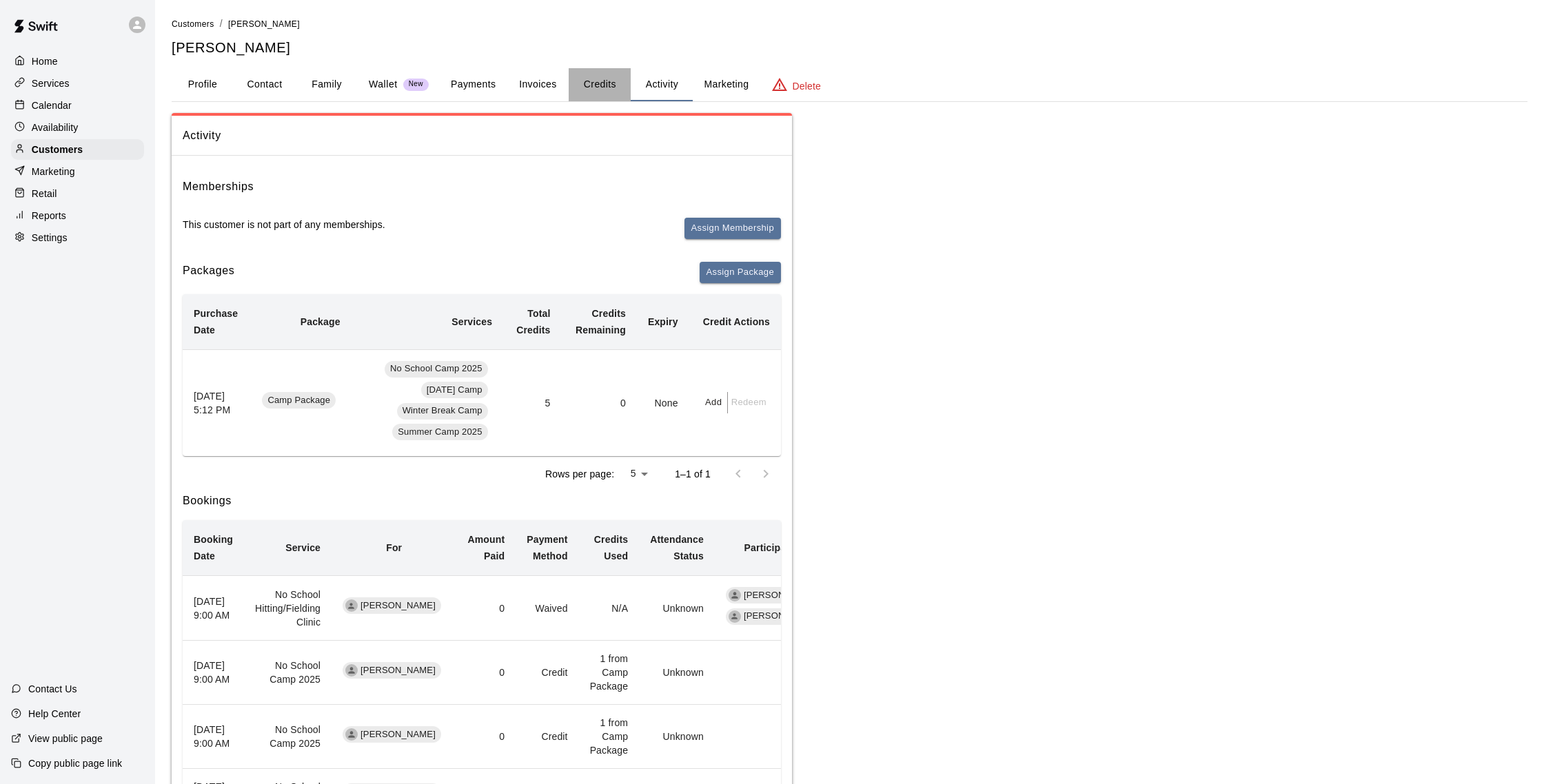
click at [585, 83] on button "Credits" at bounding box center [600, 84] width 62 height 33
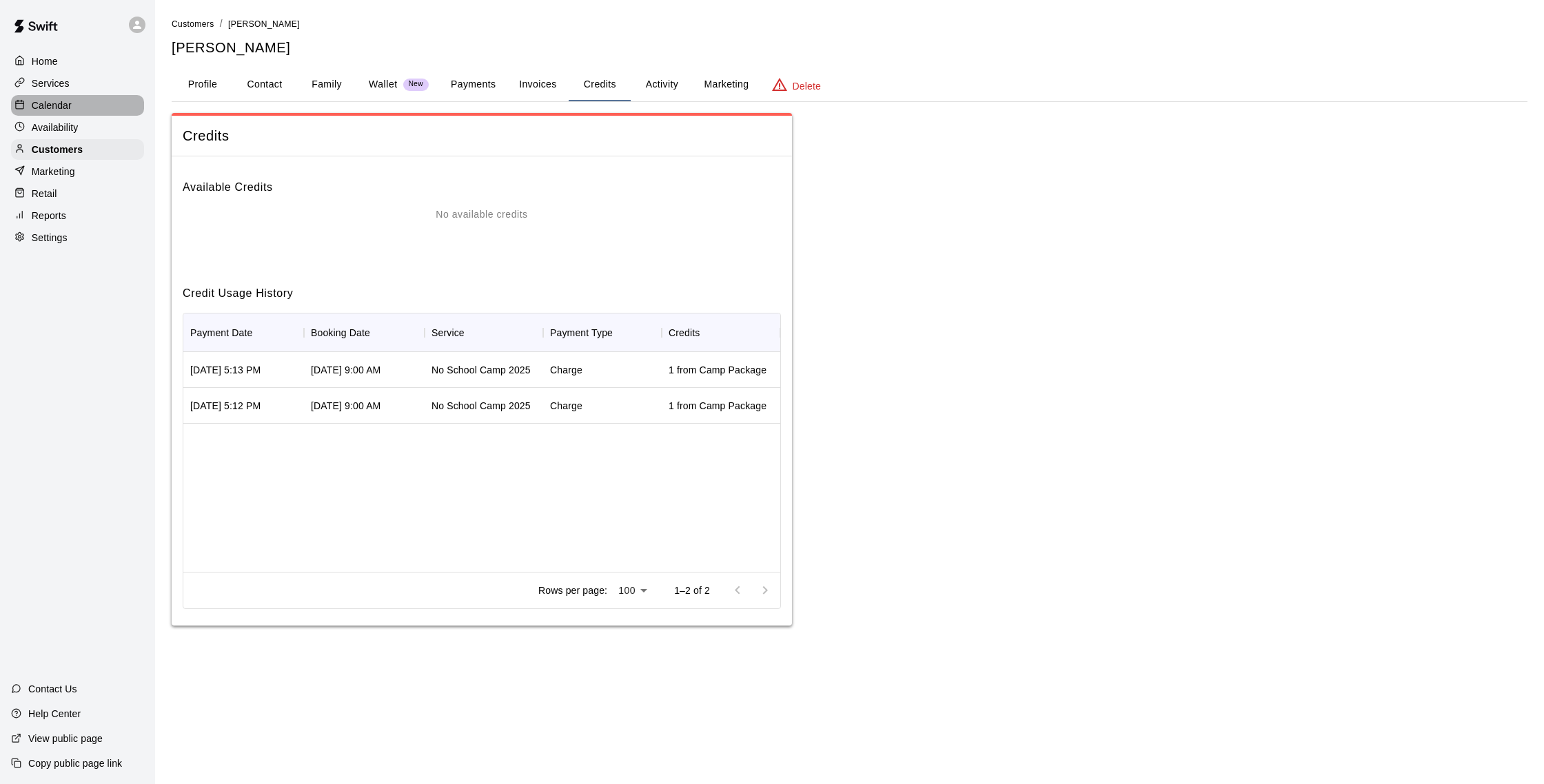
click at [52, 103] on p "Calendar" at bounding box center [52, 105] width 40 height 14
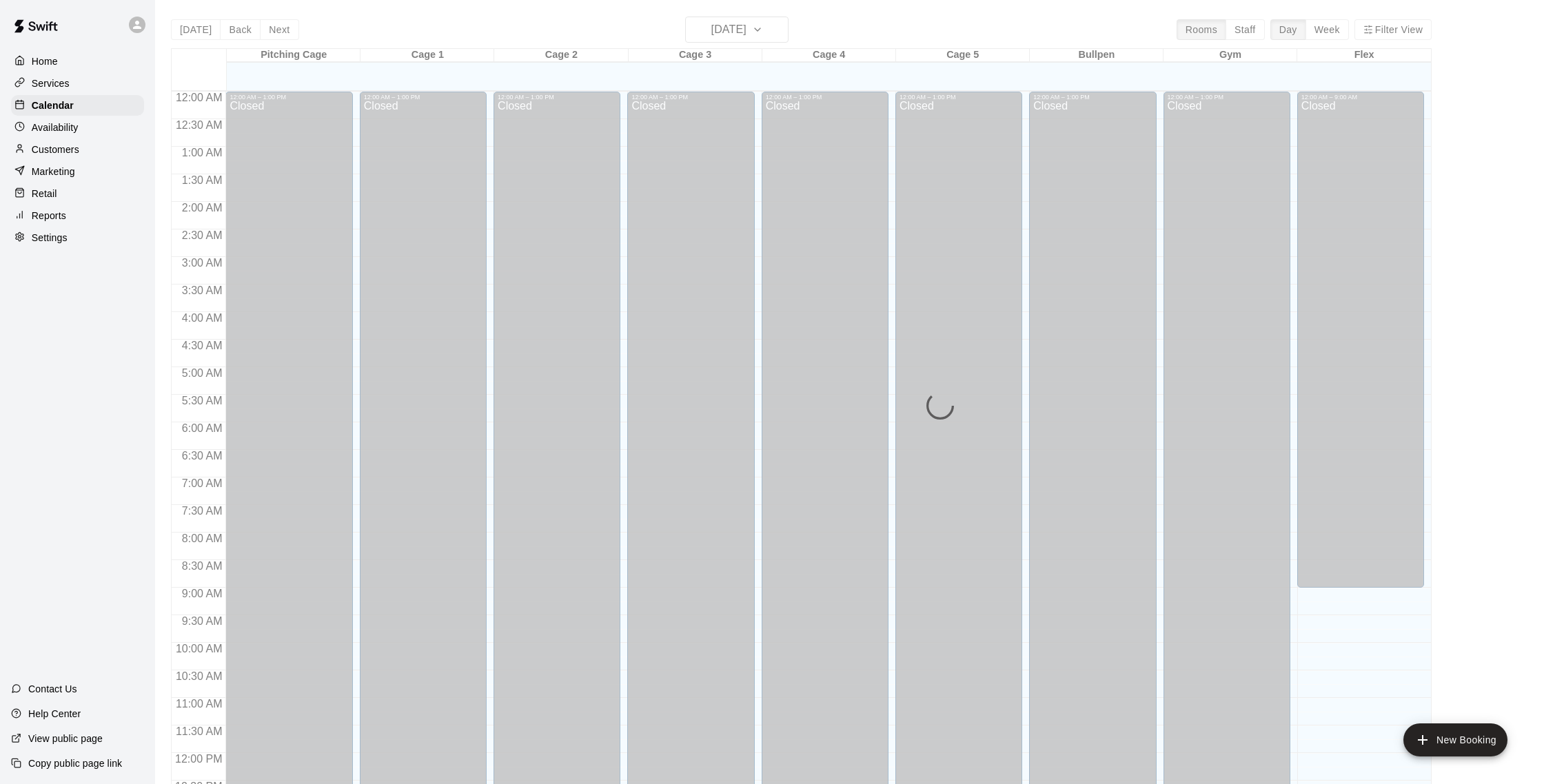
scroll to position [574, 0]
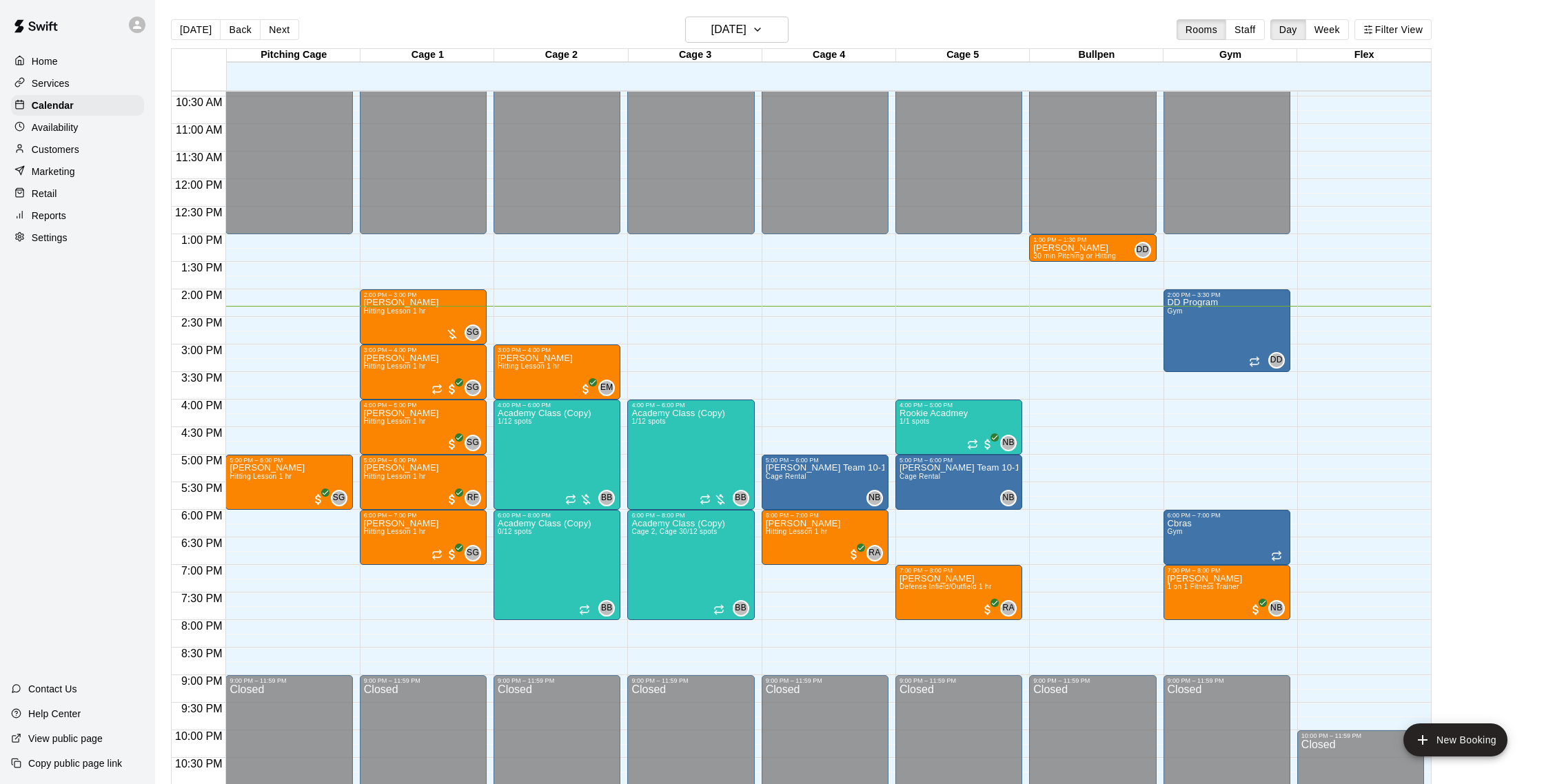
click at [98, 145] on div "Customers" at bounding box center [77, 149] width 133 height 20
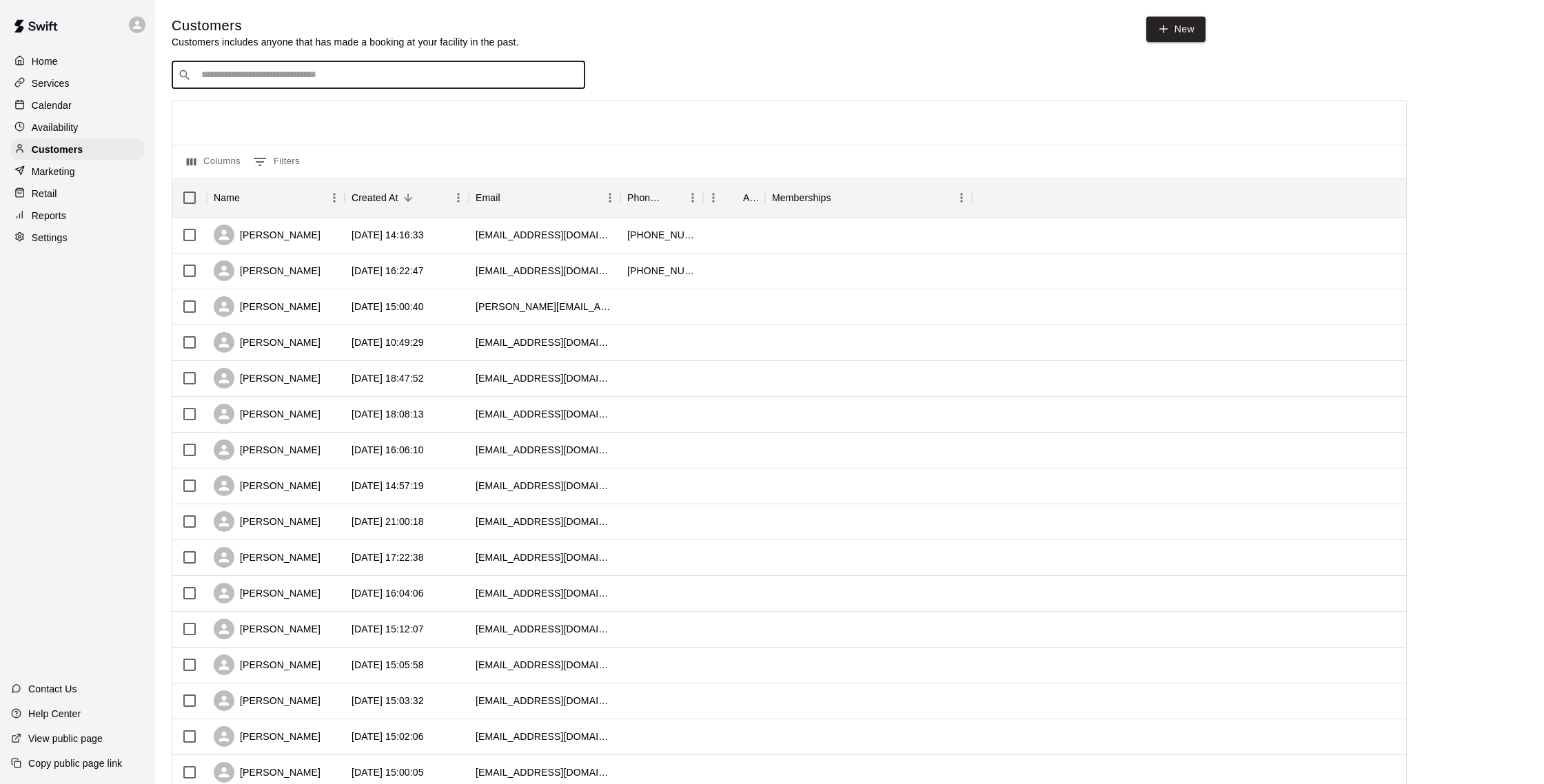
drag, startPoint x: 216, startPoint y: 80, endPoint x: 211, endPoint y: 95, distance: 15.8
click at [212, 90] on div "​ ​ Columns 0 Filters Name Created At Email Phone Number Age Memberships [PERSO…" at bounding box center [789, 606] width 1235 height 1089
click at [1169, 32] on icon at bounding box center [1163, 28] width 12 height 12
select select "**"
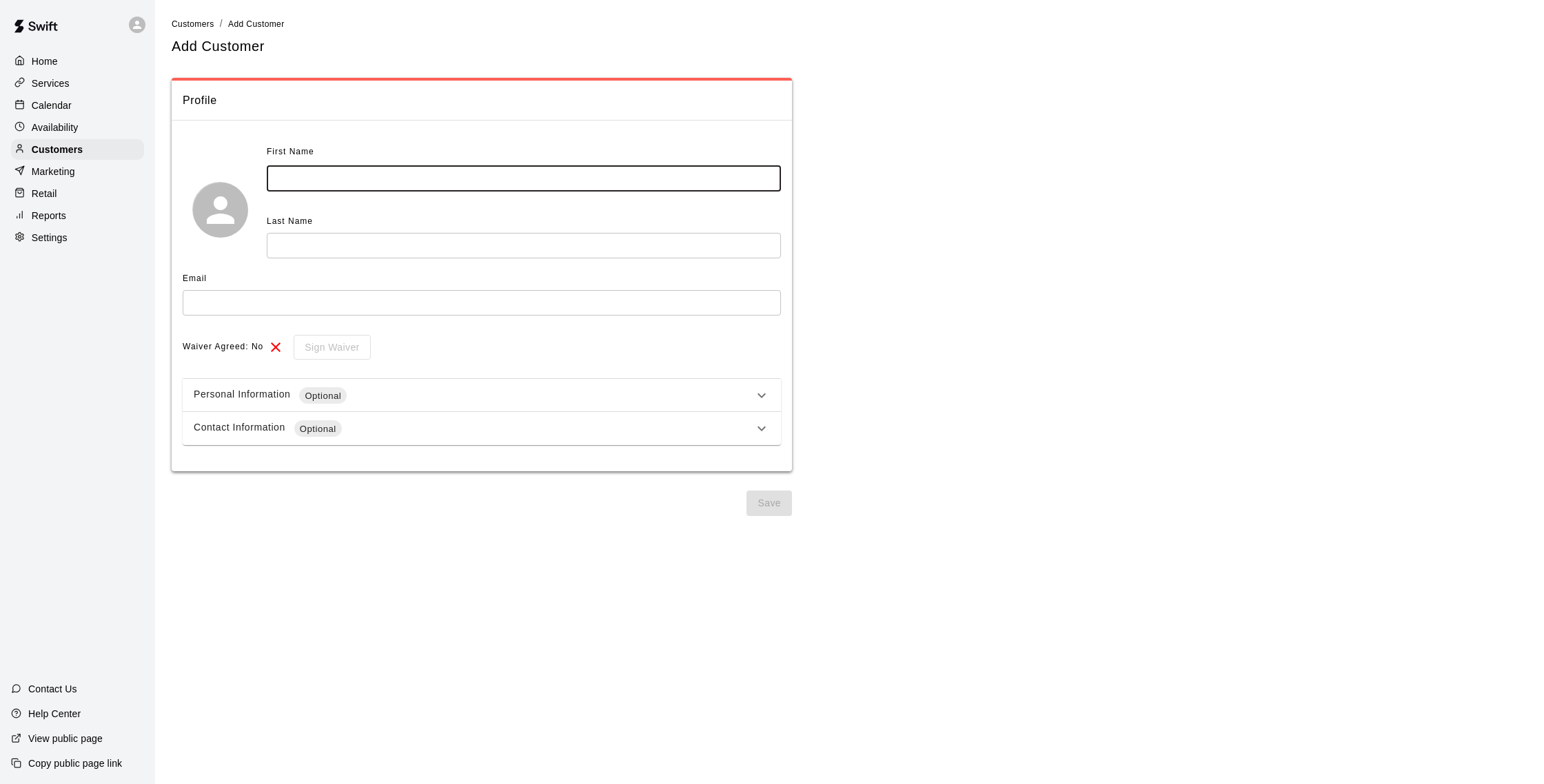
click at [620, 168] on input "text" at bounding box center [524, 178] width 514 height 25
type input "*****"
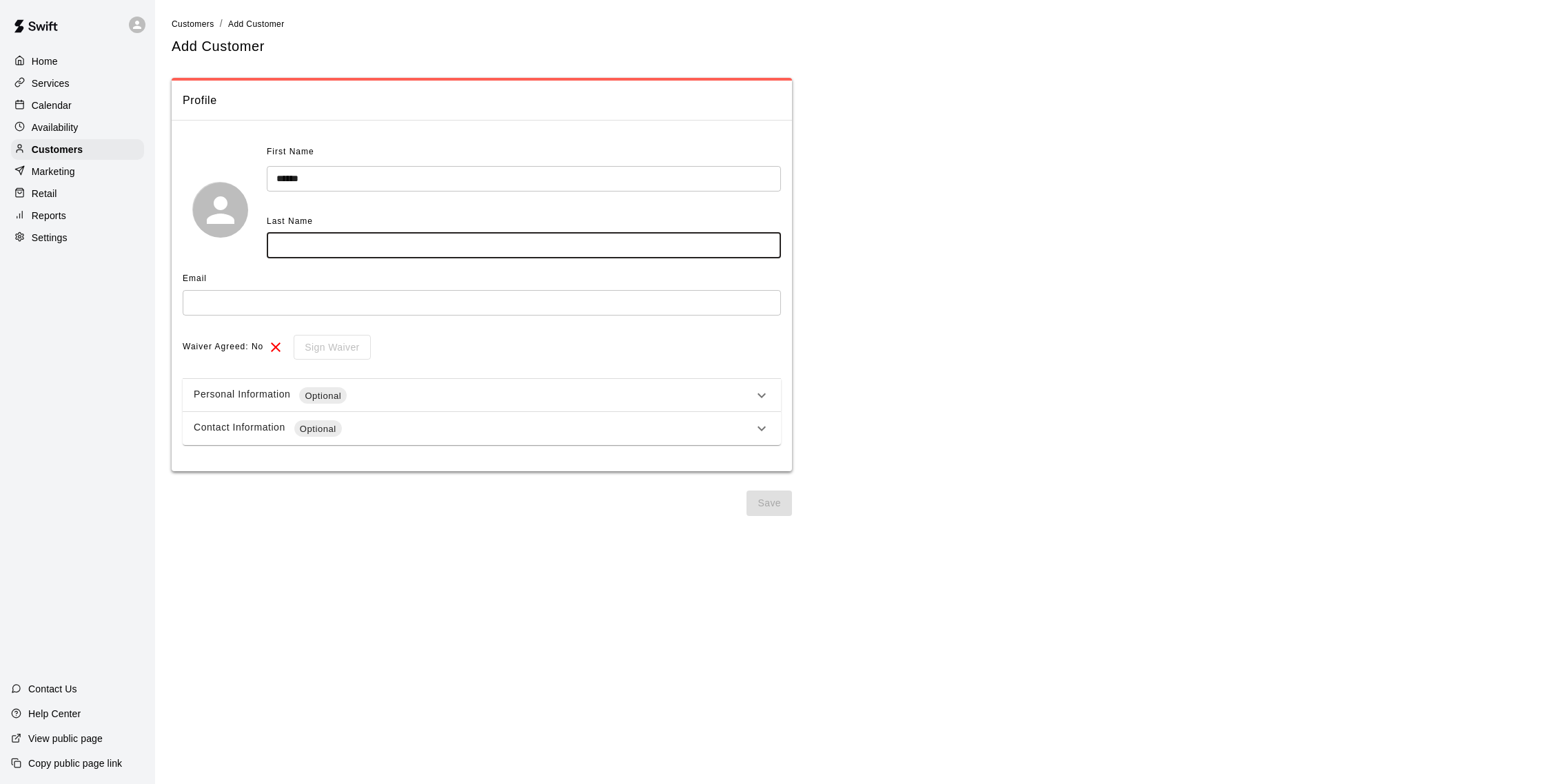
click at [479, 244] on input "text" at bounding box center [524, 245] width 514 height 25
type input "********"
click at [418, 308] on input "text" at bounding box center [482, 303] width 598 height 25
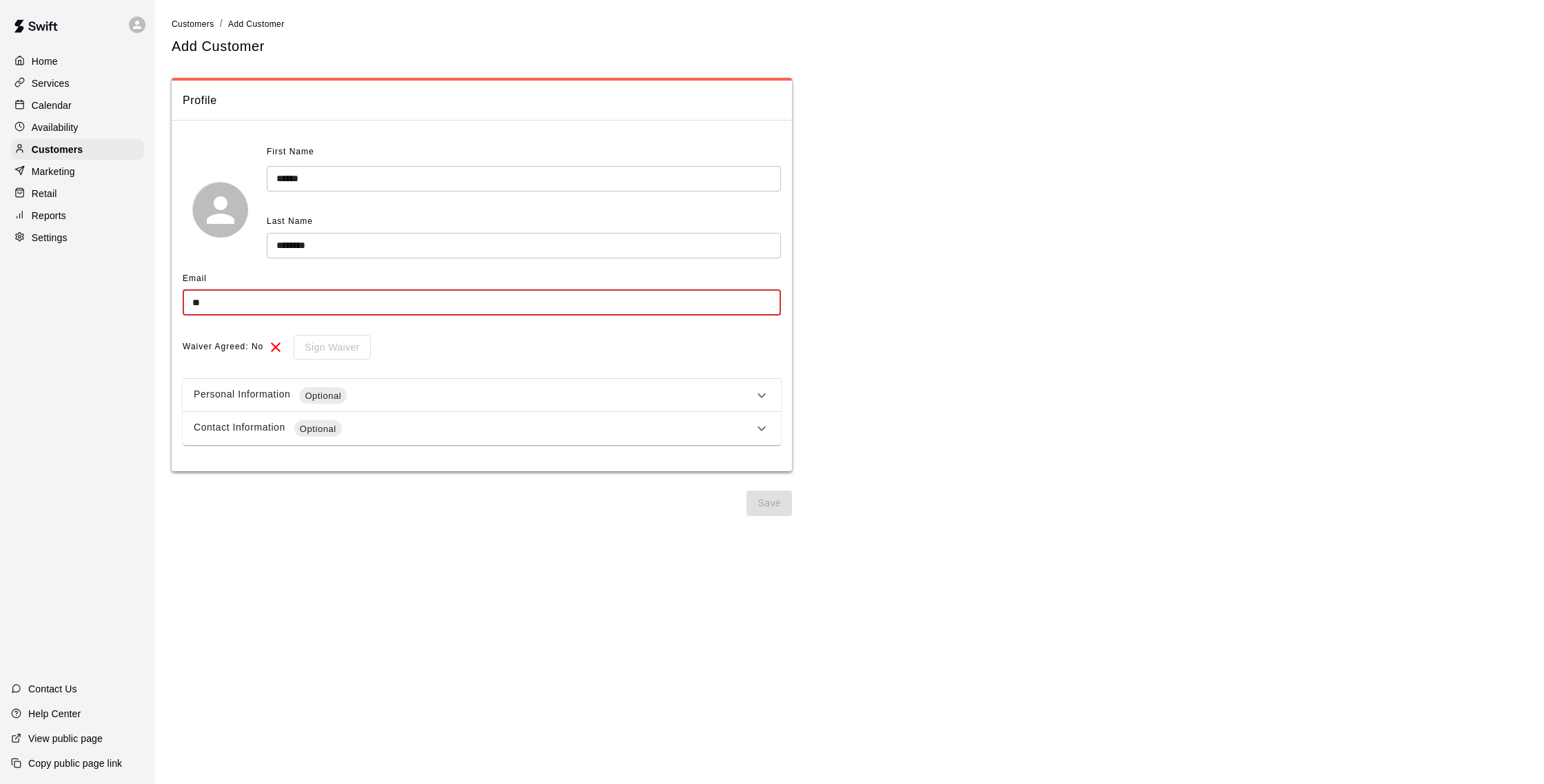
type input "**********"
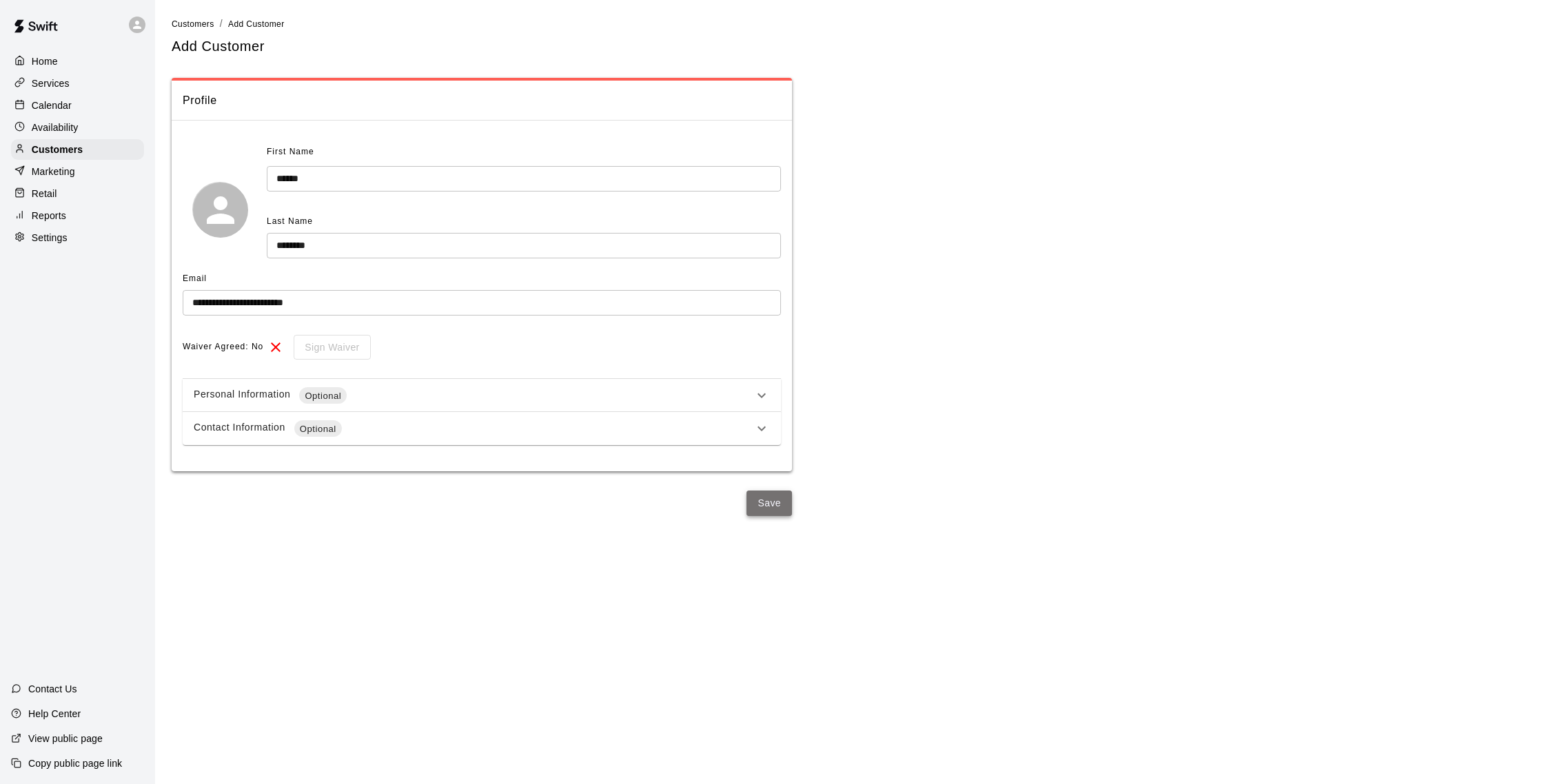
click at [760, 502] on button "Save" at bounding box center [769, 503] width 46 height 25
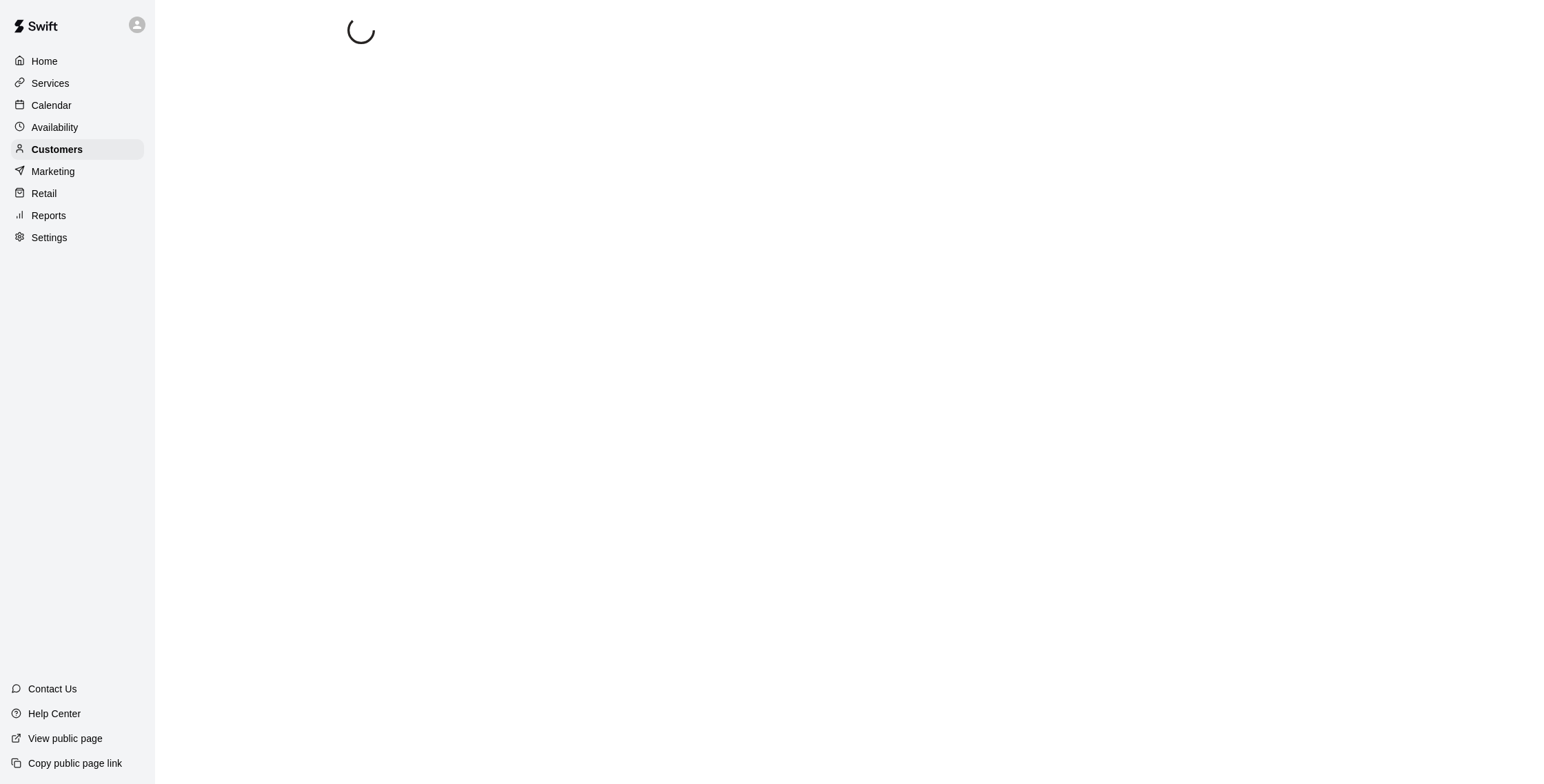
select select "**"
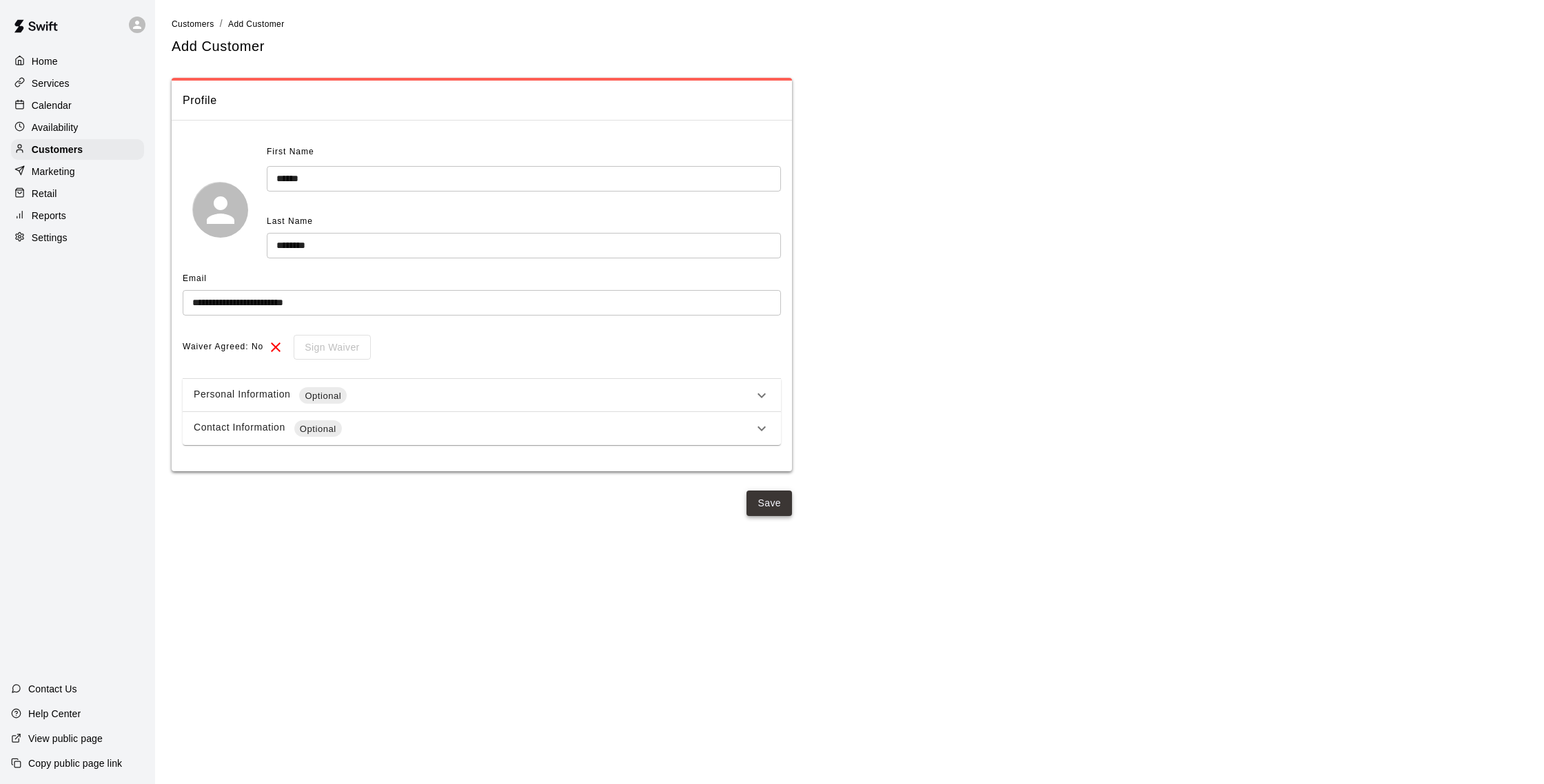
click at [762, 503] on button "Save" at bounding box center [769, 503] width 46 height 25
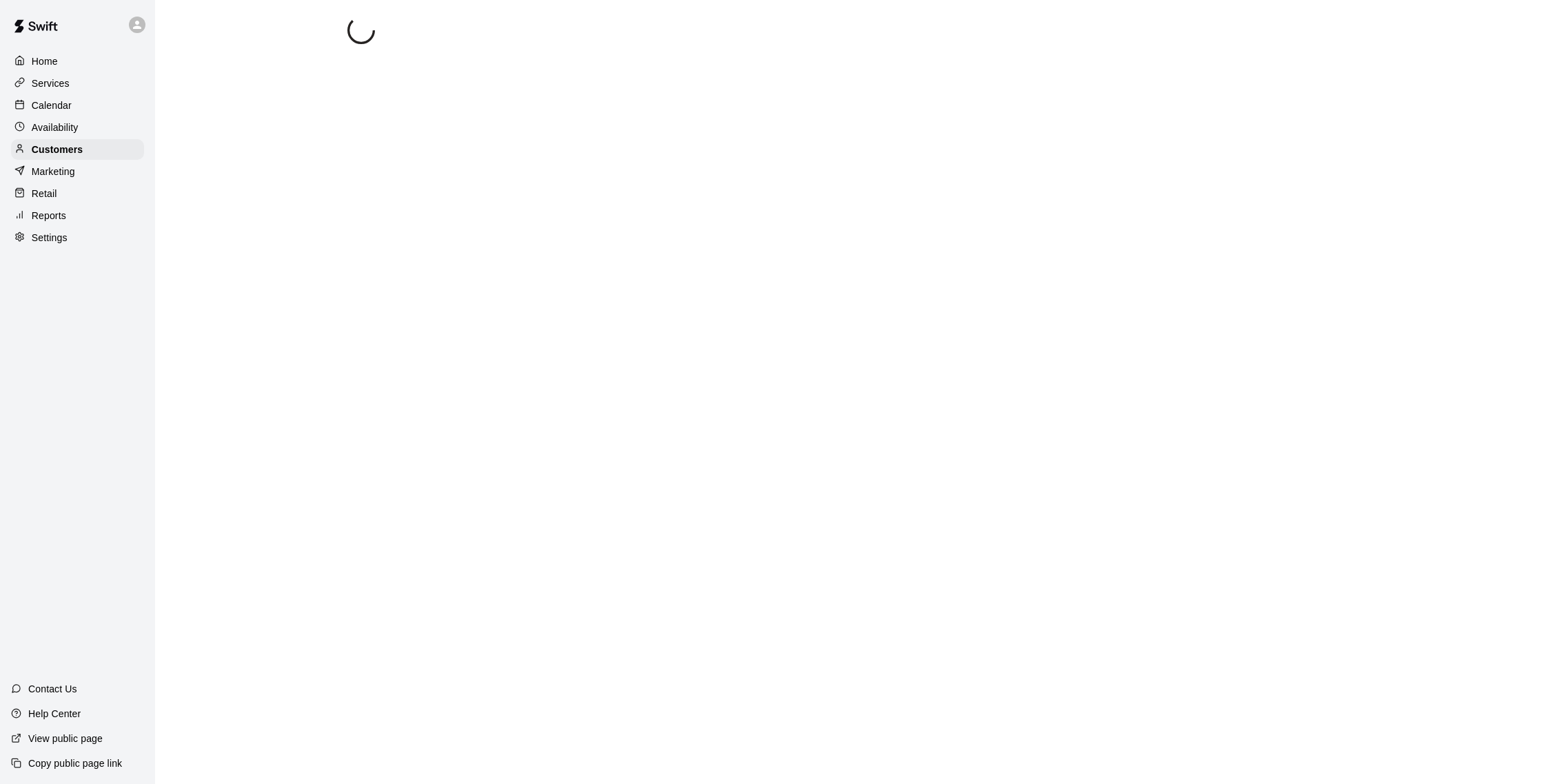
select select "**"
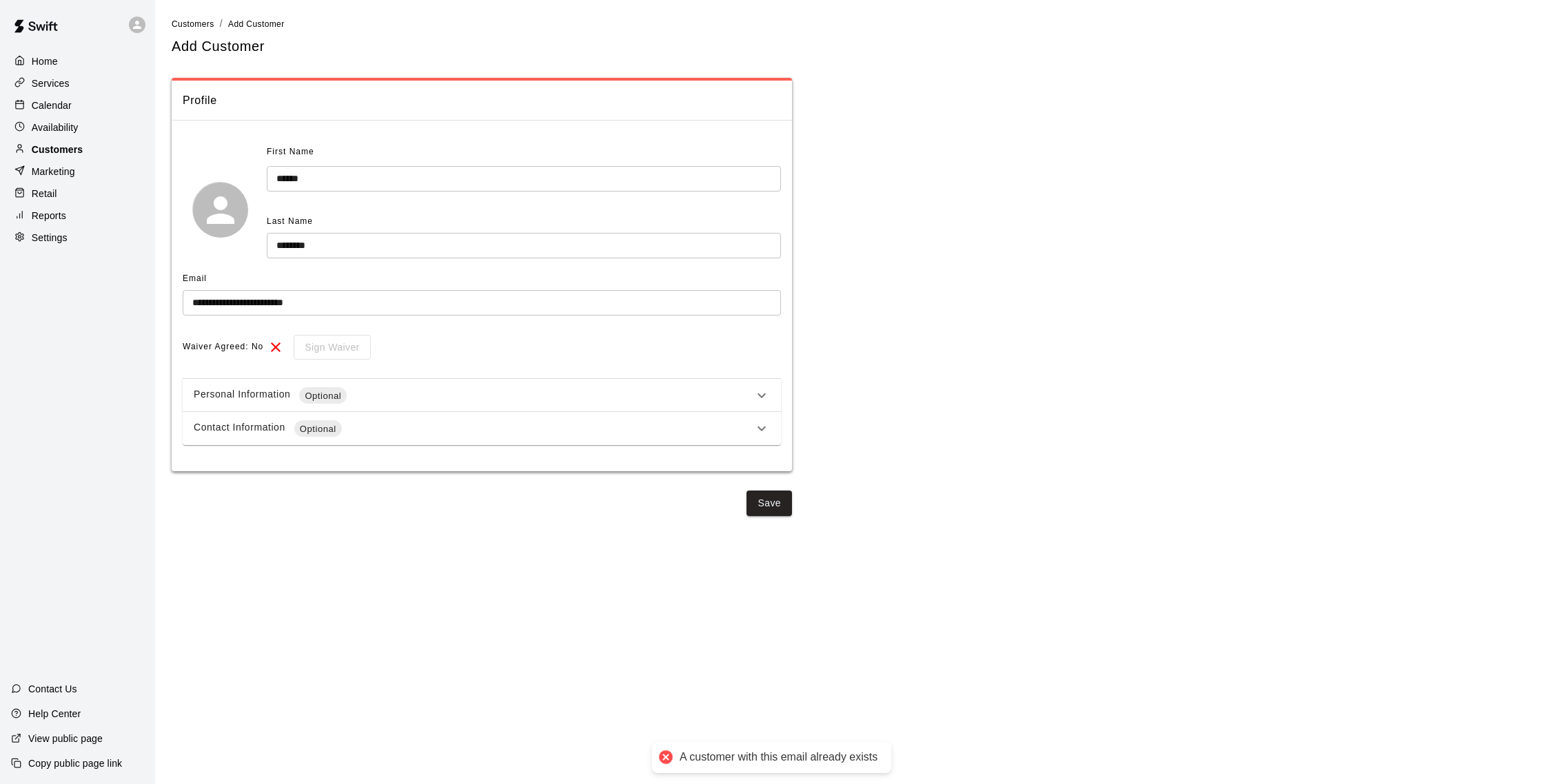
click at [98, 152] on div "Customers" at bounding box center [77, 149] width 133 height 20
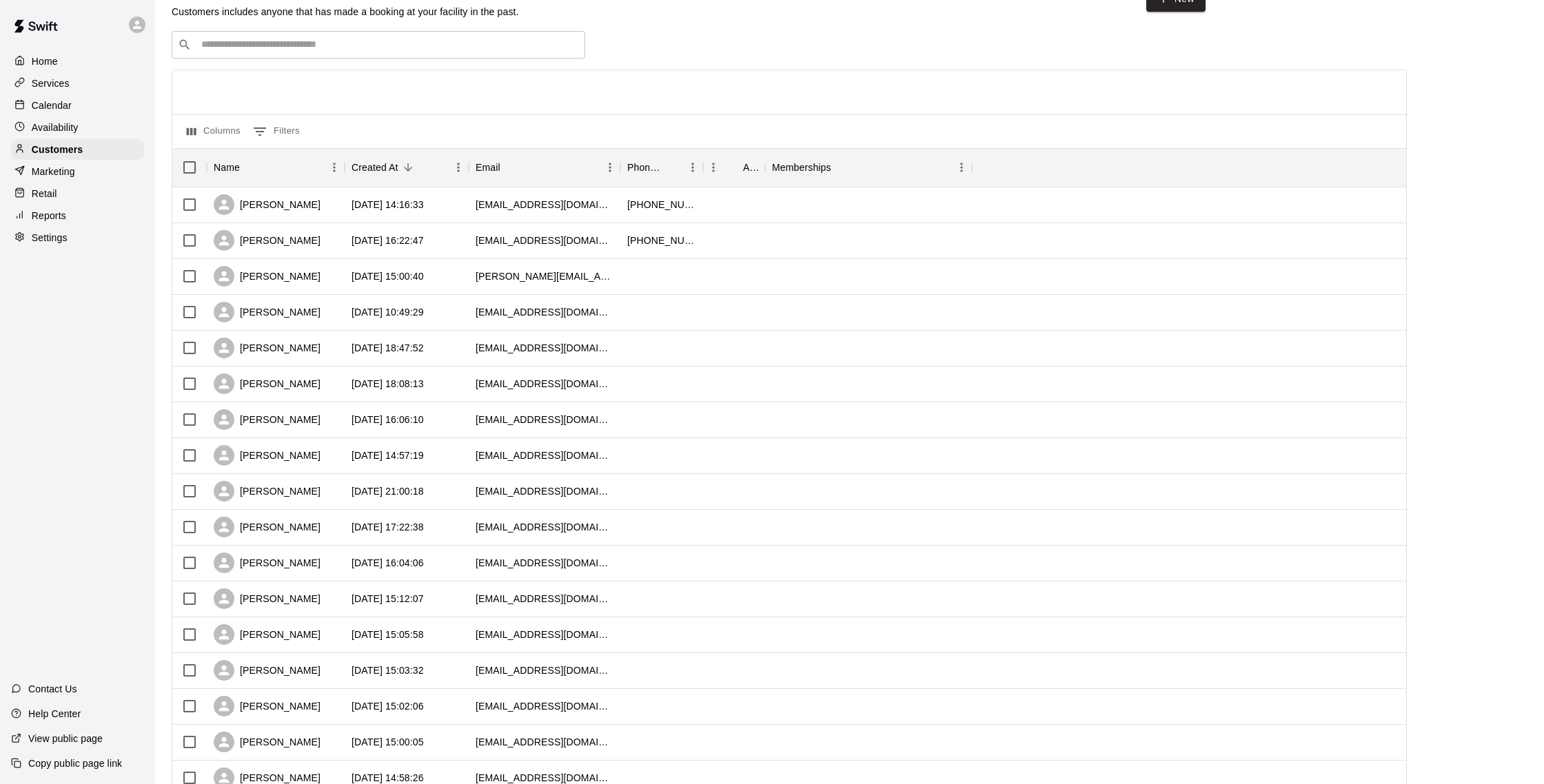
scroll to position [24, 0]
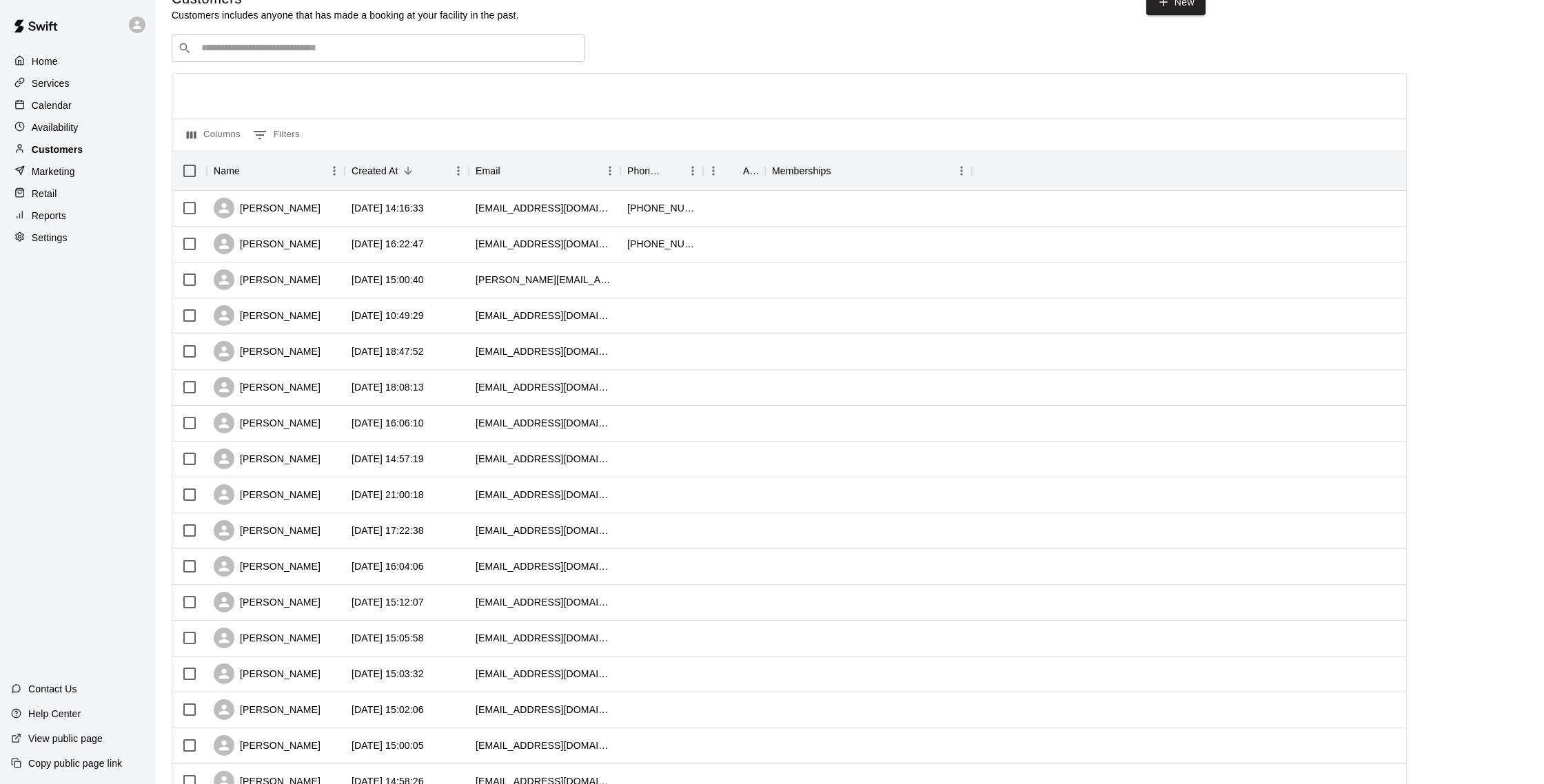
click at [83, 145] on div "Customers" at bounding box center [77, 149] width 133 height 20
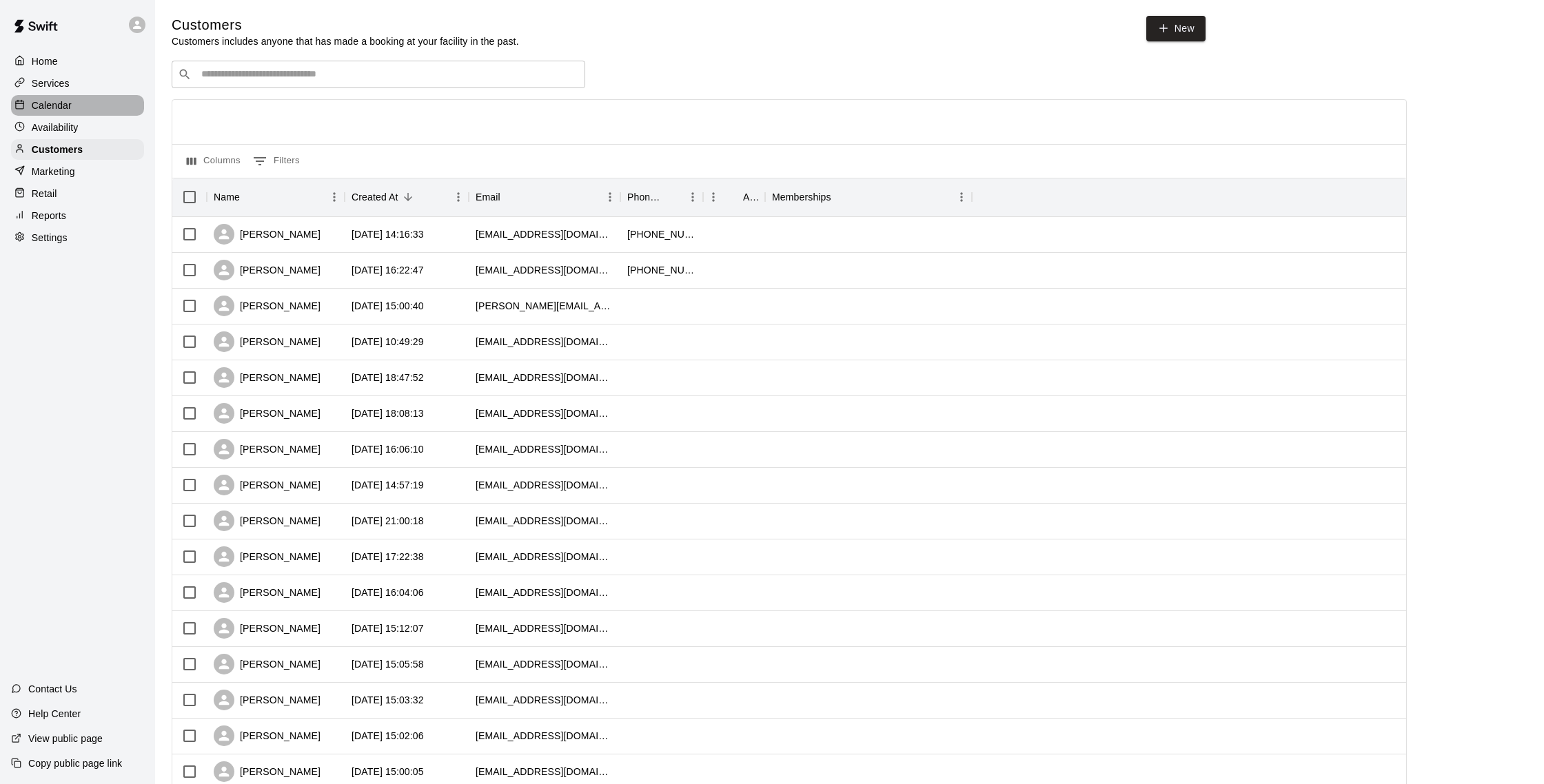
click at [52, 108] on p "Calendar" at bounding box center [52, 105] width 40 height 14
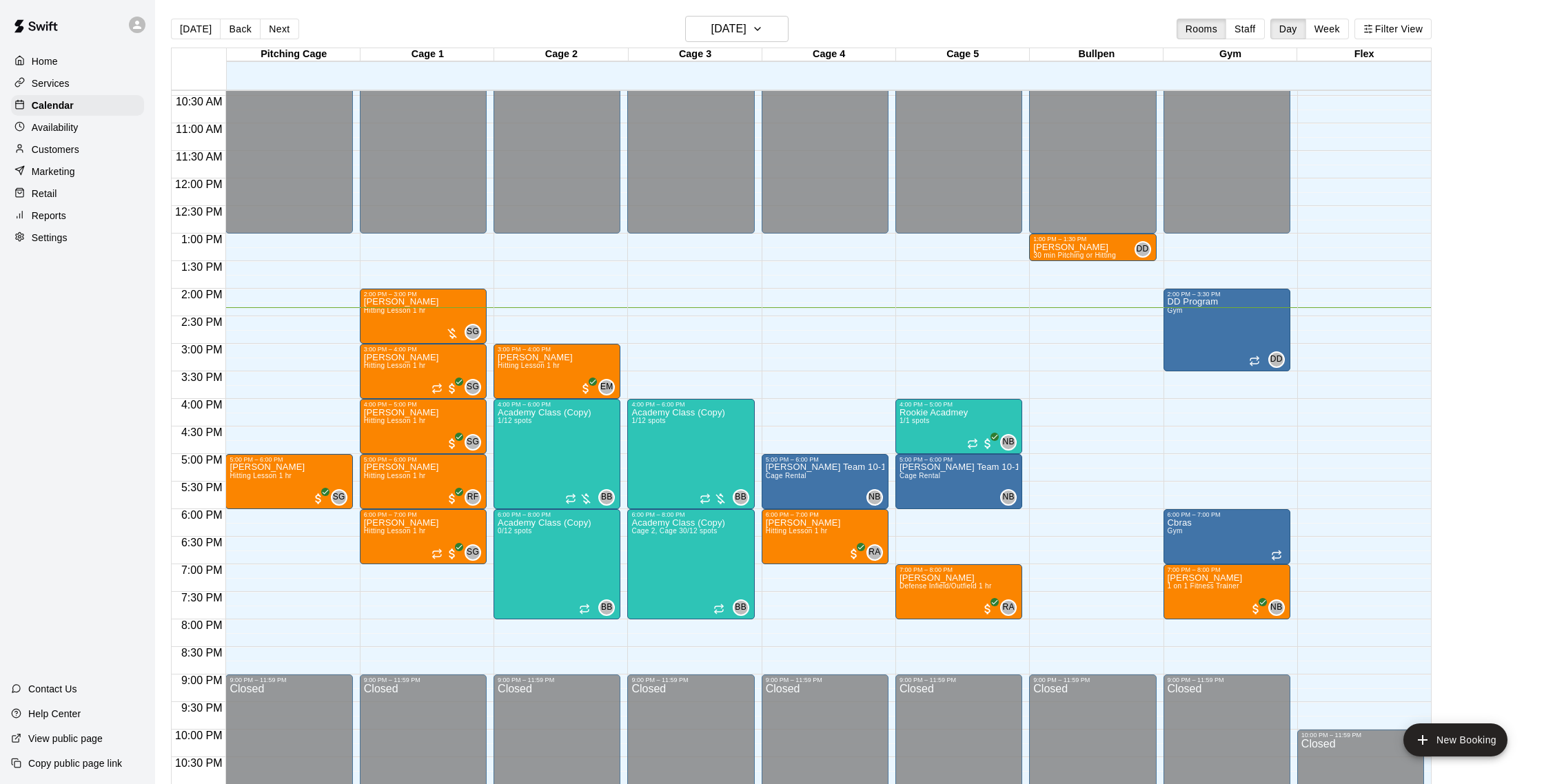
scroll to position [4, 0]
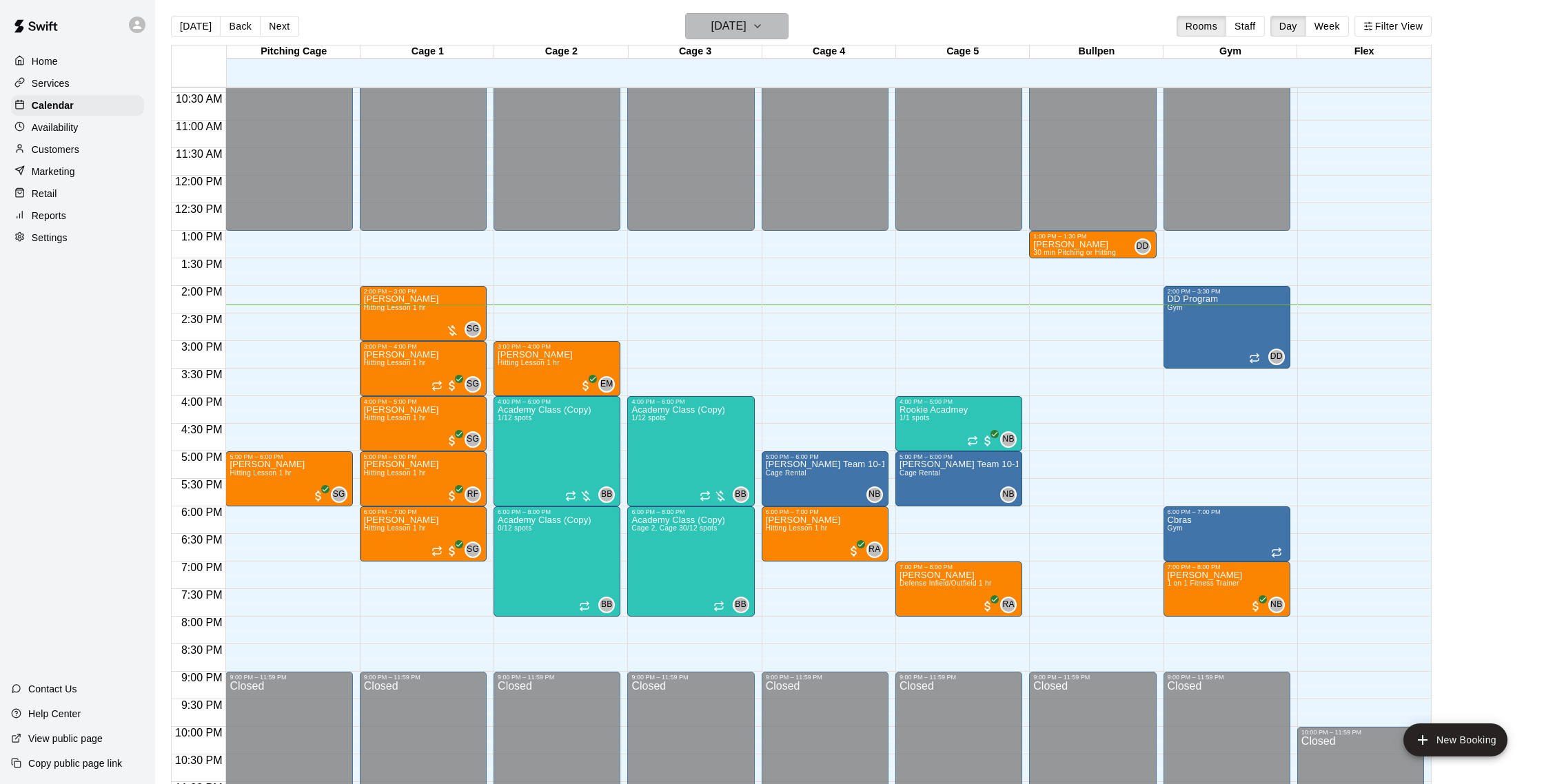
click at [741, 28] on h6 "[DATE]" at bounding box center [729, 26] width 35 height 20
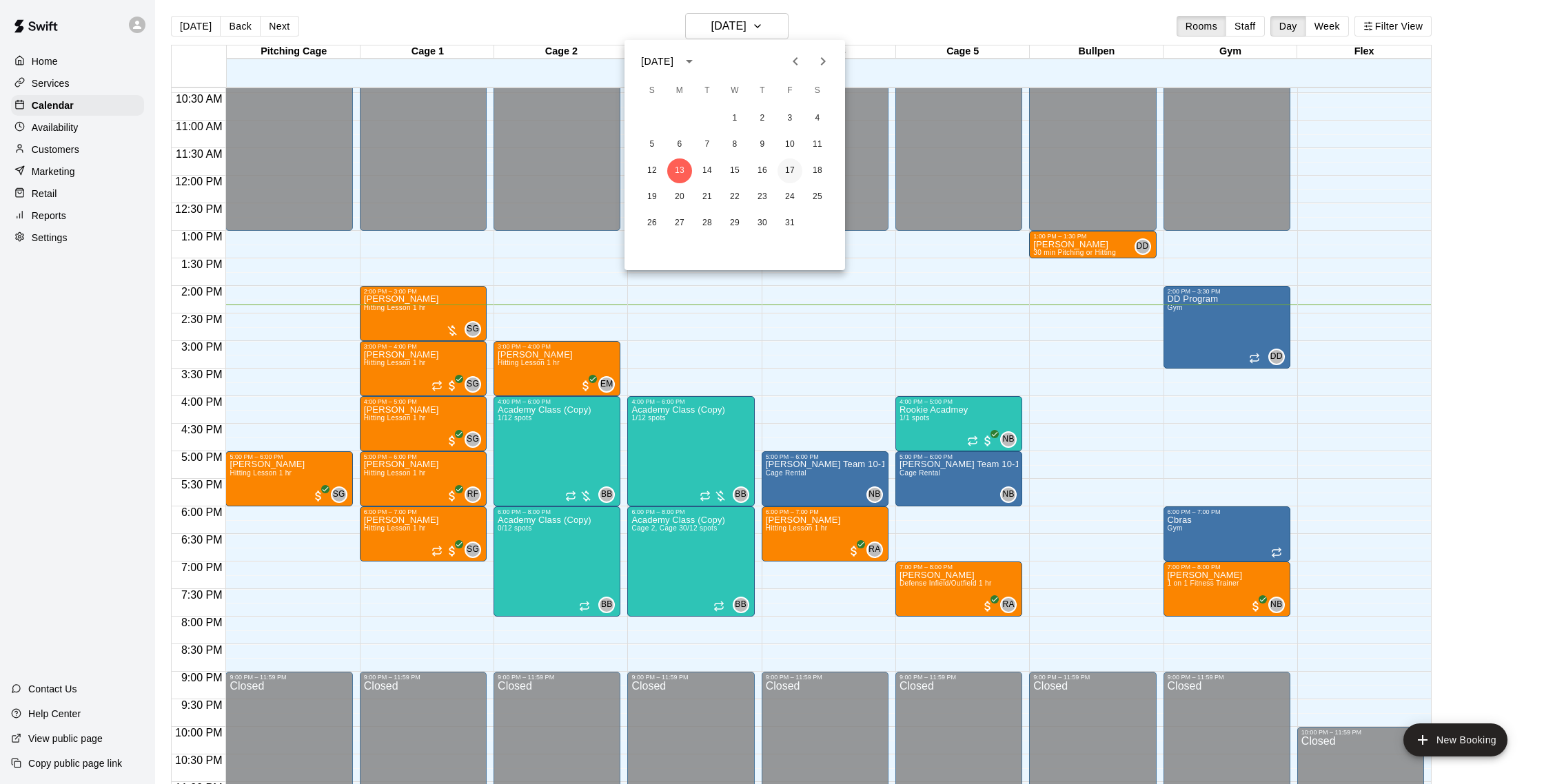
click at [784, 169] on button "17" at bounding box center [790, 171] width 25 height 25
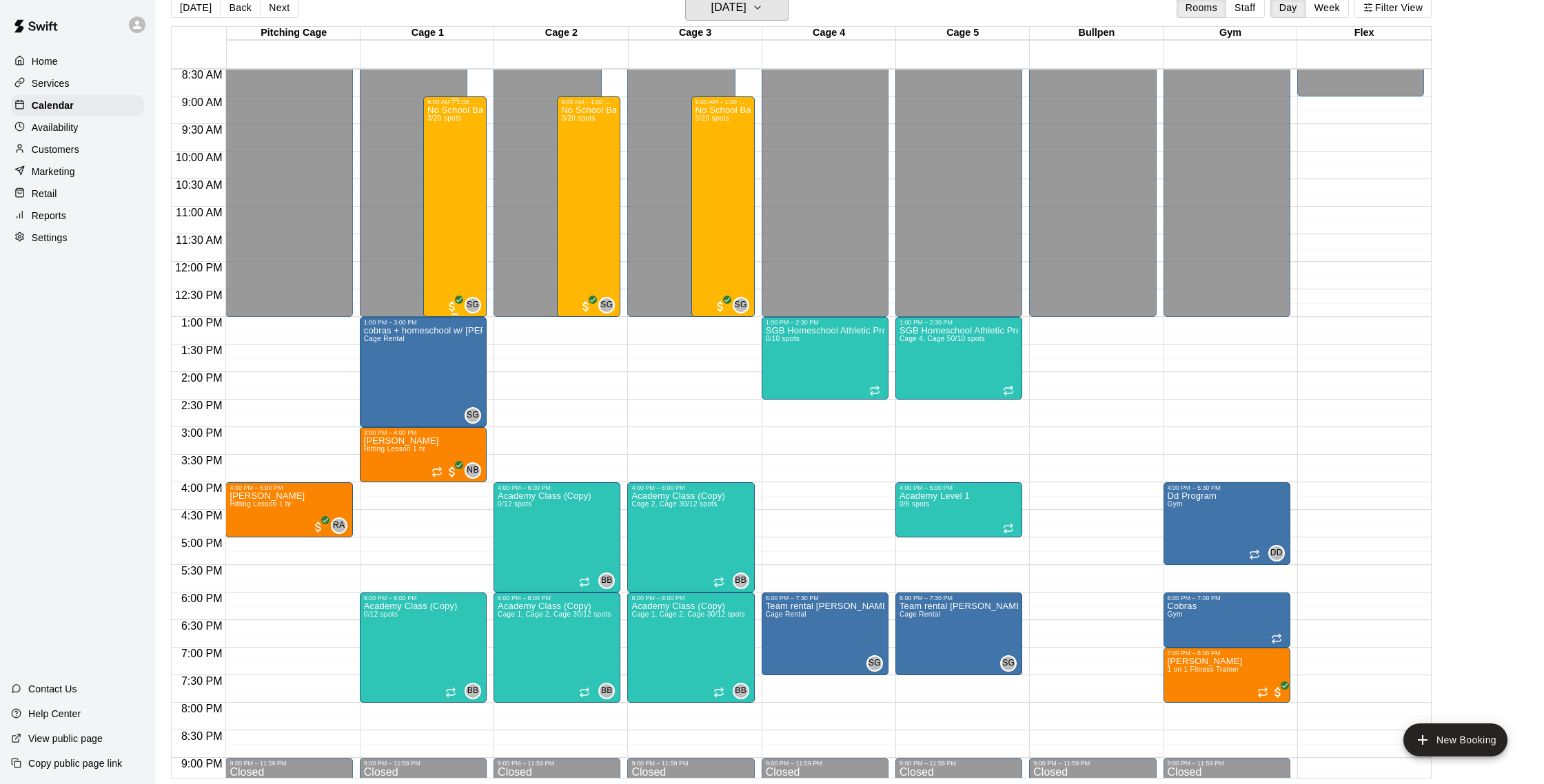
scroll to position [473, 0]
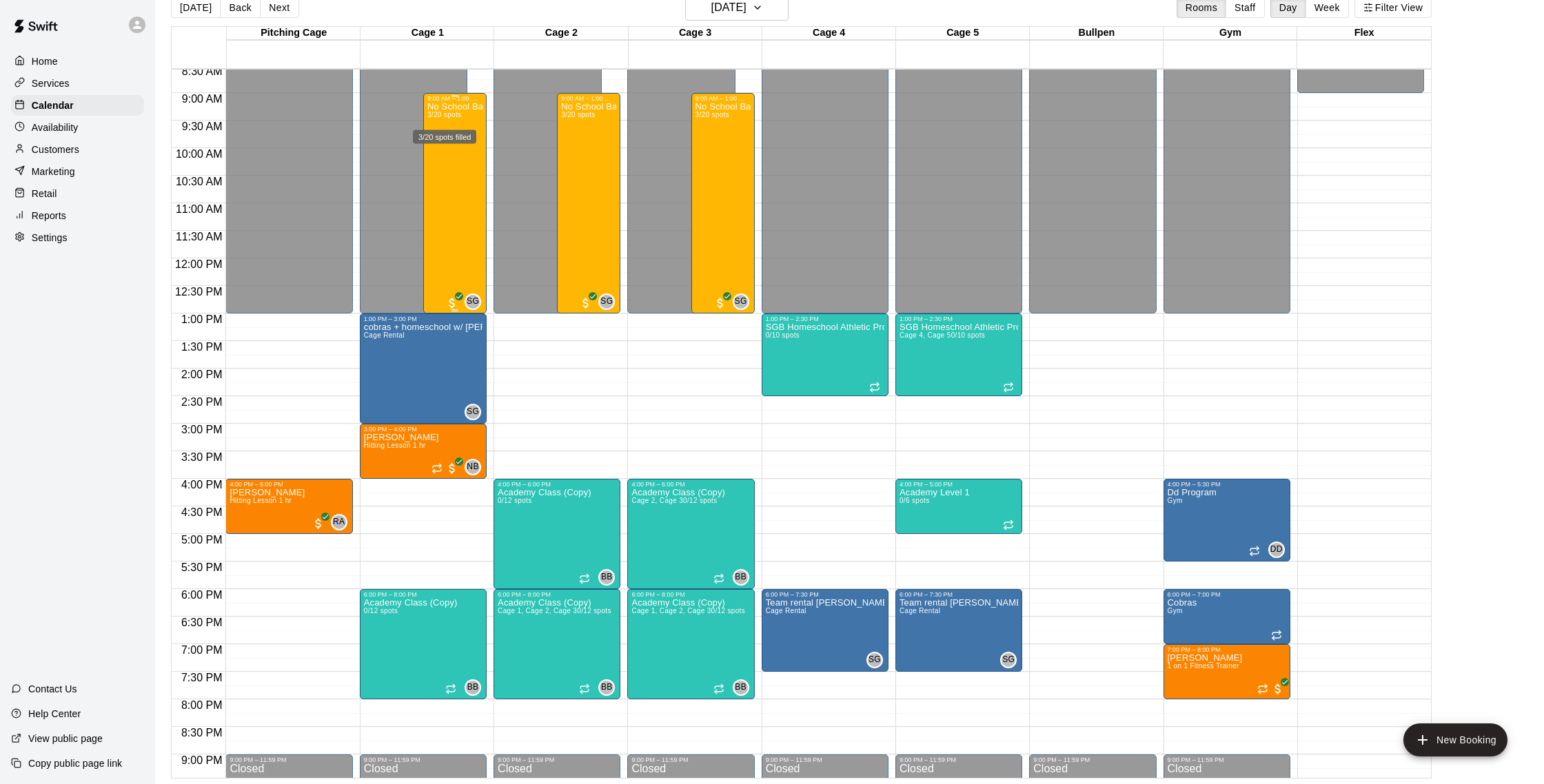
click at [454, 115] on span "3/20 spots" at bounding box center [444, 115] width 33 height 7
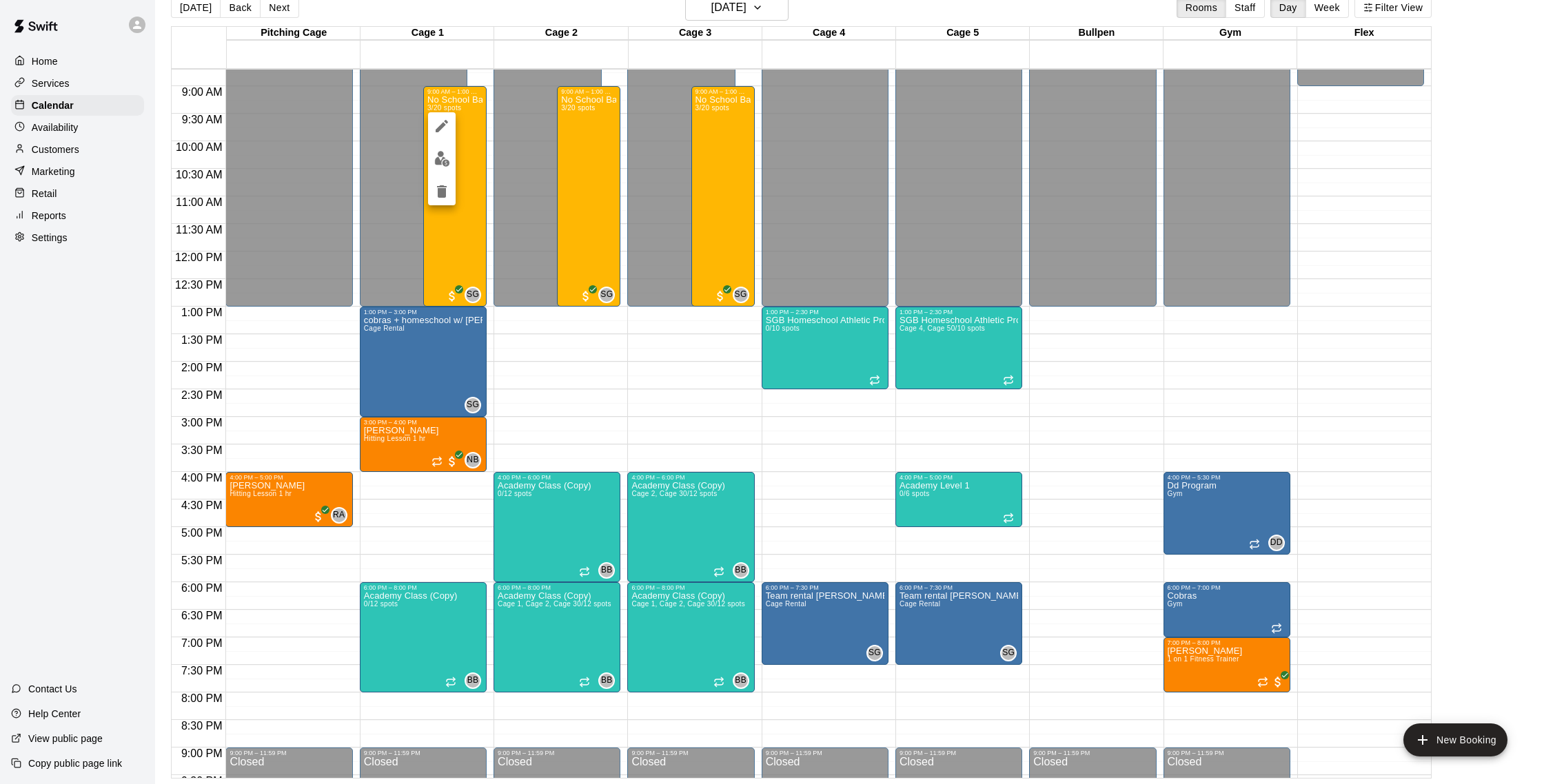
scroll to position [478, 0]
click at [439, 155] on img "edit" at bounding box center [442, 159] width 16 height 16
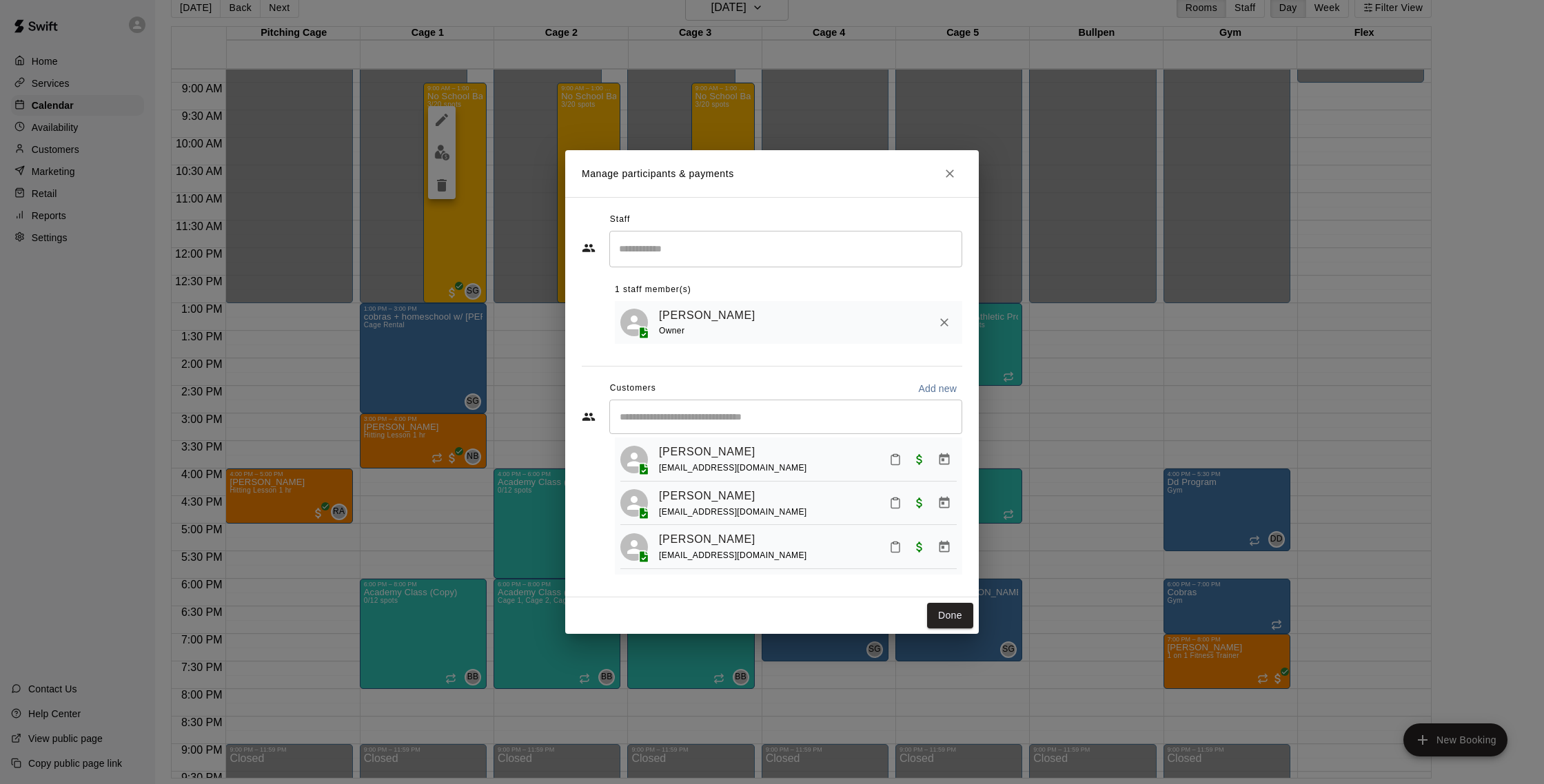
scroll to position [0, 0]
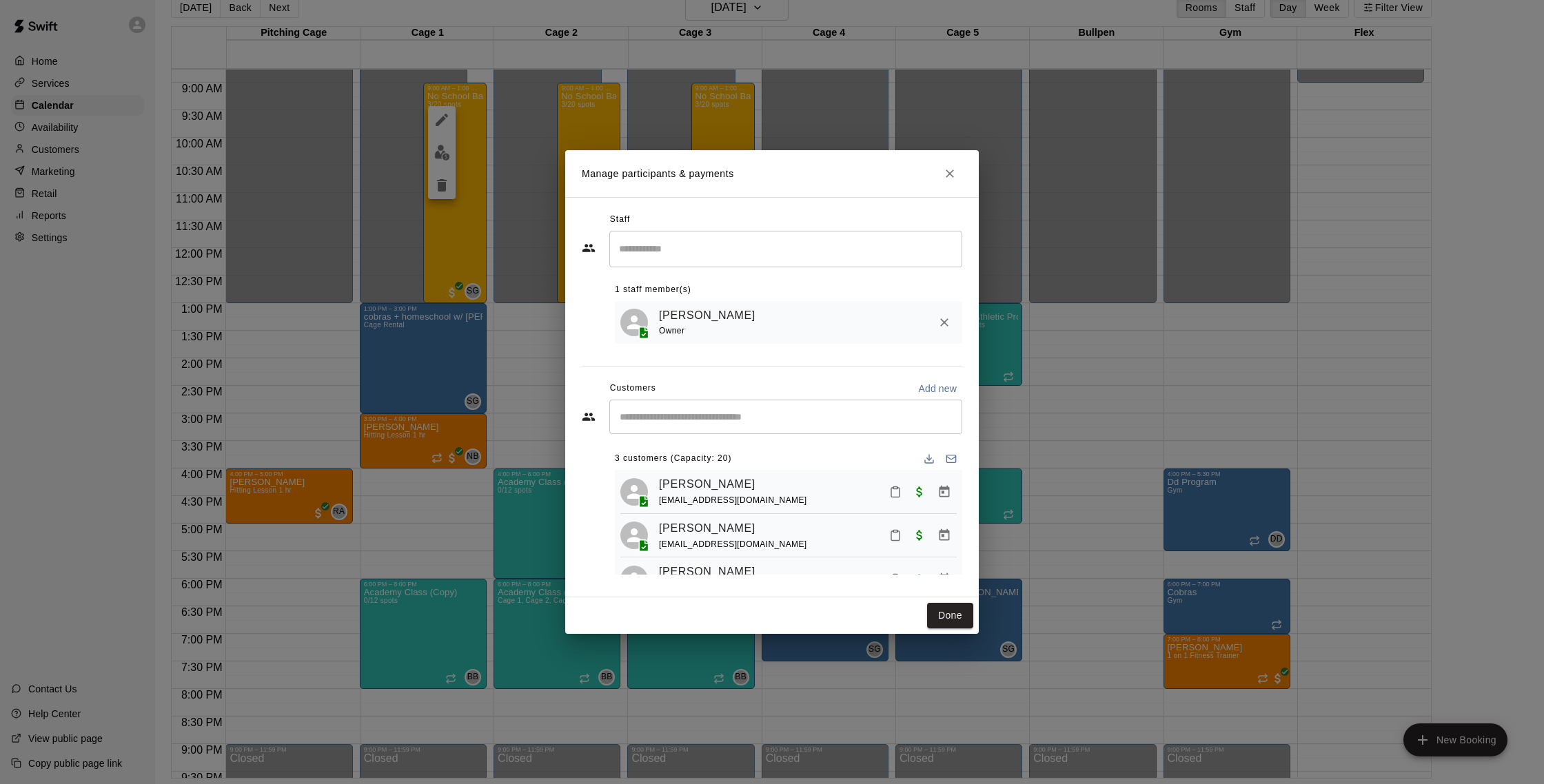
click at [712, 425] on div "​" at bounding box center [785, 416] width 353 height 34
type input "******"
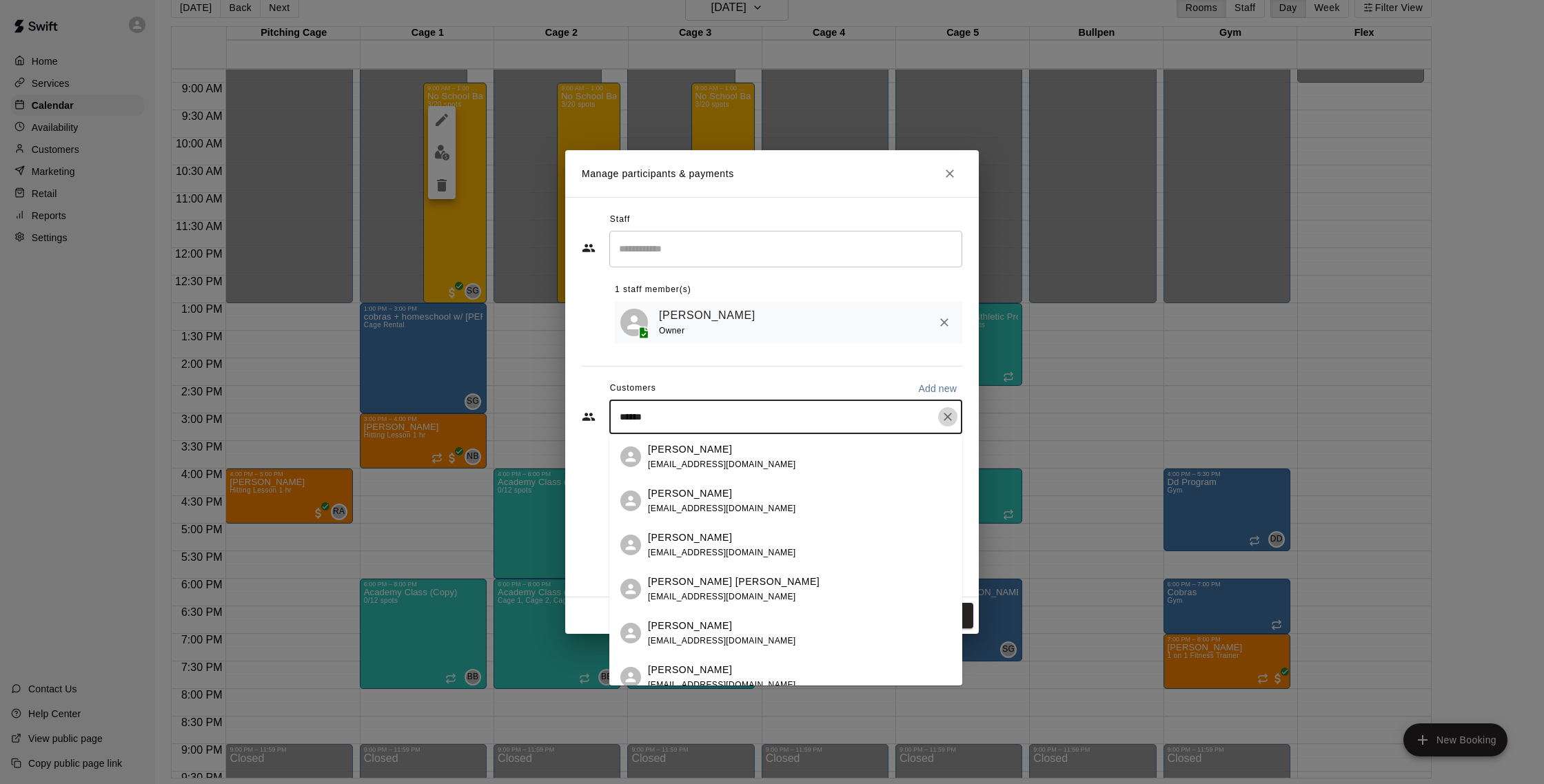
click at [950, 423] on icon "Clear" at bounding box center [947, 417] width 14 height 14
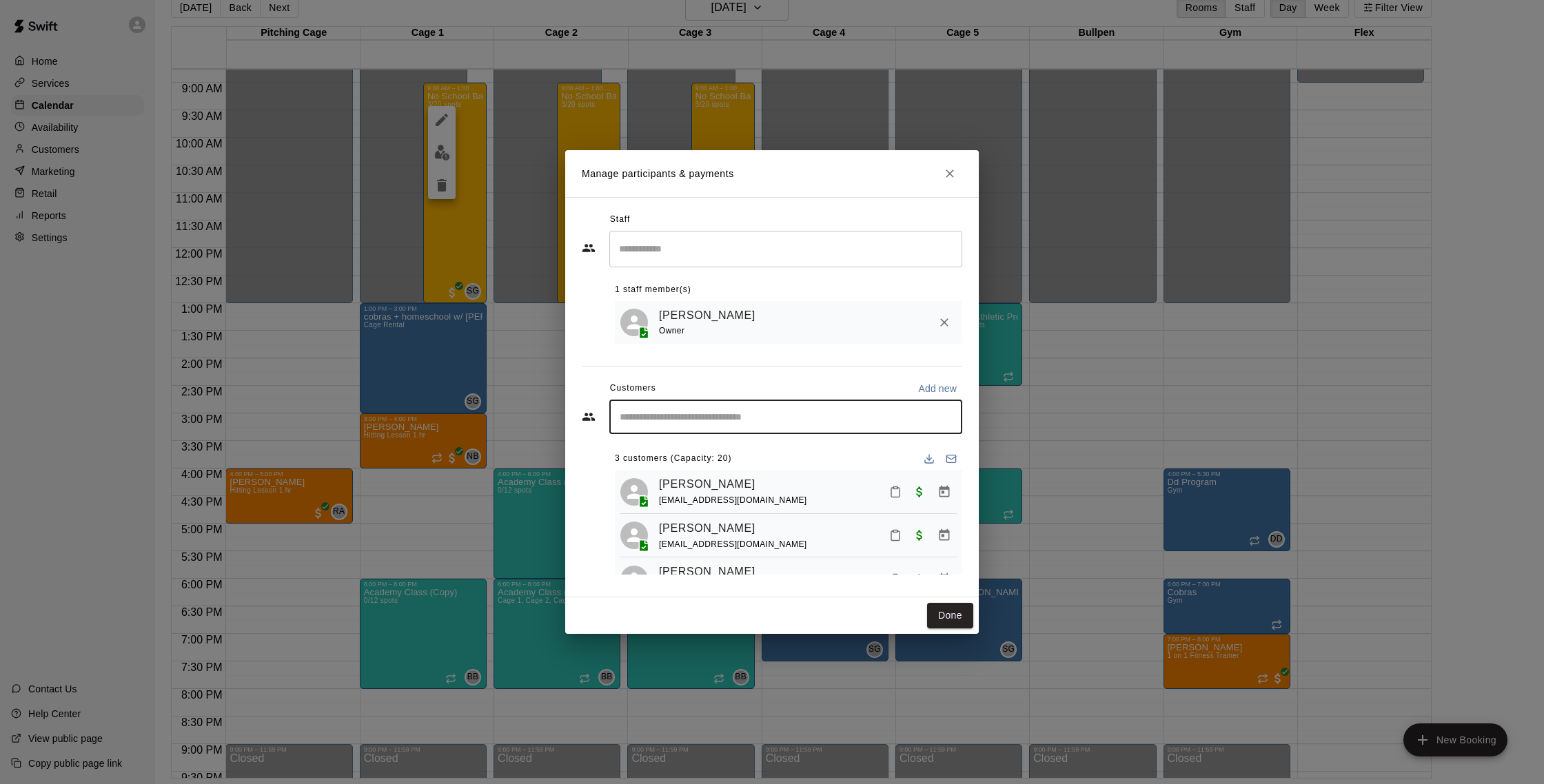
type input "*"
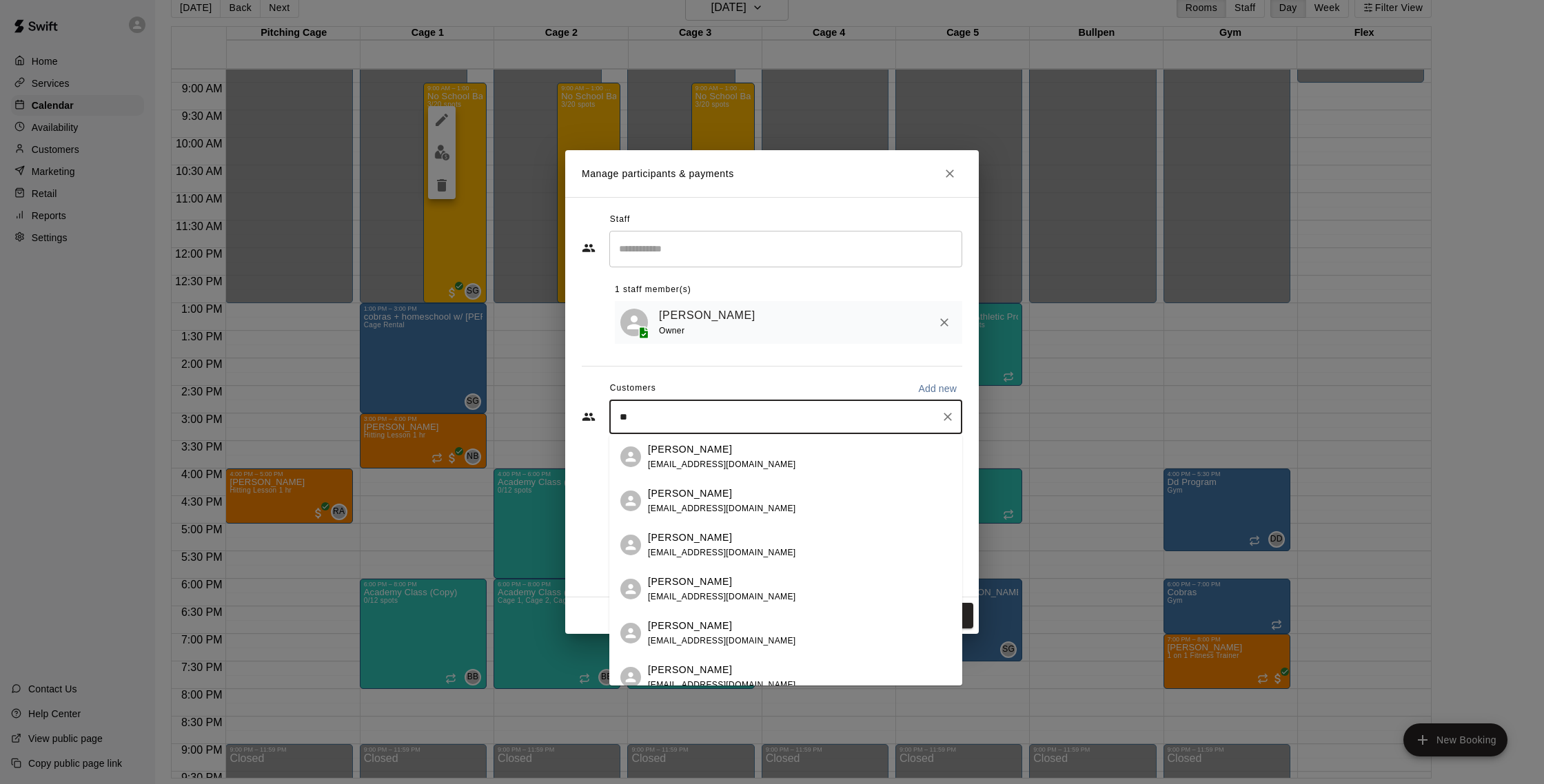
type input "*"
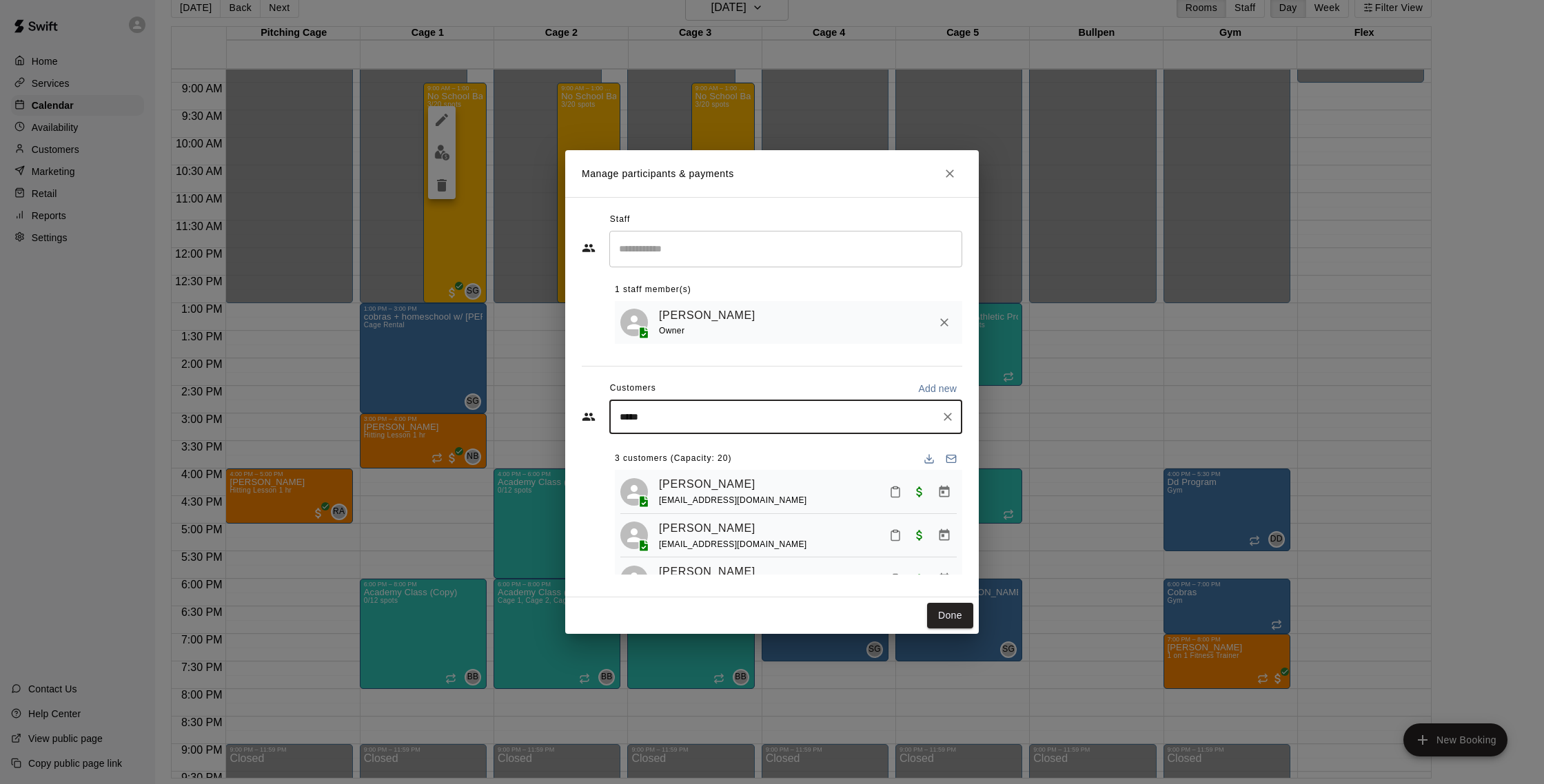
type input "******"
click at [756, 454] on div "[PERSON_NAME]" at bounding box center [723, 449] width 148 height 15
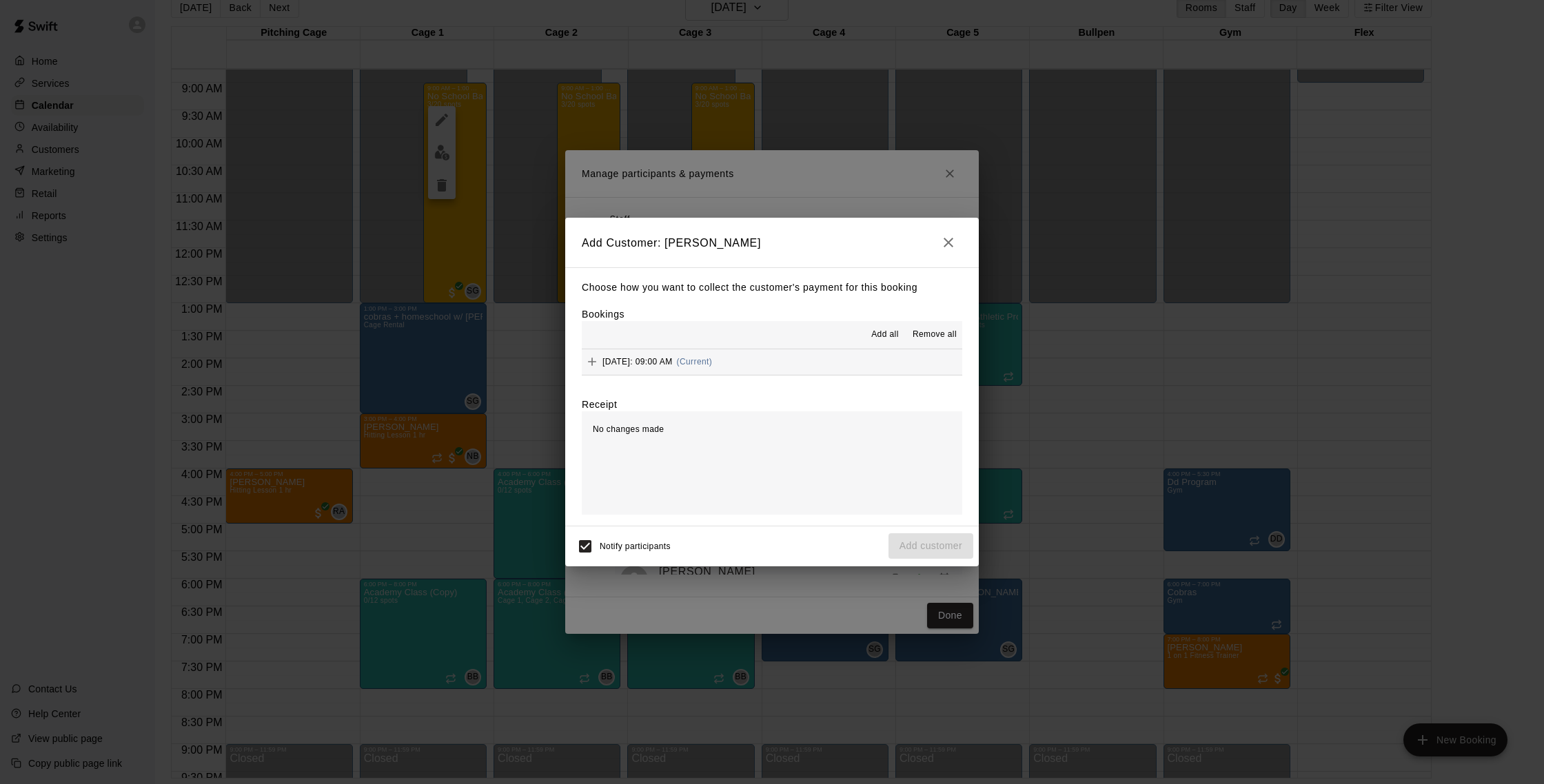
click at [713, 365] on span "(Current)" at bounding box center [694, 361] width 36 height 9
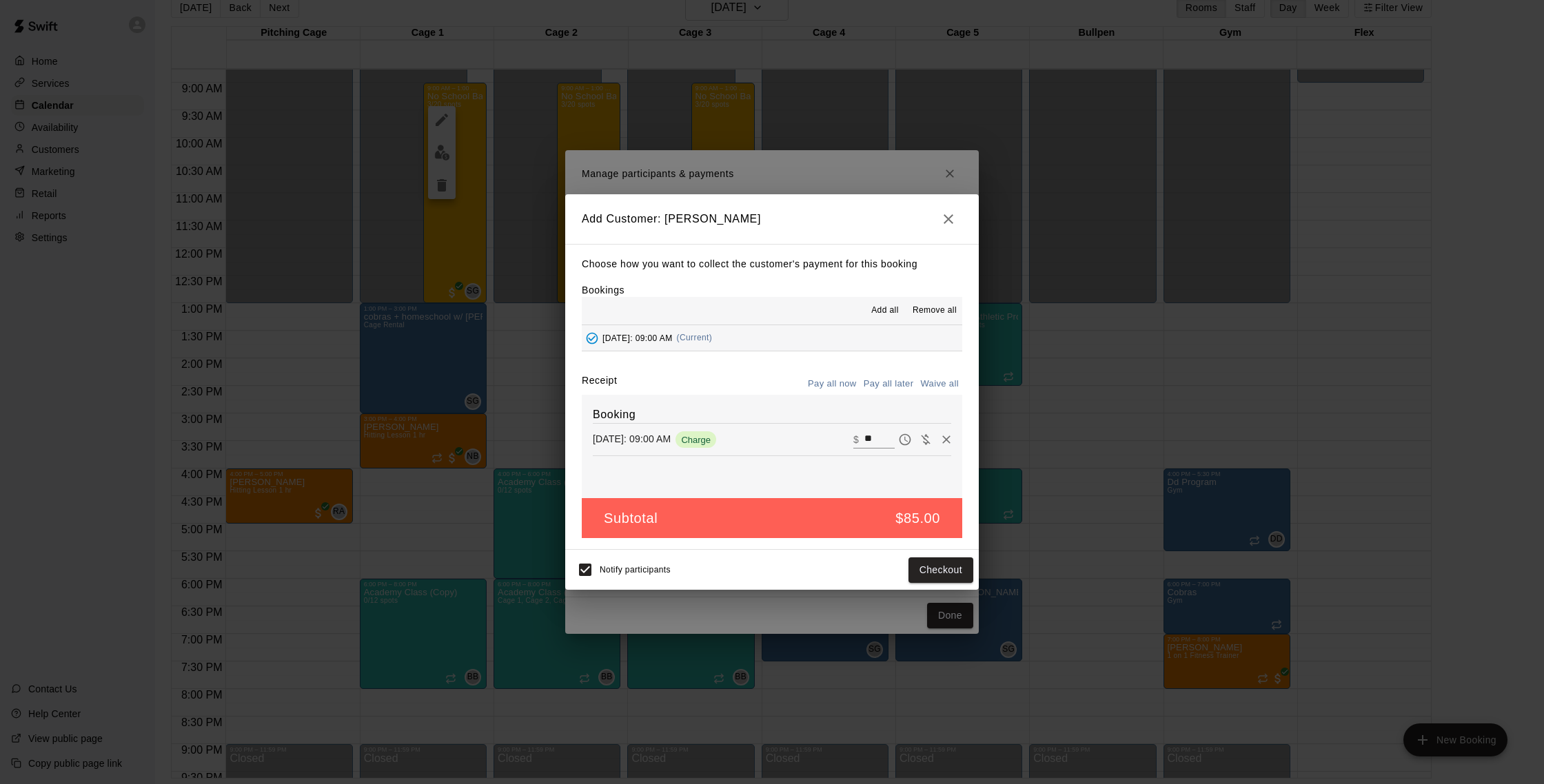
drag, startPoint x: 929, startPoint y: 388, endPoint x: 942, endPoint y: 412, distance: 27.3
click at [929, 389] on button "Waive all" at bounding box center [939, 383] width 46 height 21
type input "*"
click at [936, 580] on button "Add customer" at bounding box center [931, 569] width 85 height 25
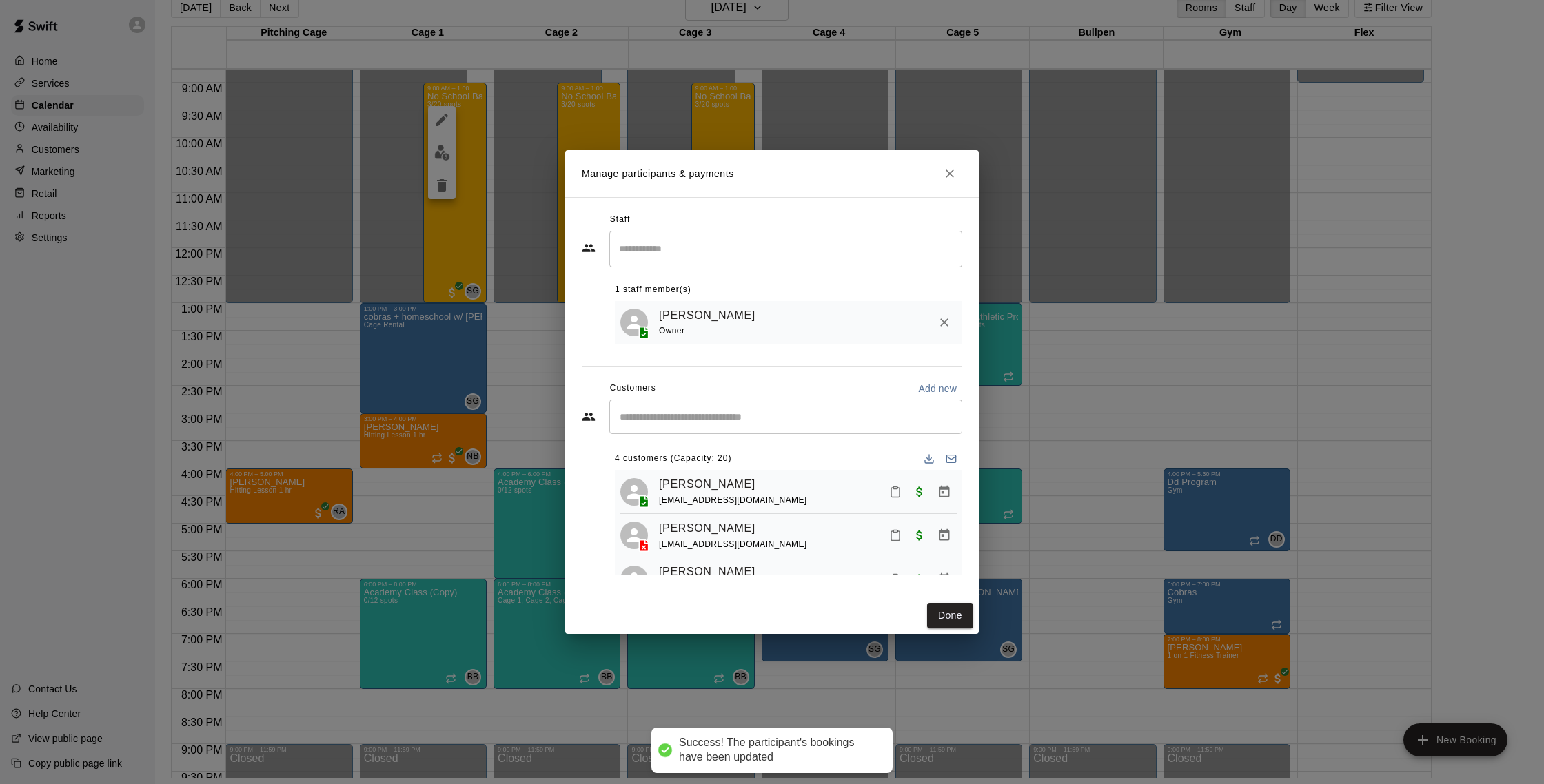
click at [748, 417] on input "Start typing to search customers..." at bounding box center [786, 417] width 341 height 14
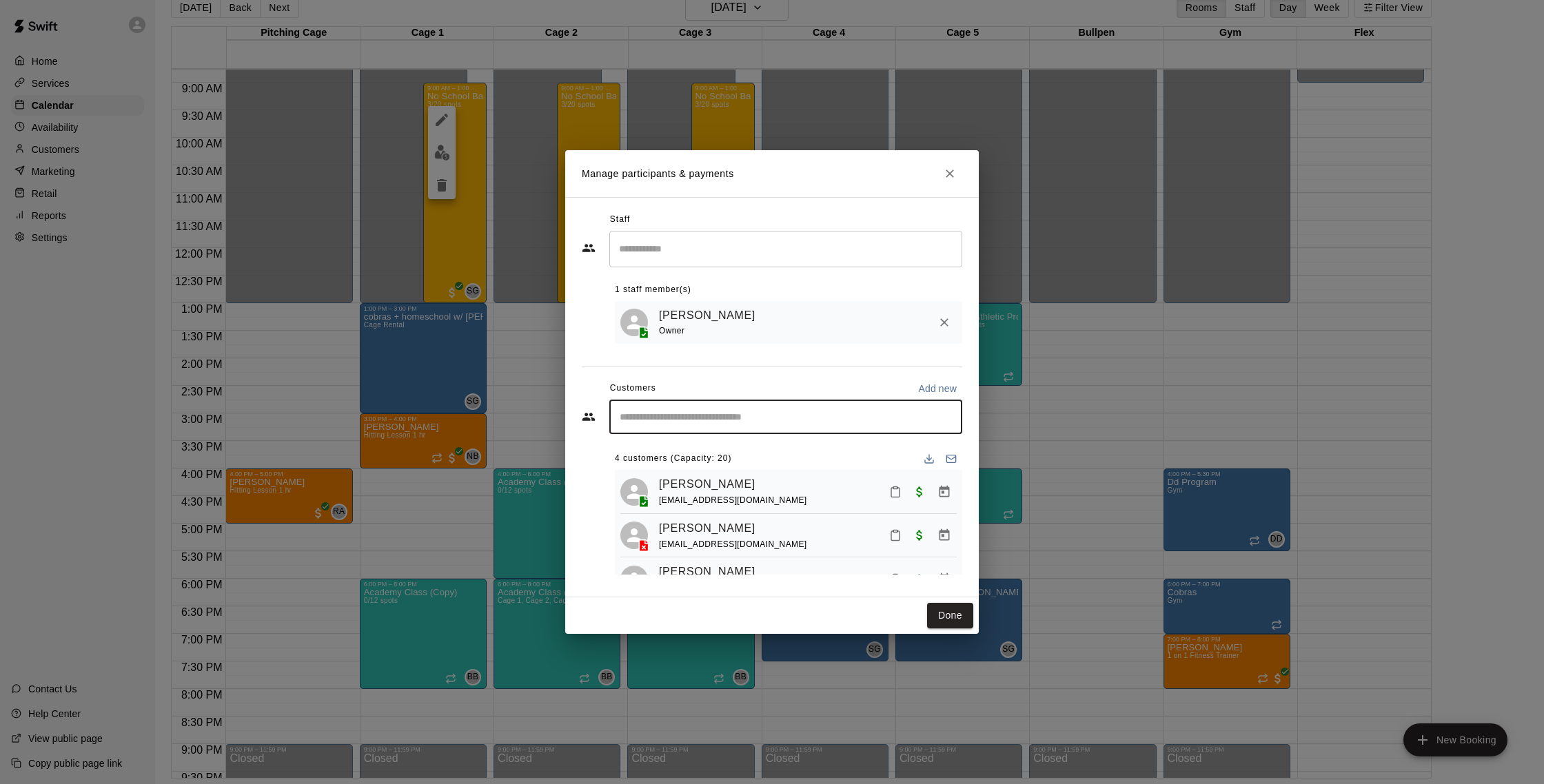
click at [693, 417] on input "Start typing to search customers..." at bounding box center [786, 417] width 341 height 14
type input "******"
click at [726, 503] on div "[PERSON_NAME] [EMAIL_ADDRESS][DOMAIN_NAME]" at bounding box center [723, 501] width 148 height 30
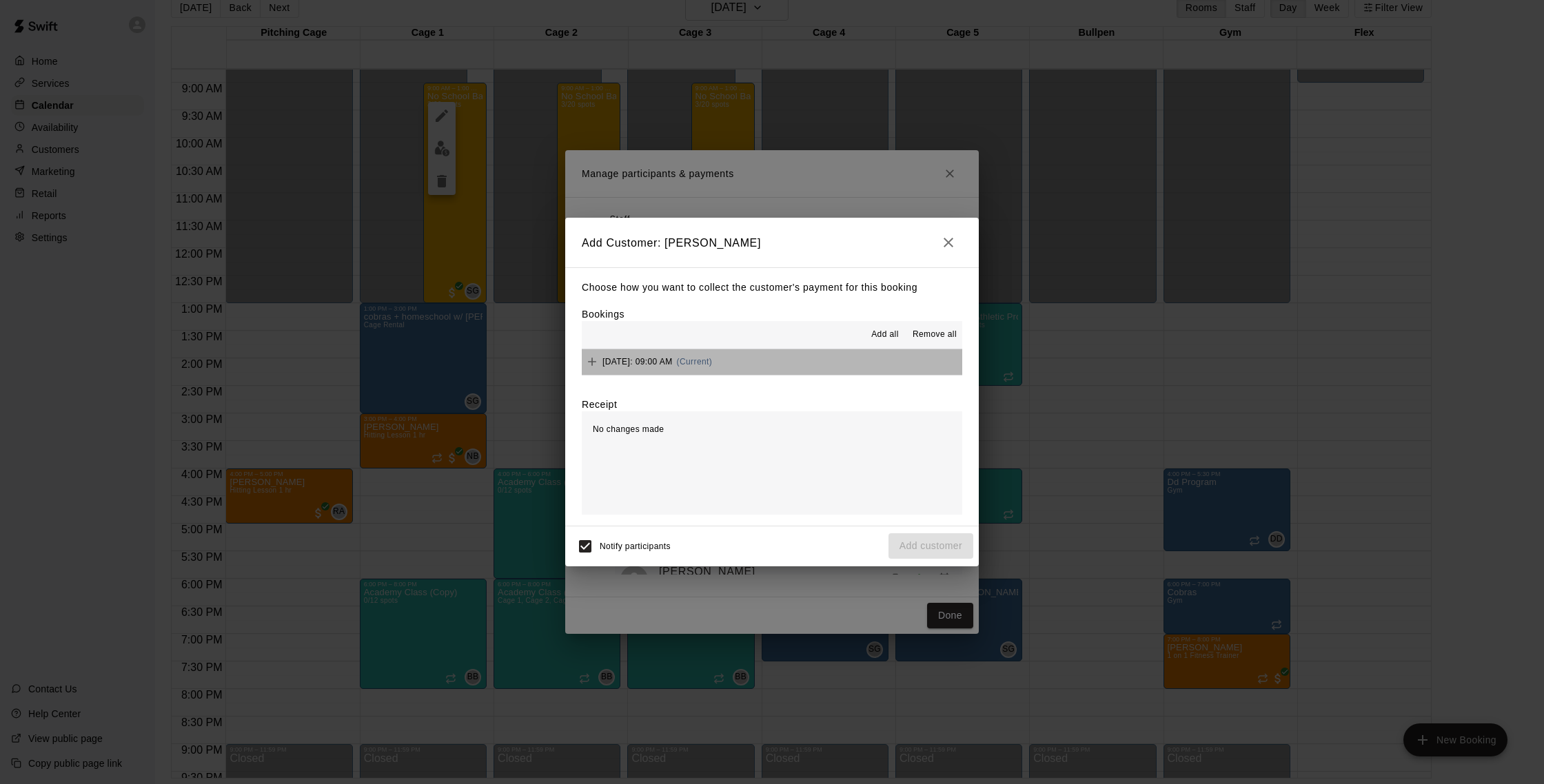
click at [763, 360] on button "[DATE]: 09:00 AM (Current)" at bounding box center [772, 361] width 381 height 25
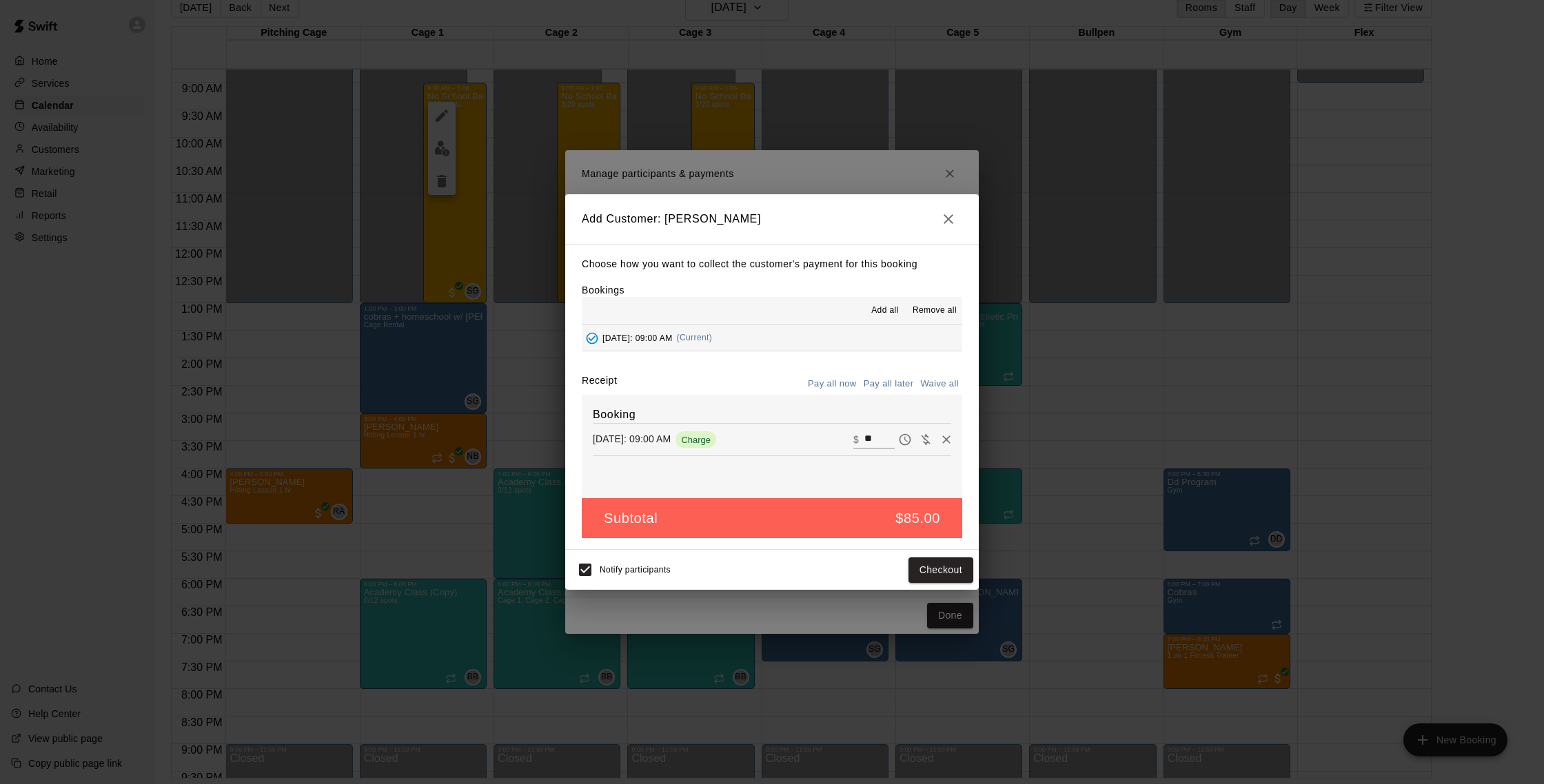
click at [950, 380] on button "Waive all" at bounding box center [939, 383] width 46 height 21
type input "*"
click at [936, 568] on button "Add customer" at bounding box center [931, 569] width 85 height 25
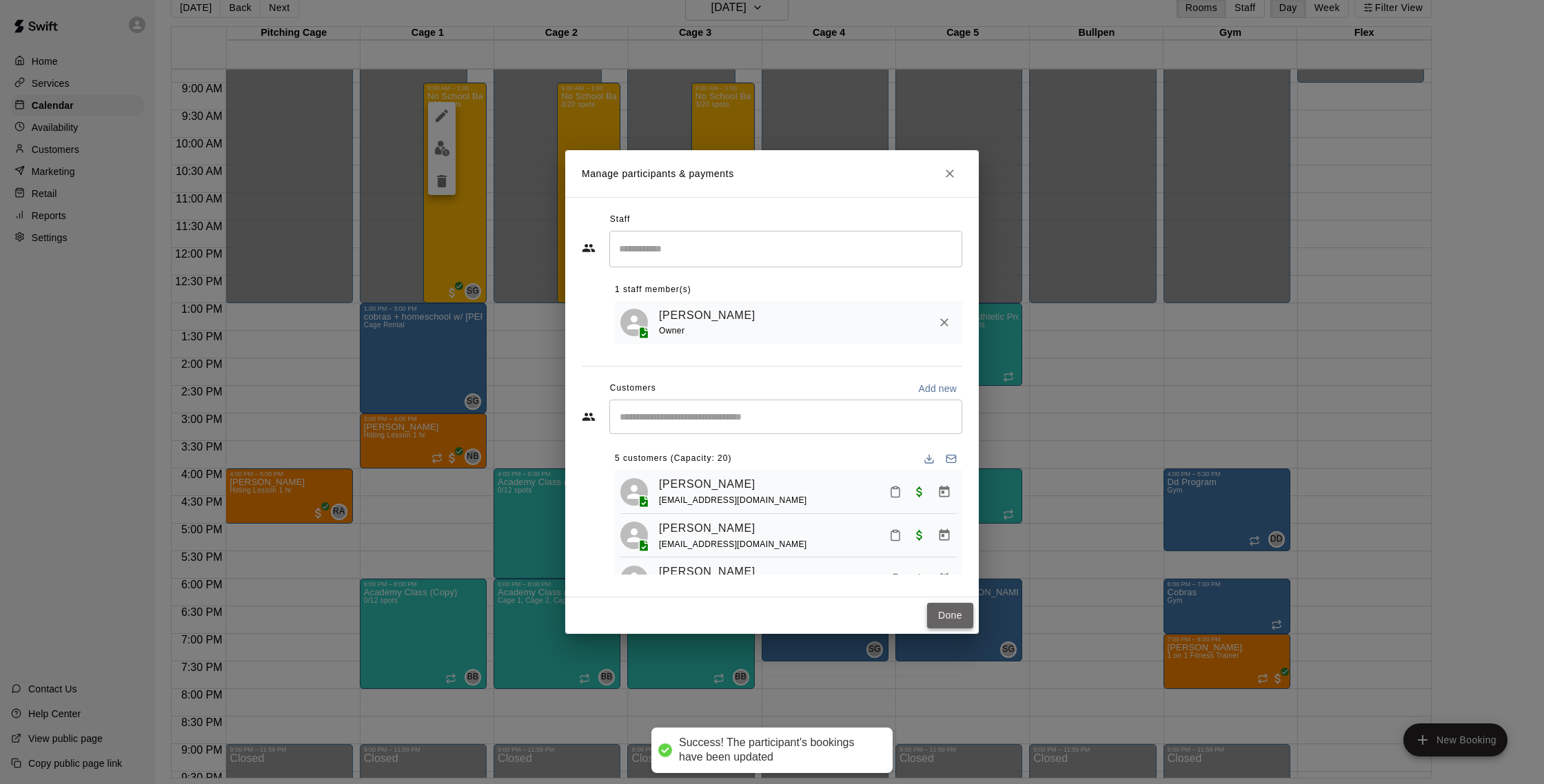
click at [955, 614] on button "Done" at bounding box center [950, 615] width 46 height 25
